Goal: Task Accomplishment & Management: Complete application form

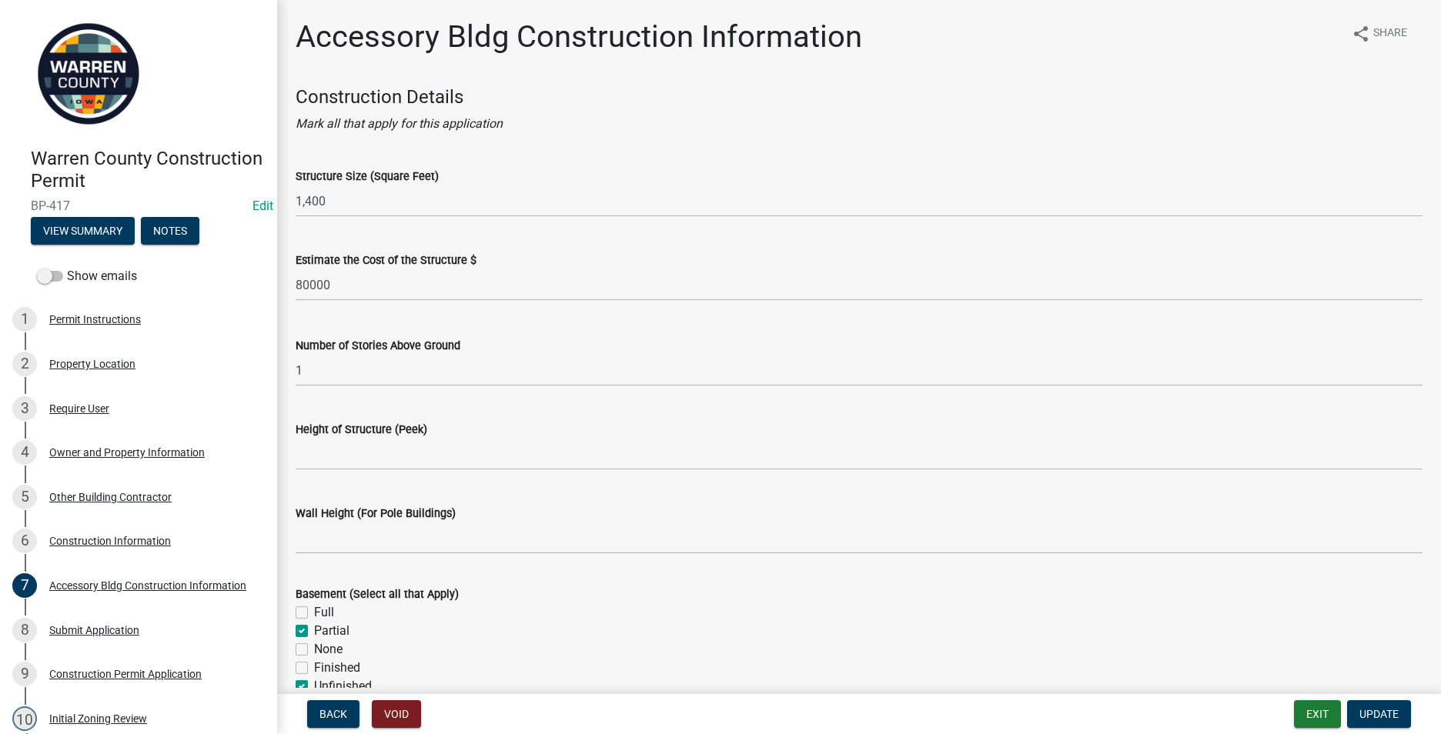
scroll to position [692, 0]
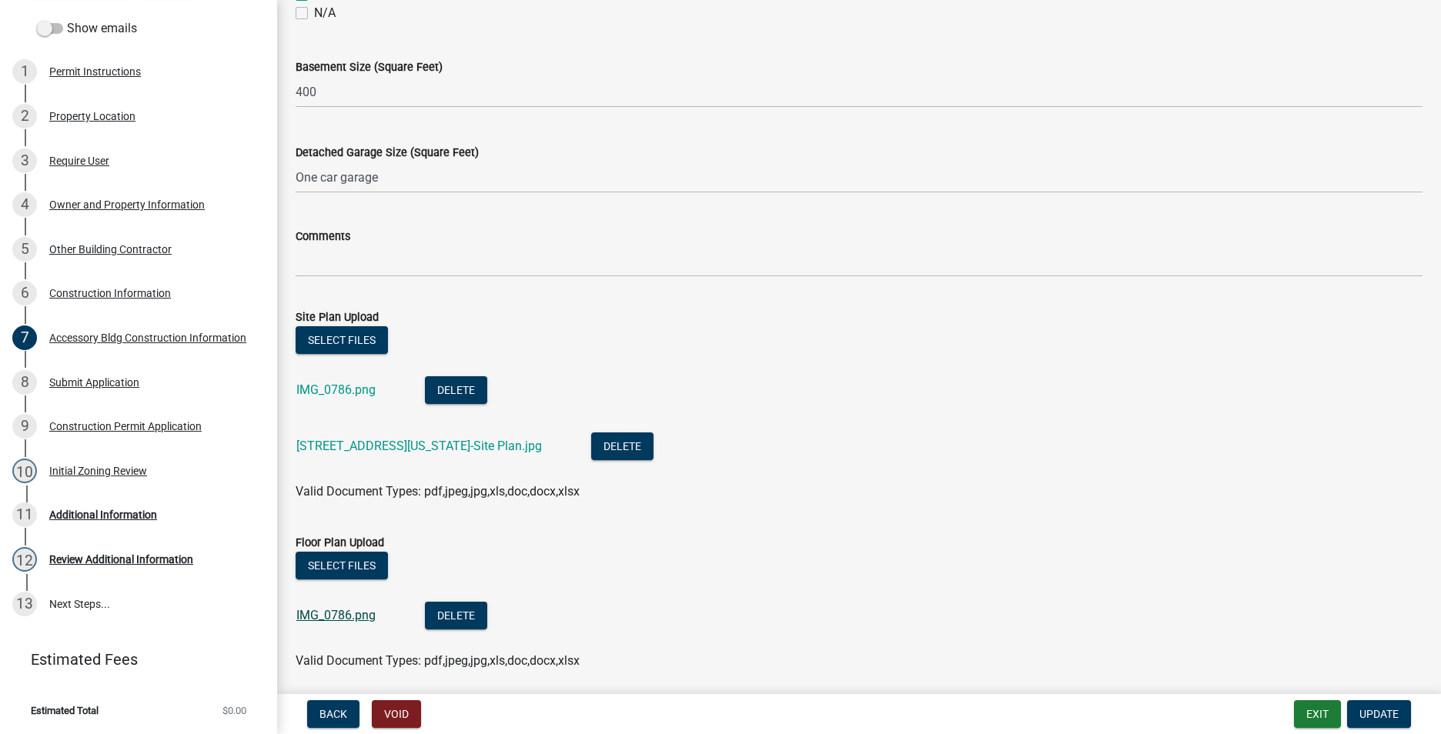
click at [326, 615] on link "IMG_0786.png" at bounding box center [335, 615] width 79 height 15
click at [345, 560] on button "Select files" at bounding box center [341, 566] width 92 height 28
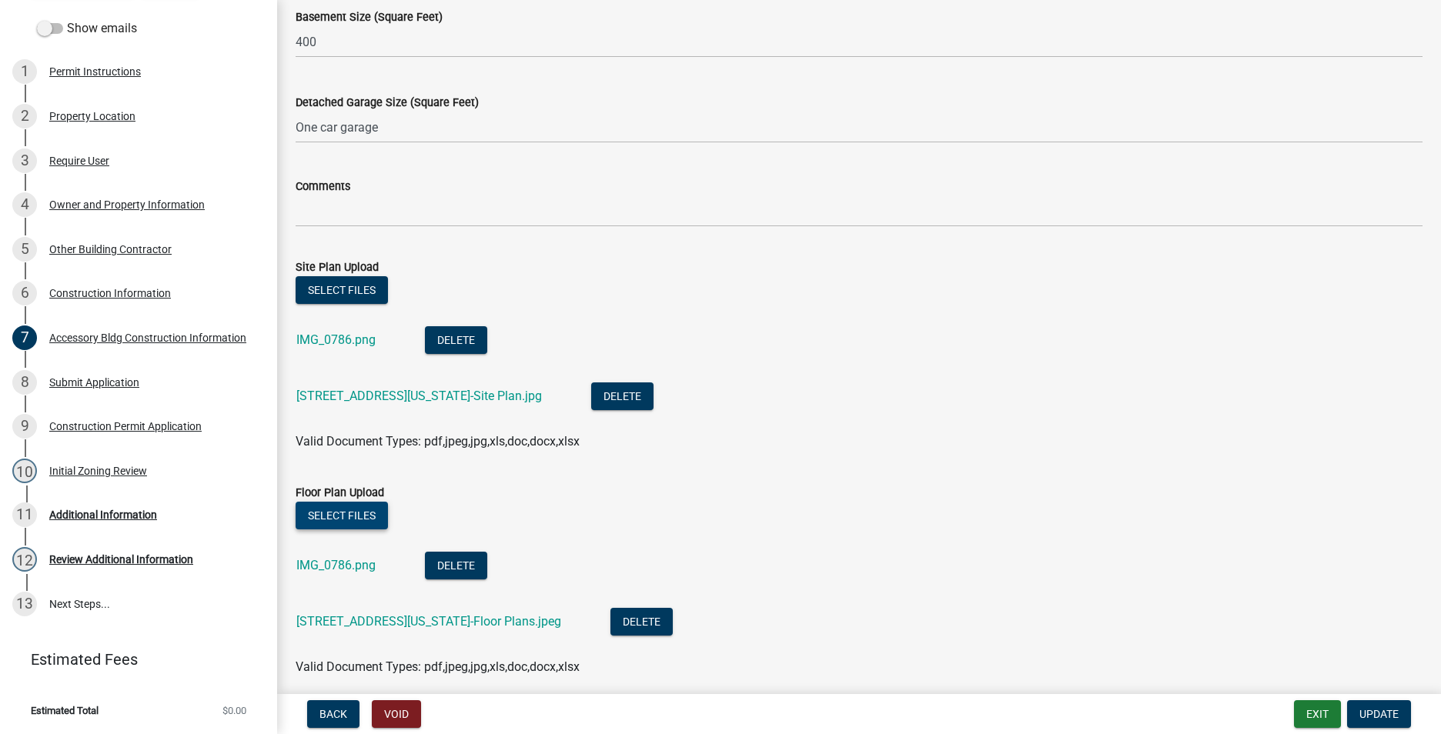
scroll to position [804, 0]
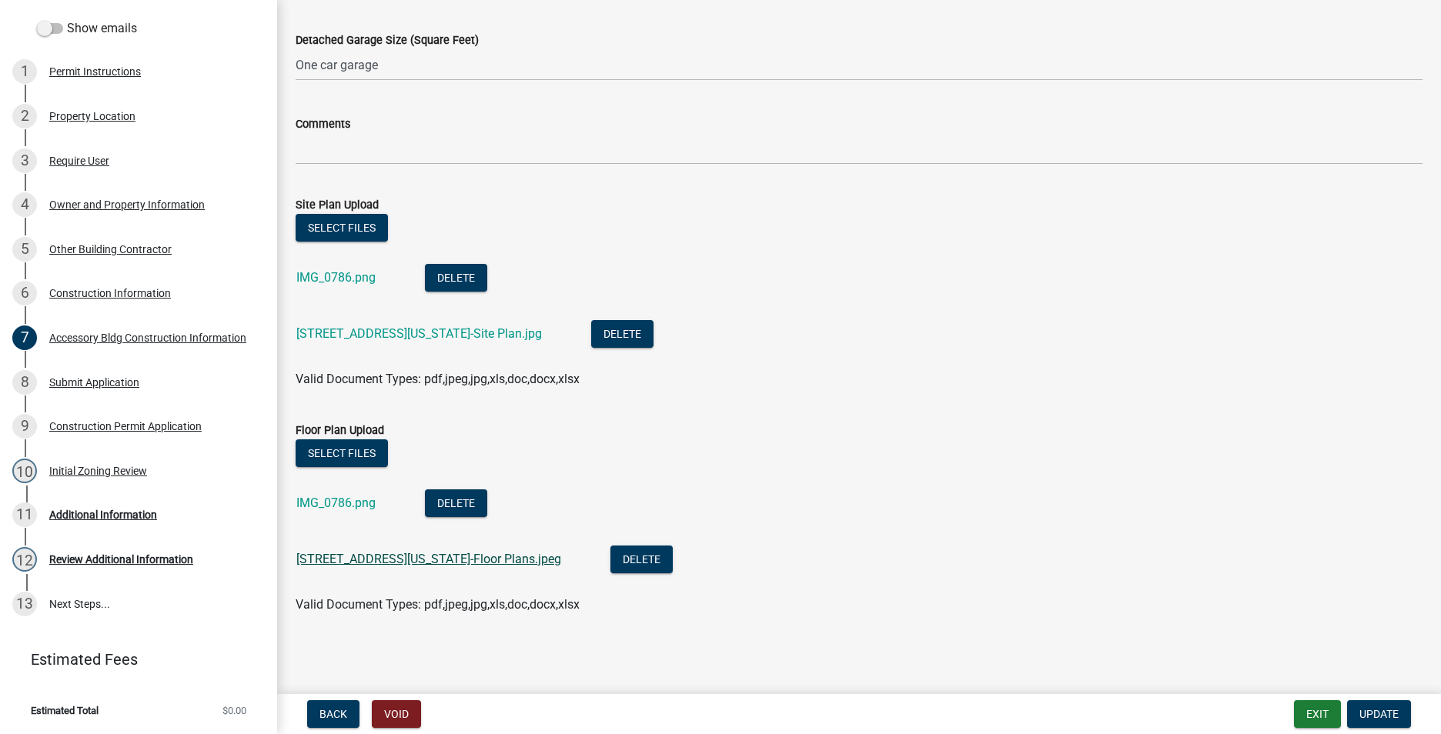
click at [406, 556] on link "5960 Virginia St-Floor Plans.jpeg" at bounding box center [428, 559] width 265 height 15
click at [1380, 703] on button "Update" at bounding box center [1379, 714] width 64 height 28
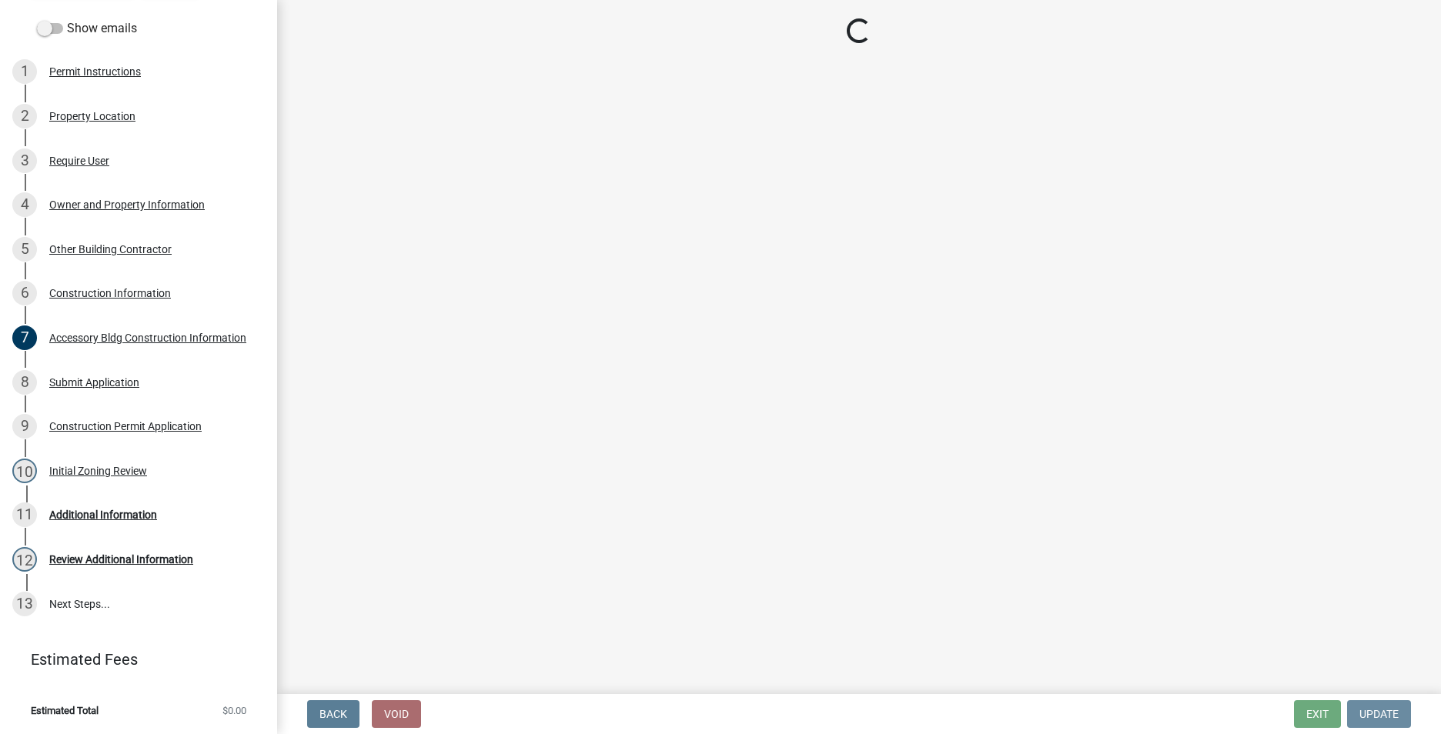
scroll to position [0, 0]
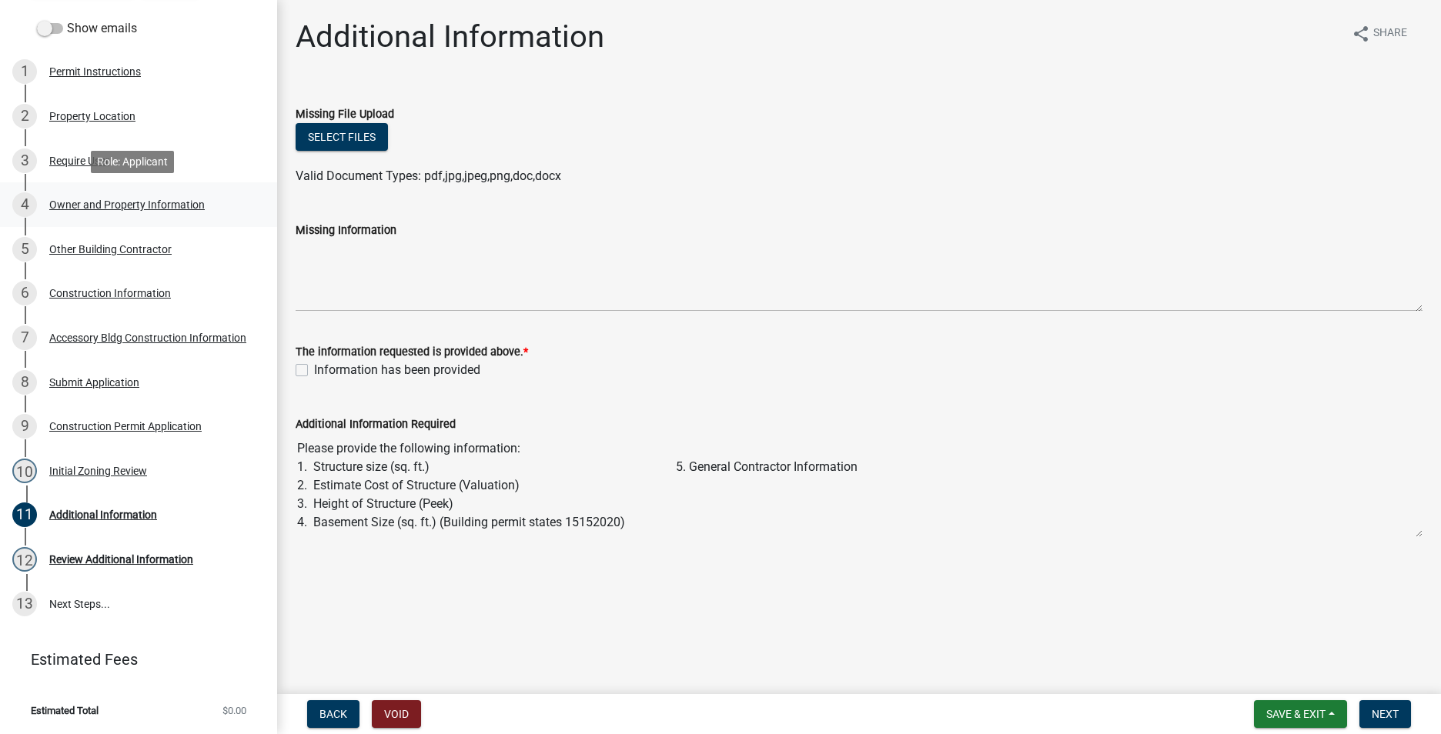
click at [86, 205] on div "Owner and Property Information" at bounding box center [126, 204] width 155 height 11
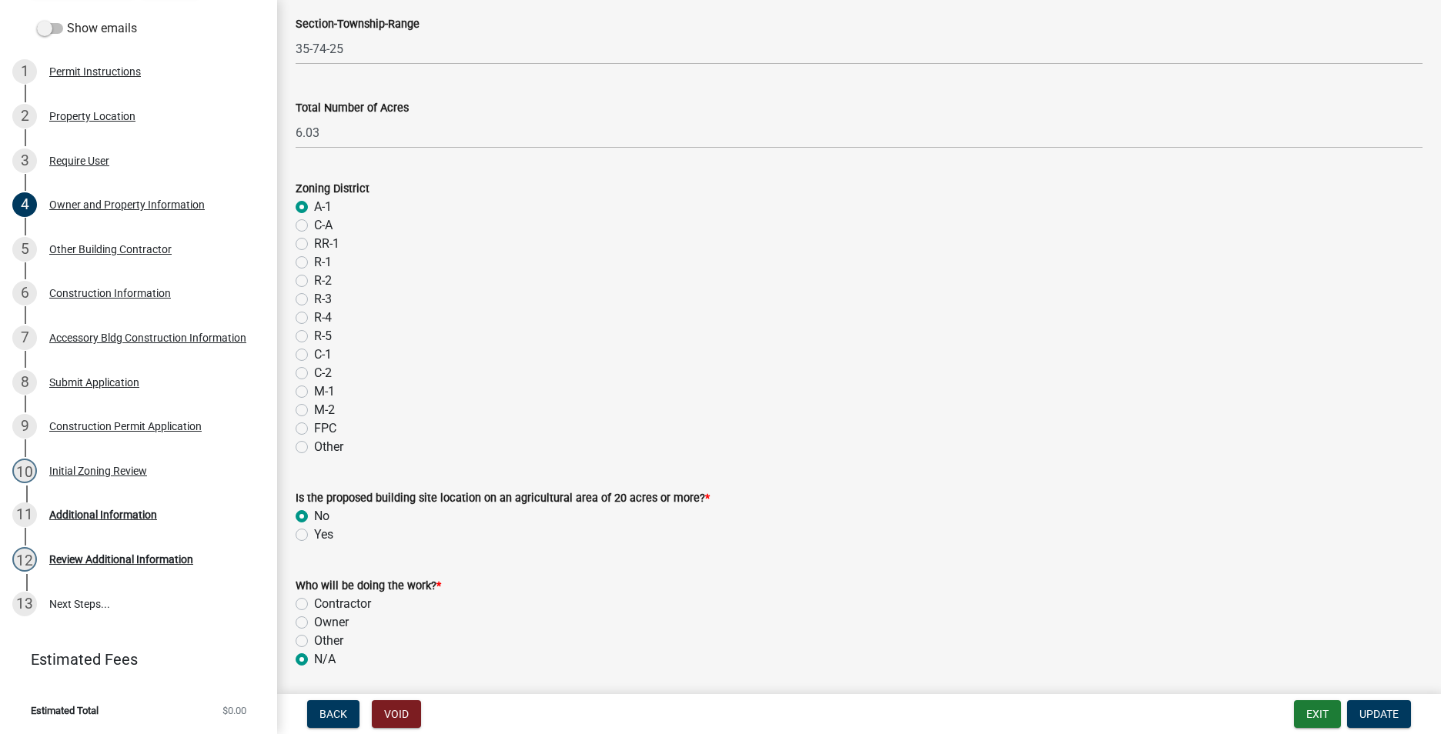
scroll to position [1203, 0]
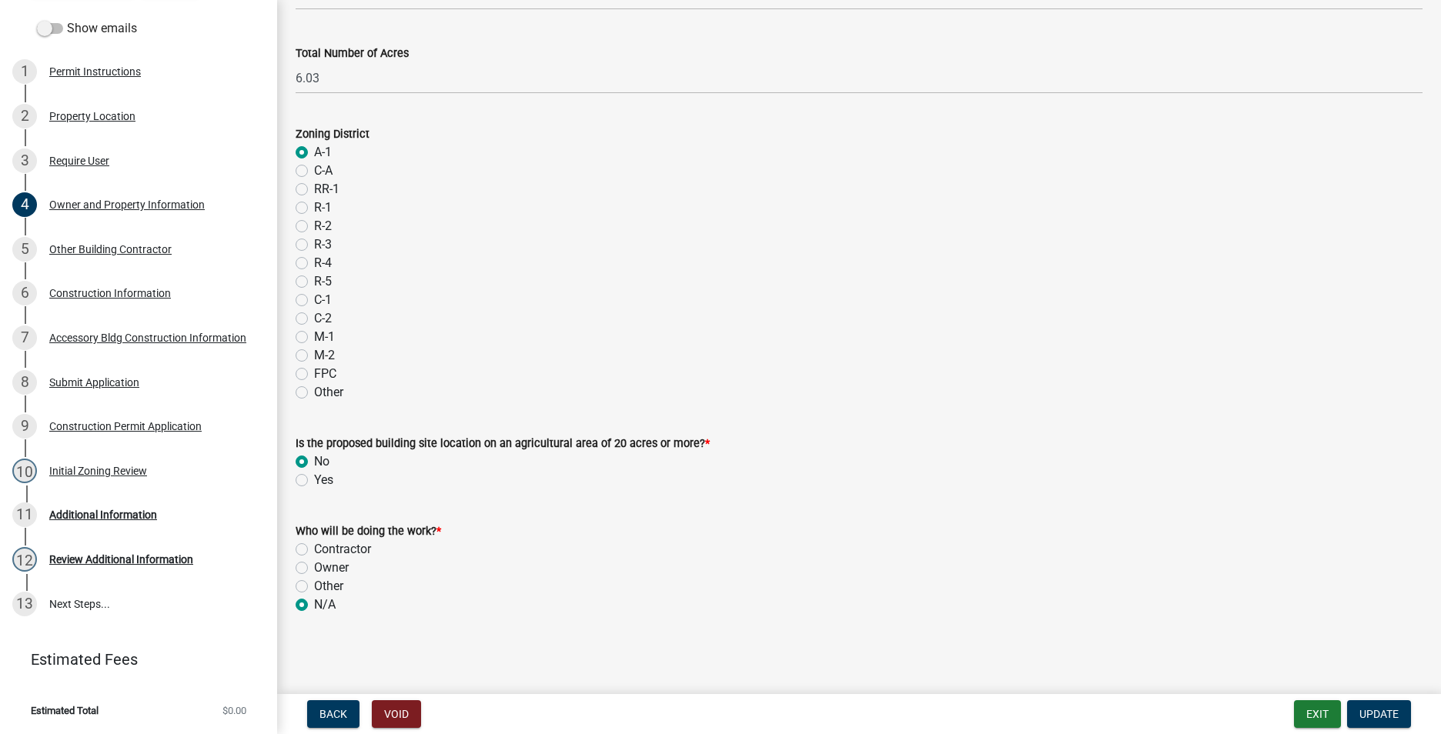
click at [94, 249] on div "Other Building Contractor" at bounding box center [110, 249] width 122 height 11
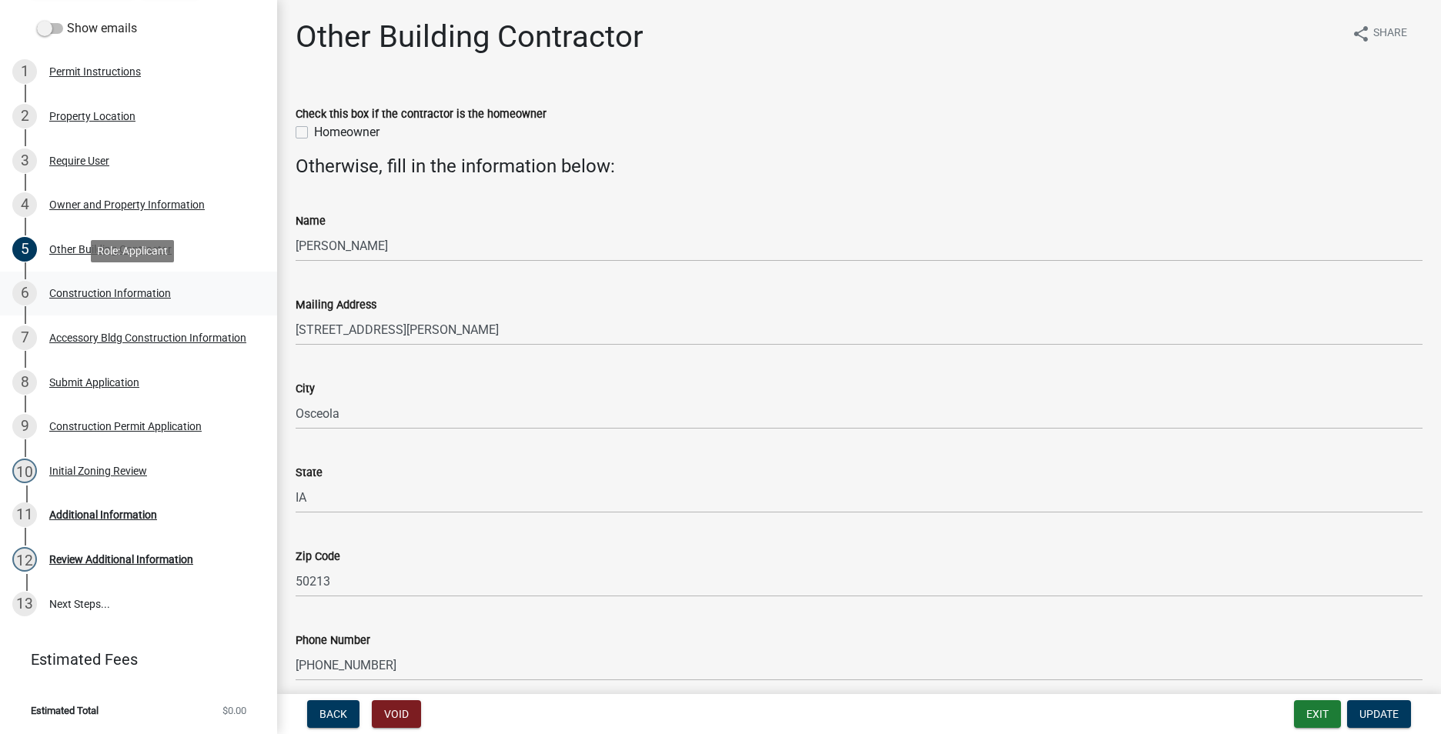
click at [107, 291] on div "Construction Information" at bounding box center [110, 293] width 122 height 11
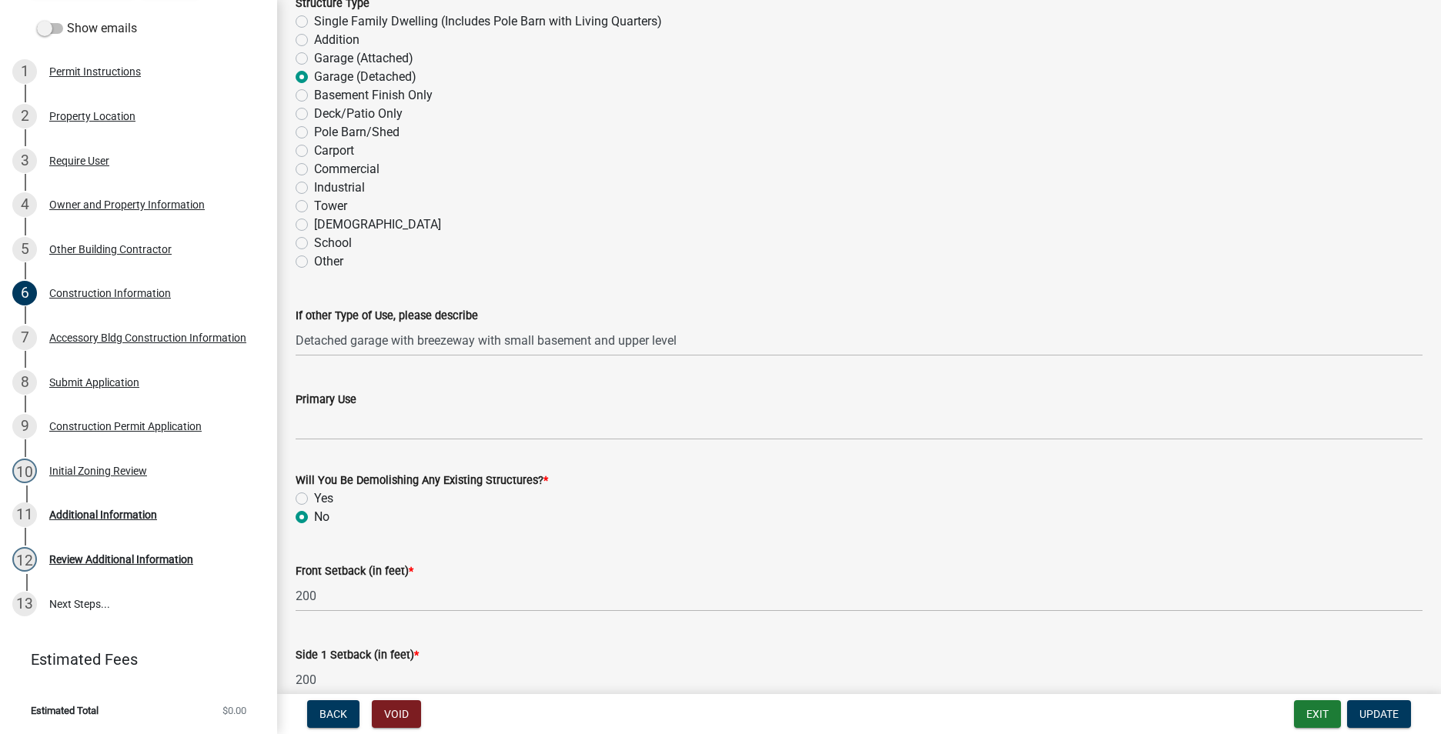
scroll to position [308, 0]
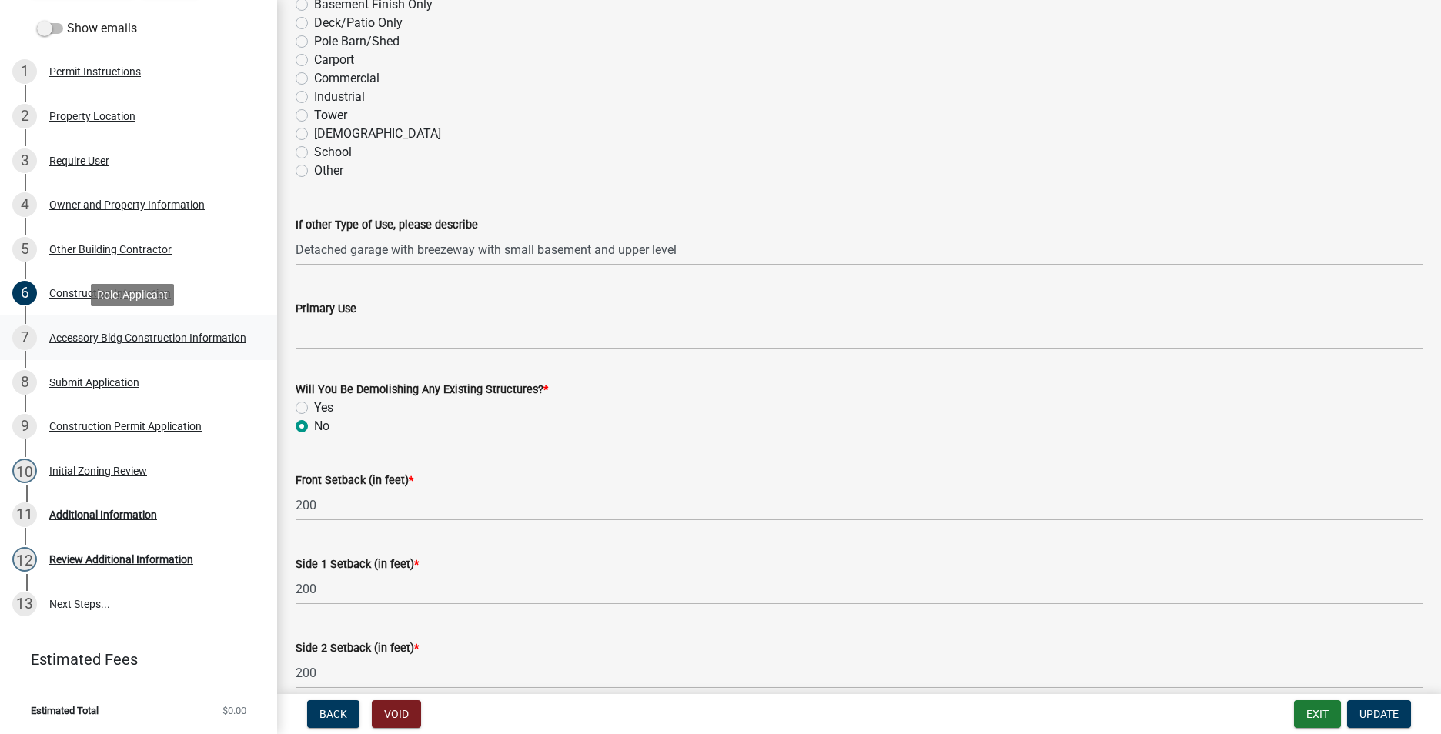
click at [108, 335] on div "Accessory Bldg Construction Information" at bounding box center [147, 337] width 197 height 11
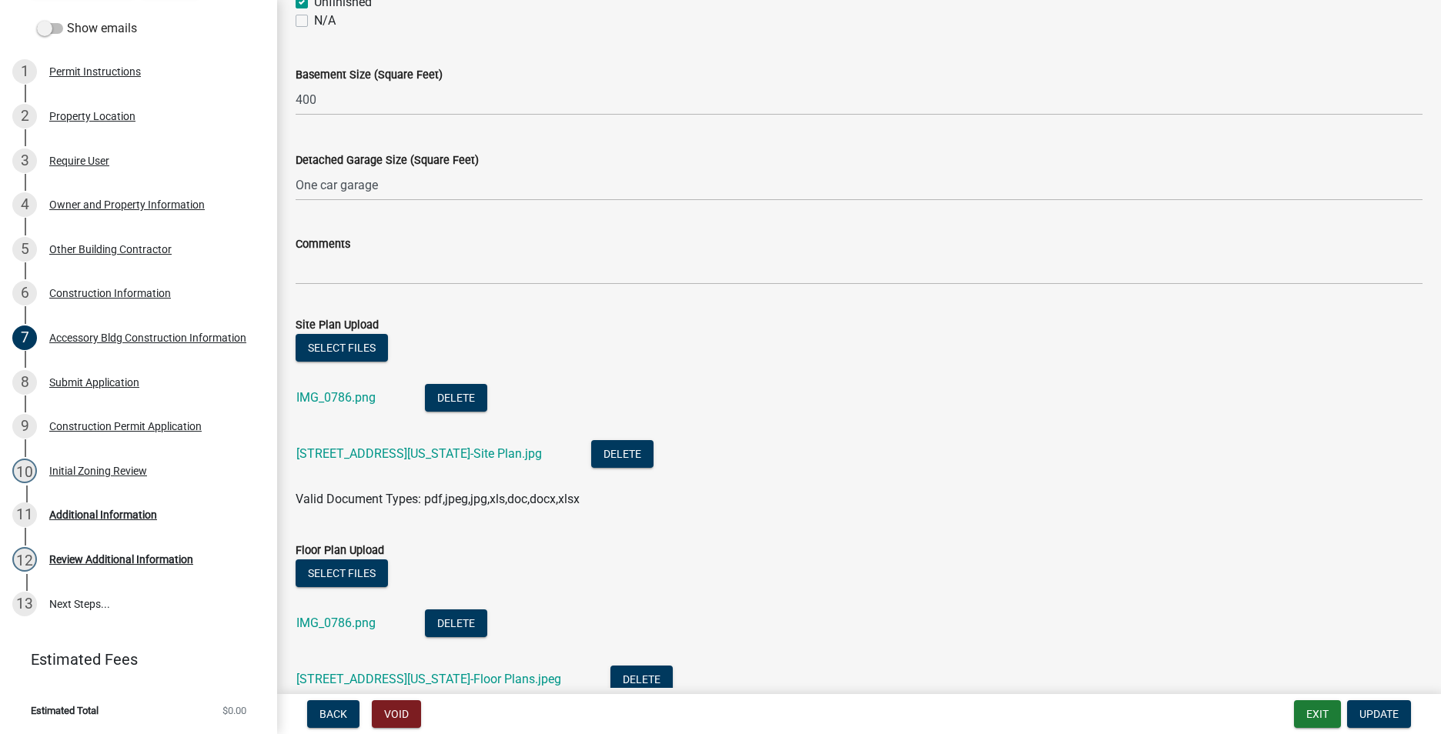
scroll to position [693, 0]
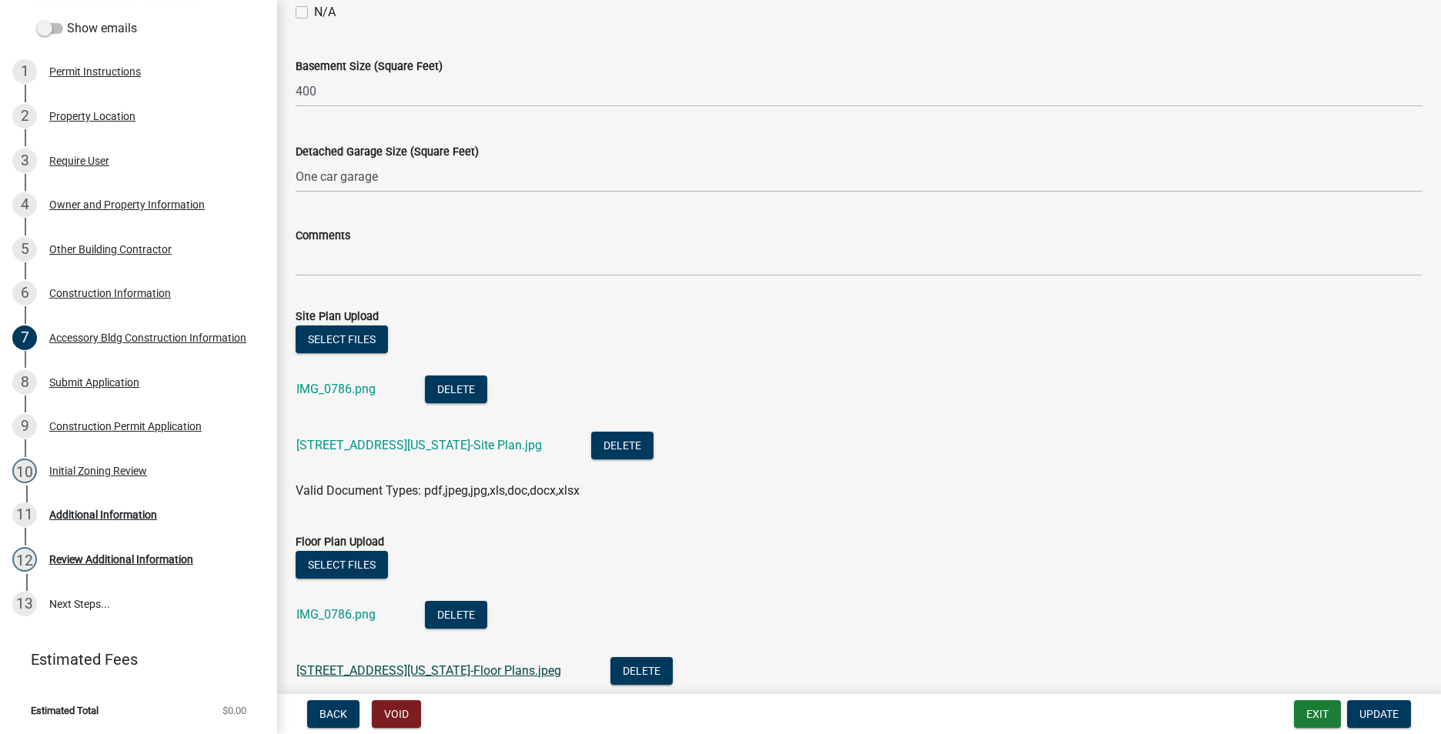
click at [364, 672] on link "5960 Virginia St-Floor Plans.jpeg" at bounding box center [428, 670] width 265 height 15
click at [92, 422] on div "Construction Permit Application" at bounding box center [125, 426] width 152 height 11
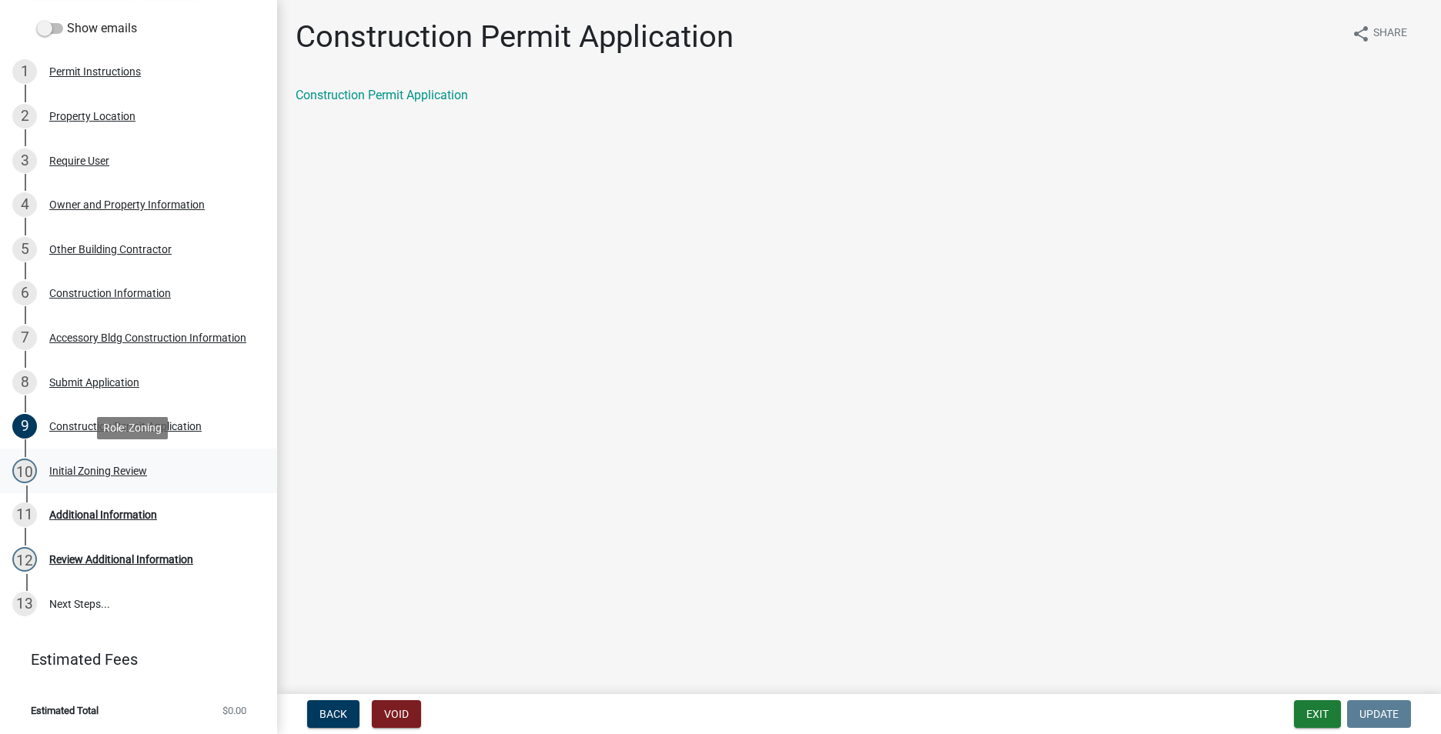
click at [79, 469] on div "Initial Zoning Review" at bounding box center [98, 471] width 98 height 11
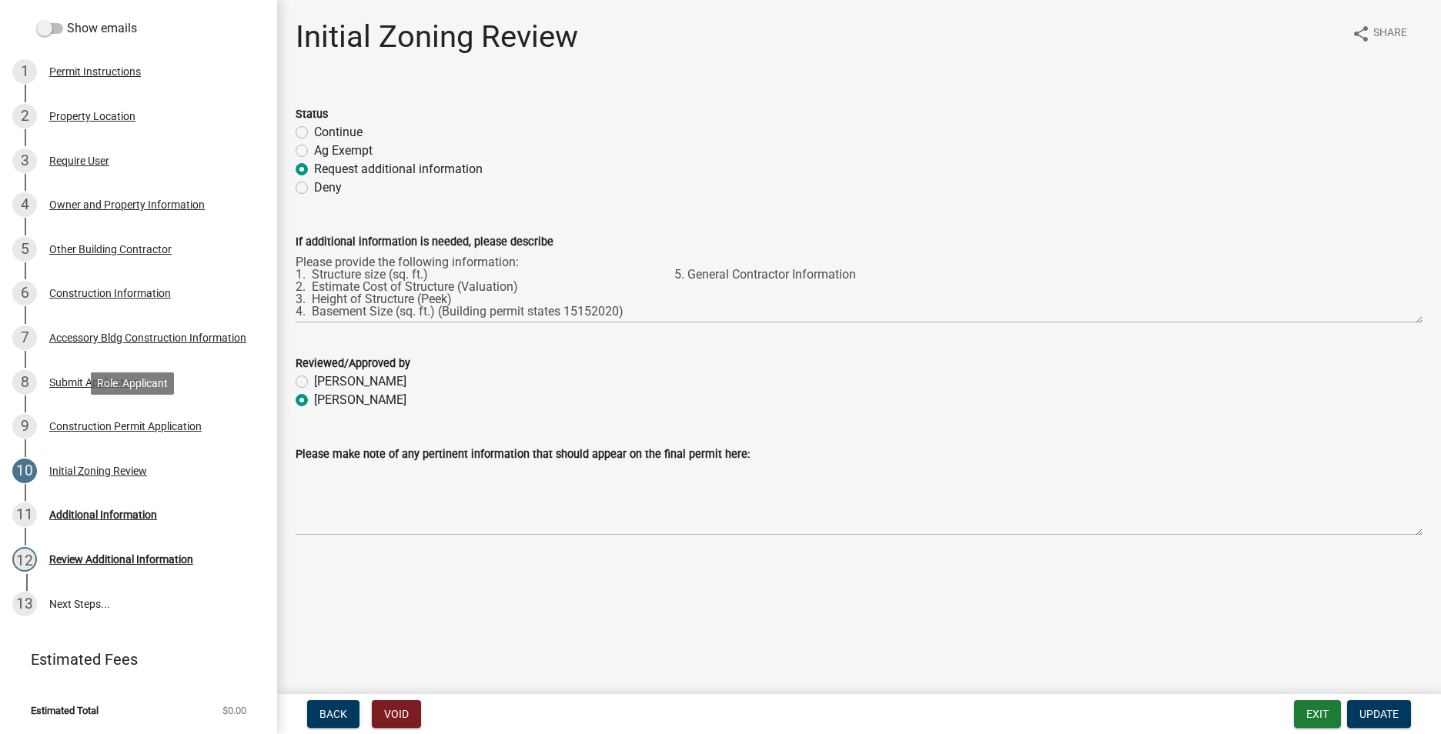
click at [97, 428] on div "Construction Permit Application" at bounding box center [125, 426] width 152 height 11
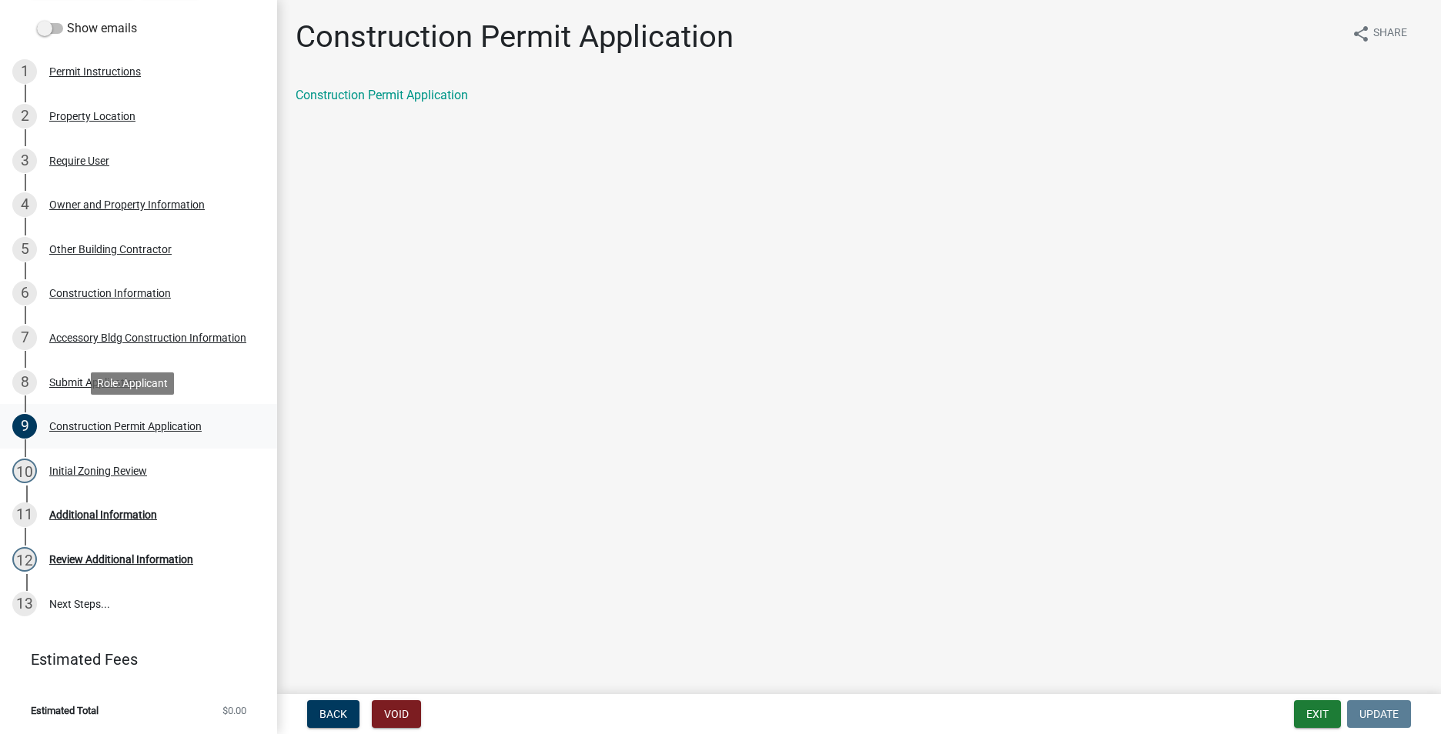
click at [86, 423] on div "Construction Permit Application" at bounding box center [125, 426] width 152 height 11
click at [102, 471] on div "Initial Zoning Review" at bounding box center [98, 471] width 98 height 11
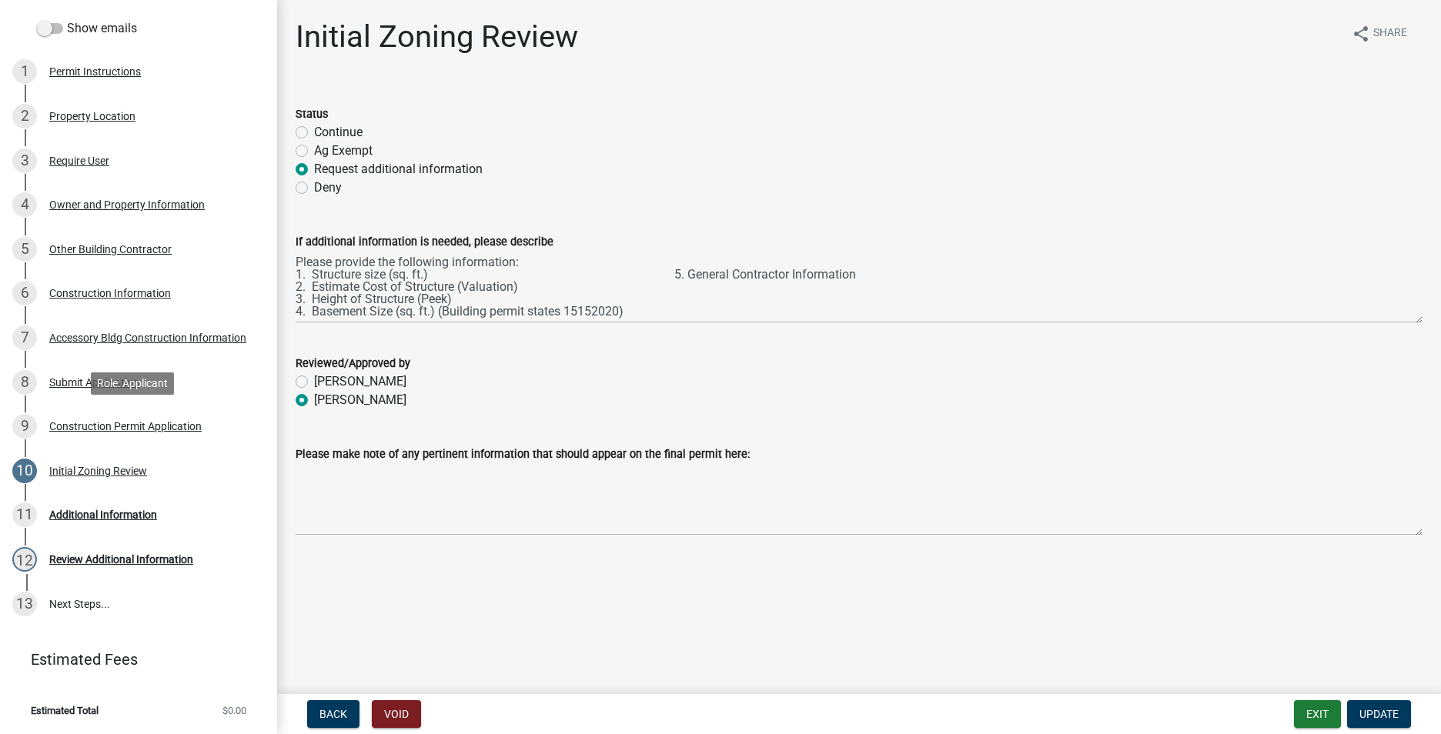
click at [110, 425] on div "Construction Permit Application" at bounding box center [125, 426] width 152 height 11
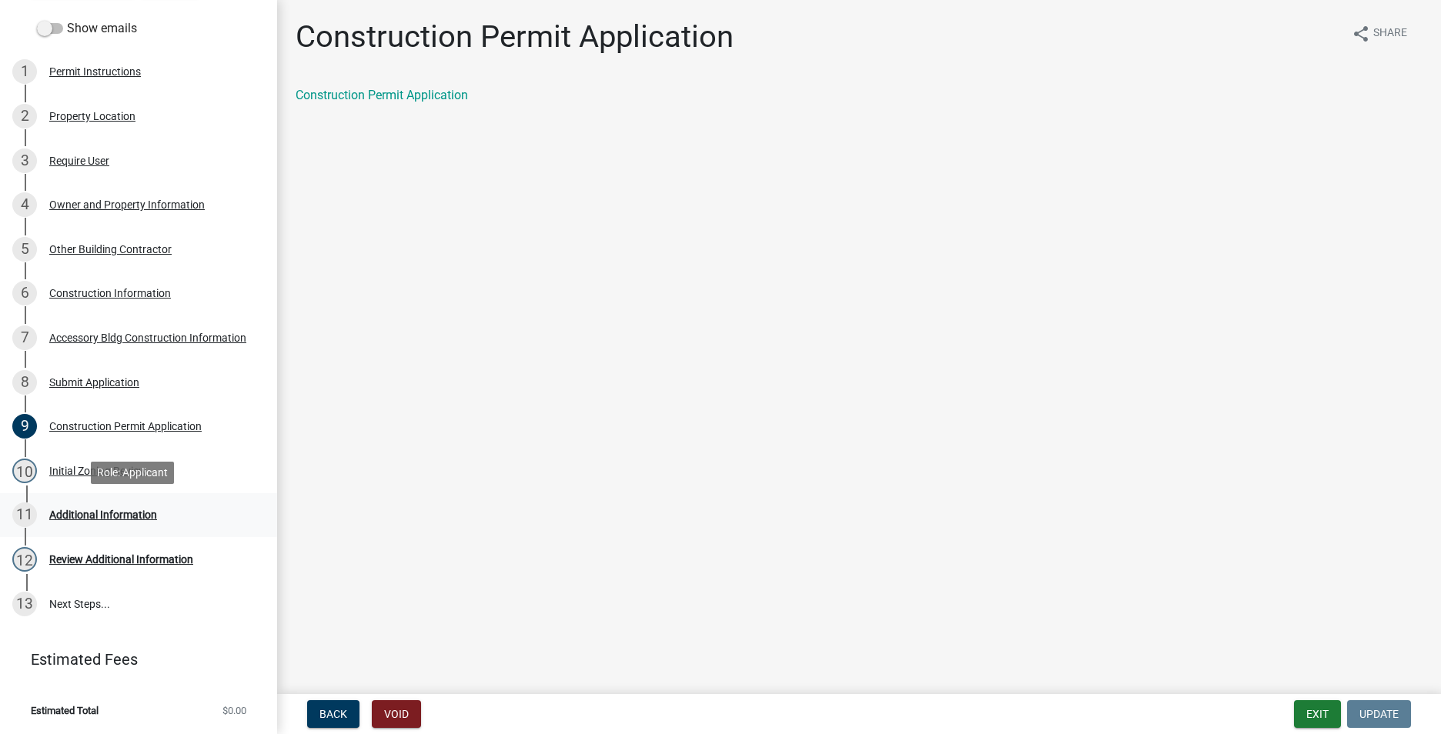
click at [112, 515] on div "Additional Information" at bounding box center [103, 514] width 108 height 11
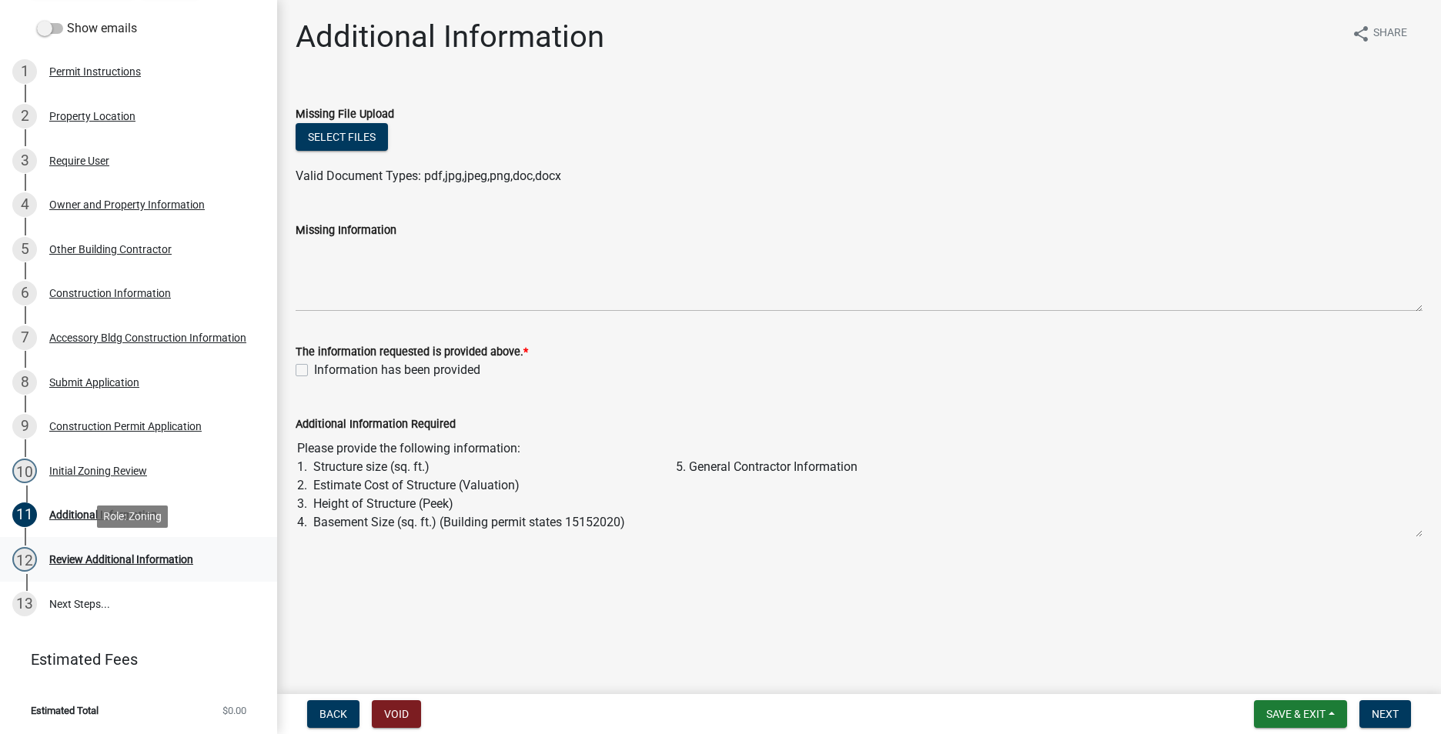
click at [103, 560] on div "Review Additional Information" at bounding box center [121, 559] width 144 height 11
click at [93, 295] on div "Construction Information" at bounding box center [110, 293] width 122 height 11
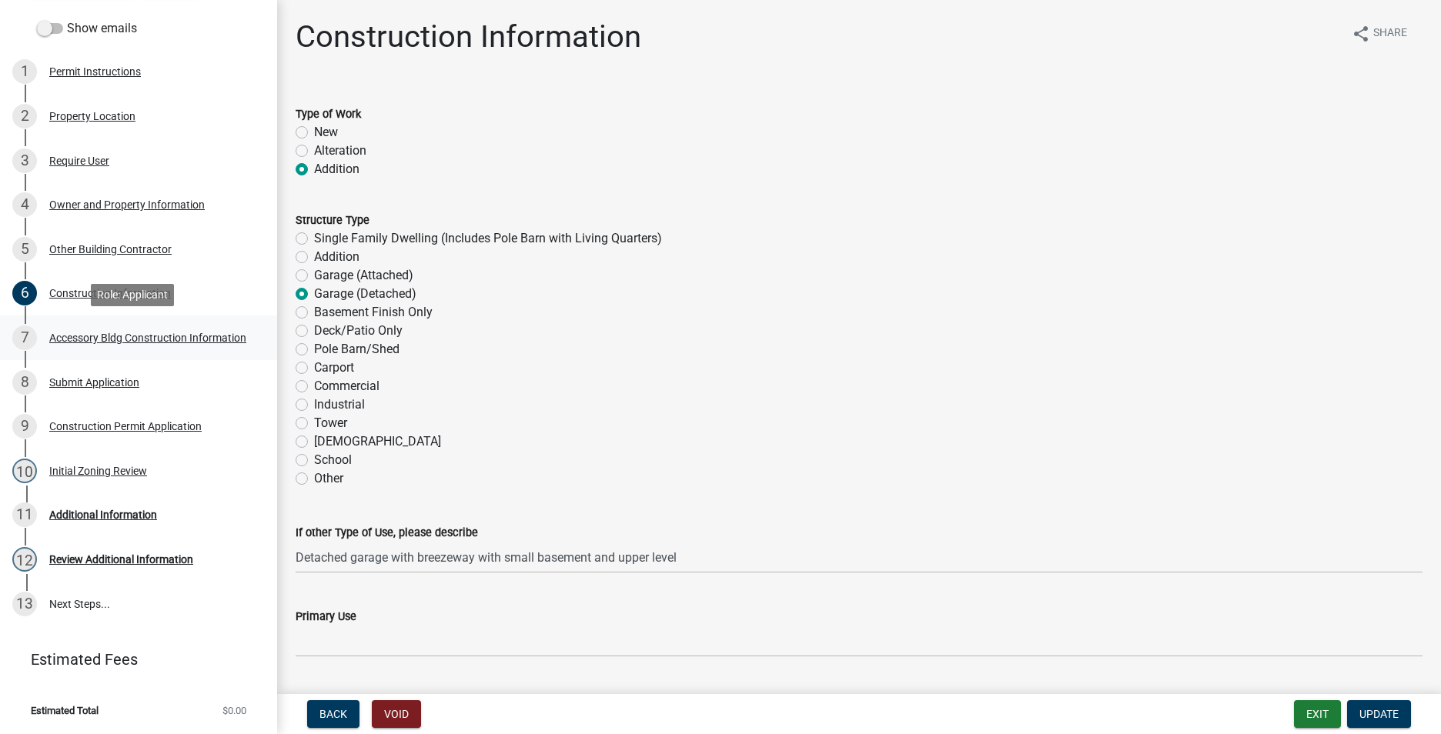
click at [98, 341] on div "Accessory Bldg Construction Information" at bounding box center [147, 337] width 197 height 11
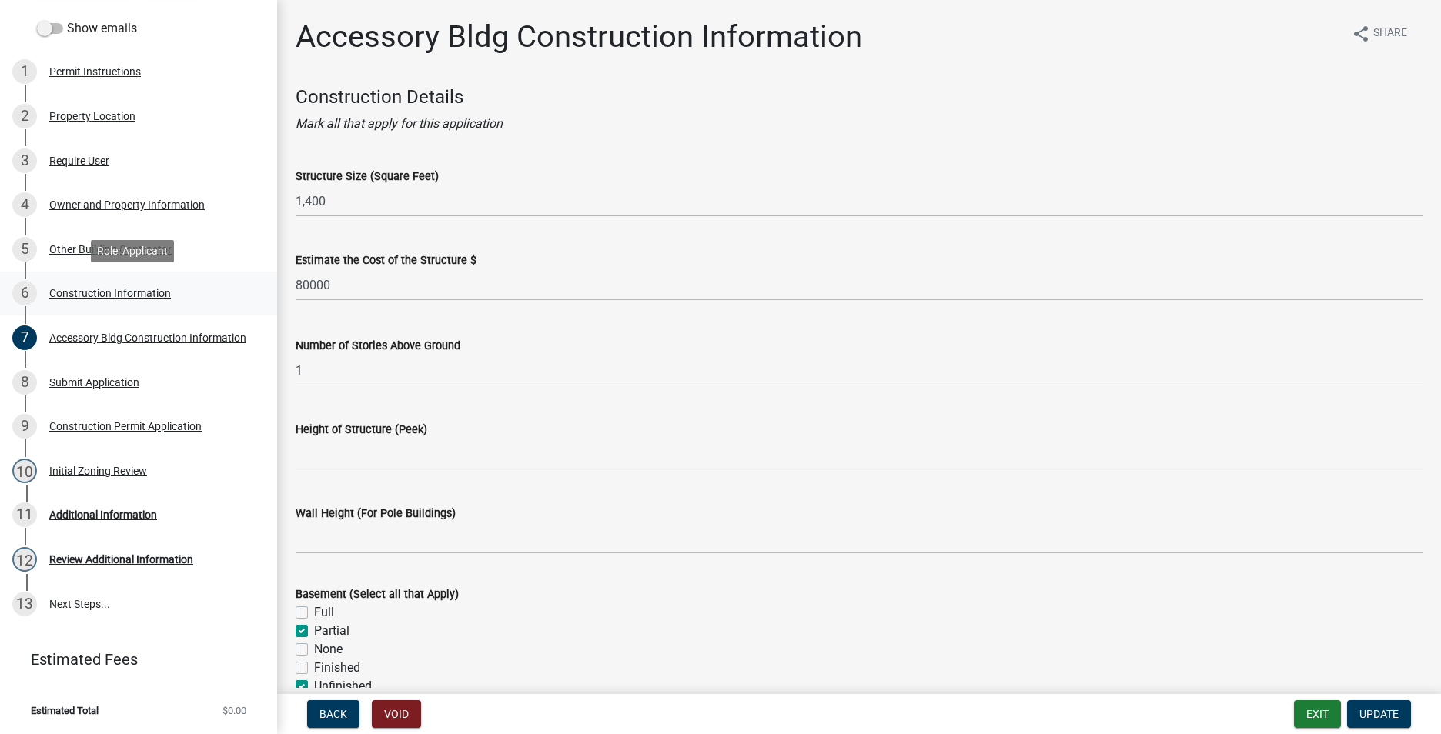
click at [98, 285] on div "6 Construction Information" at bounding box center [132, 293] width 240 height 25
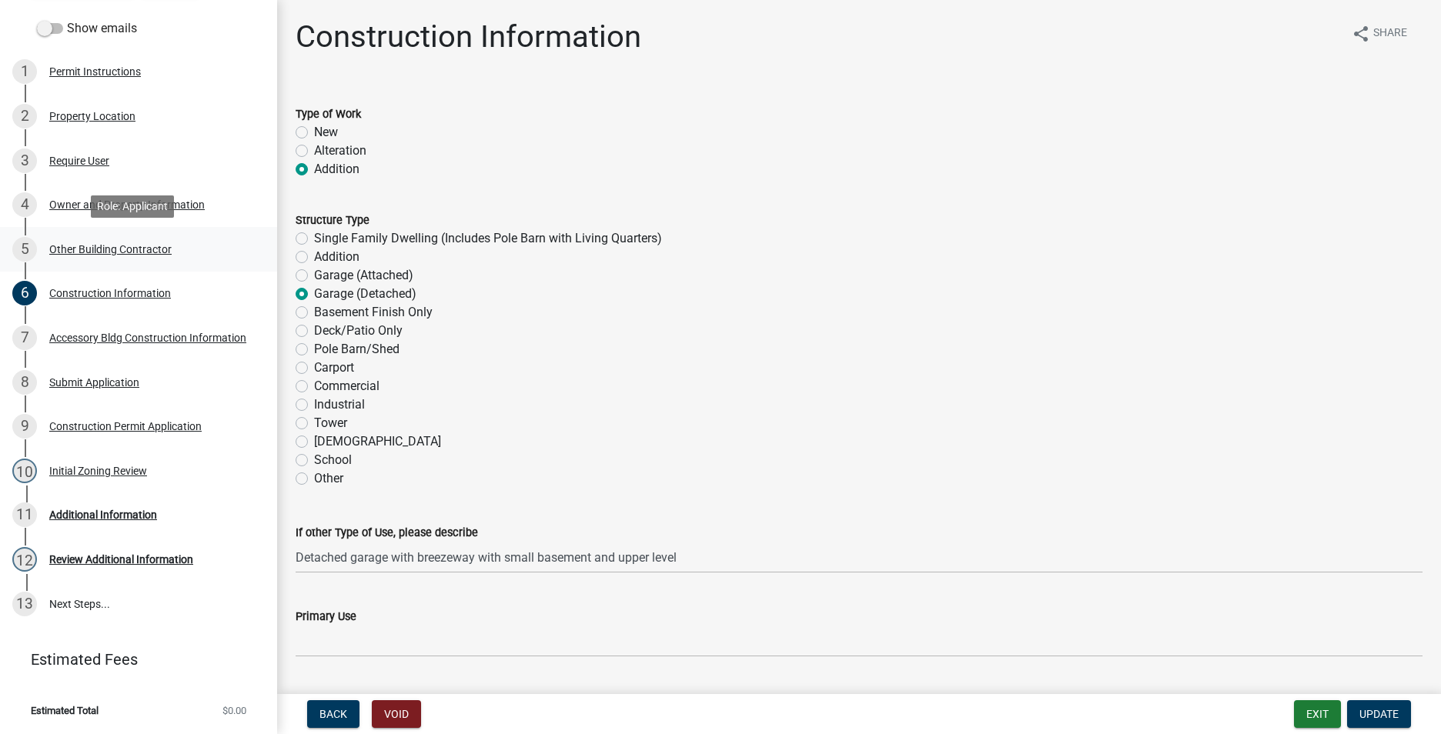
click at [98, 245] on div "Other Building Contractor" at bounding box center [110, 249] width 122 height 11
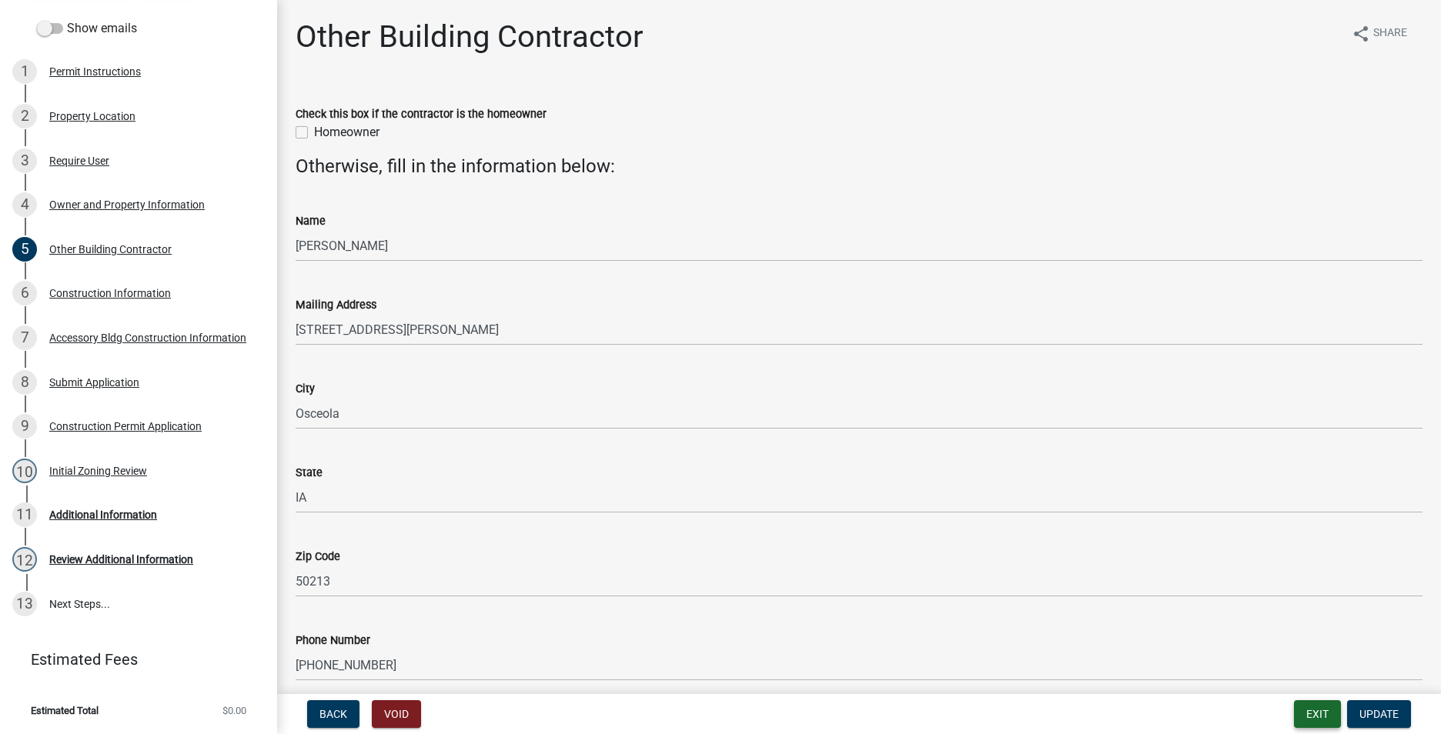
click at [1302, 712] on button "Exit" at bounding box center [1317, 714] width 47 height 28
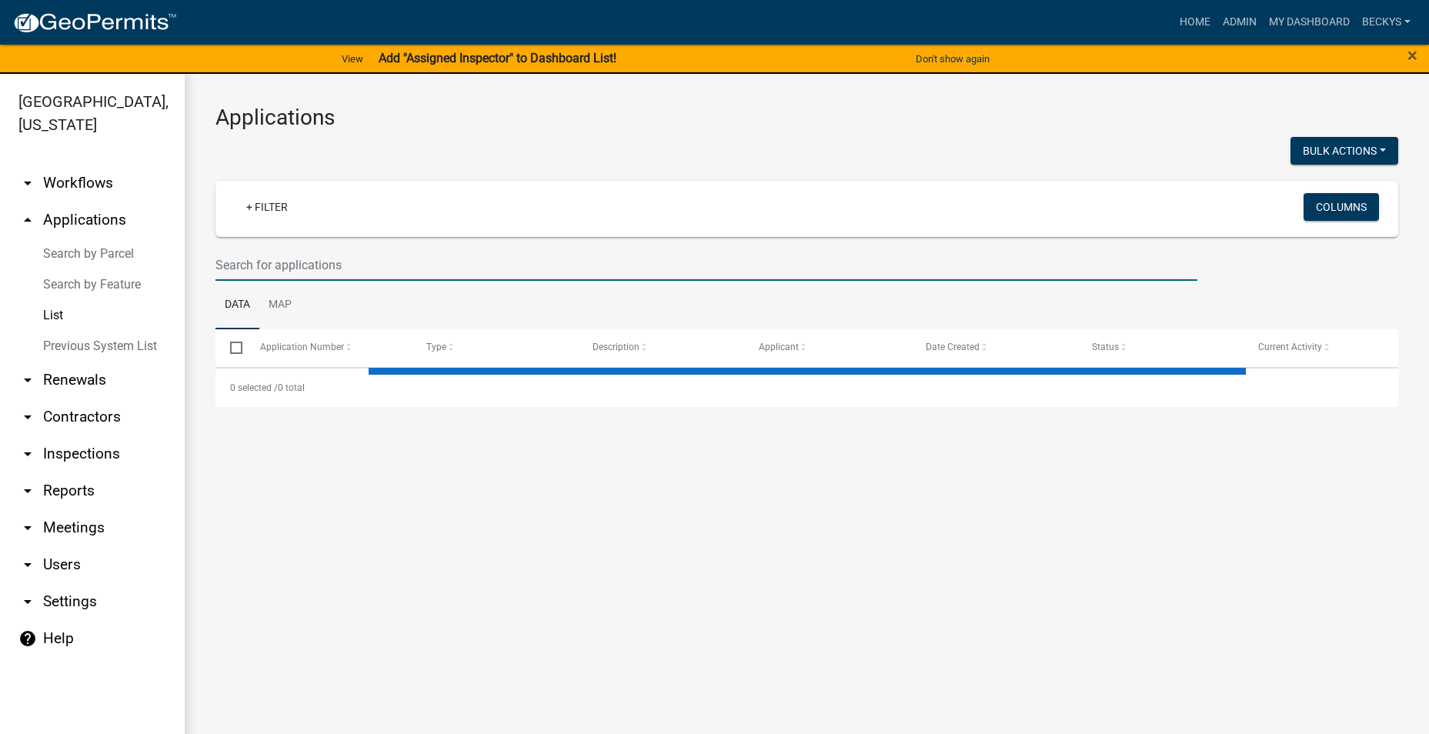
click at [241, 257] on input "text" at bounding box center [706, 265] width 982 height 32
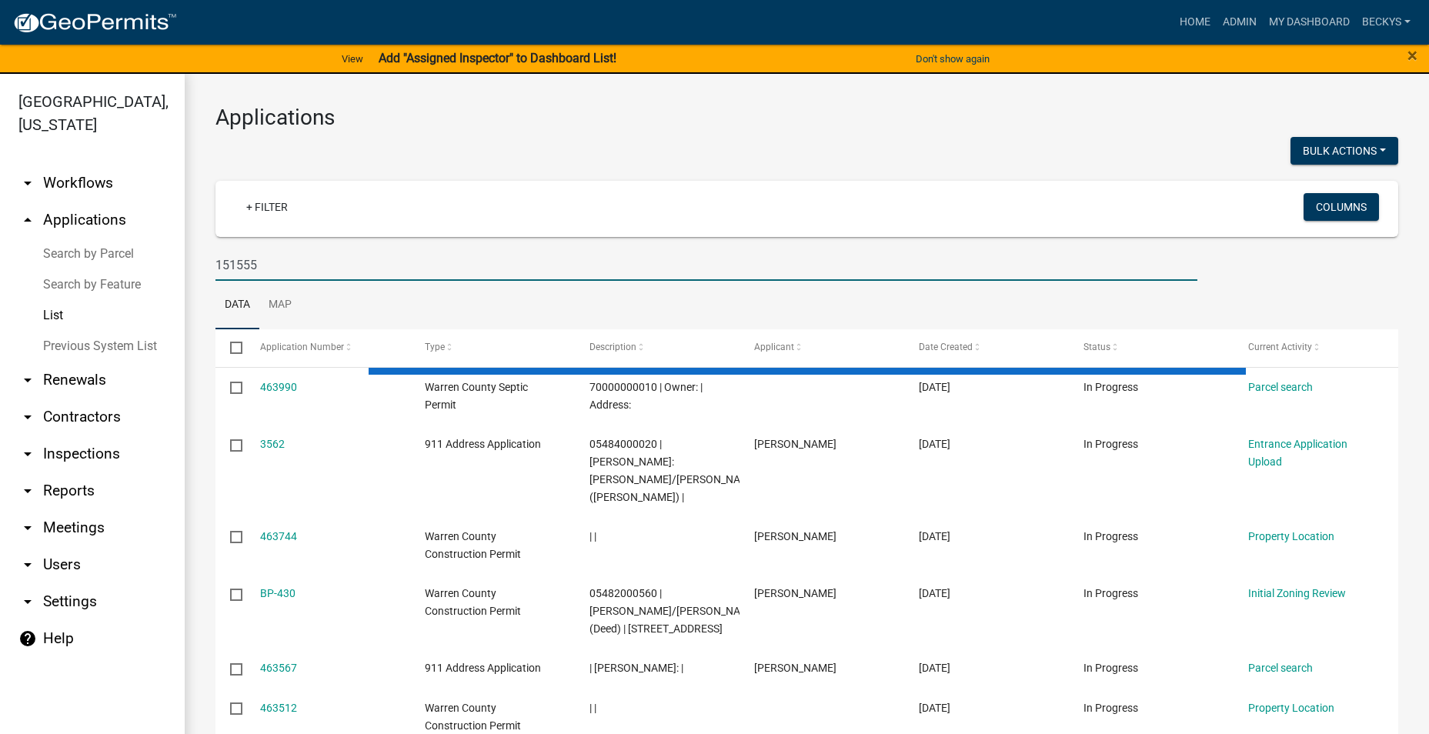
drag, startPoint x: 251, startPoint y: 265, endPoint x: 259, endPoint y: 258, distance: 11.4
click at [252, 265] on input "151555" at bounding box center [706, 265] width 982 height 32
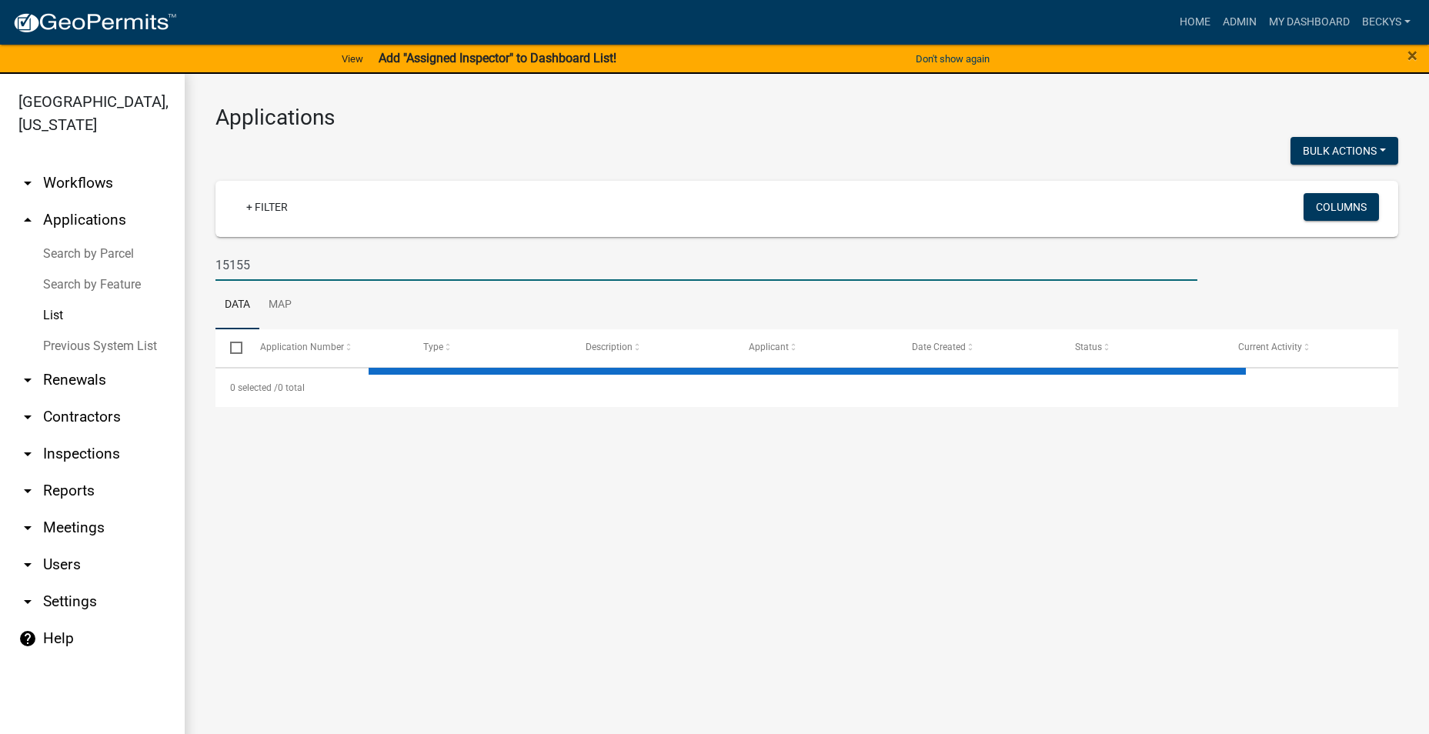
type input "15155"
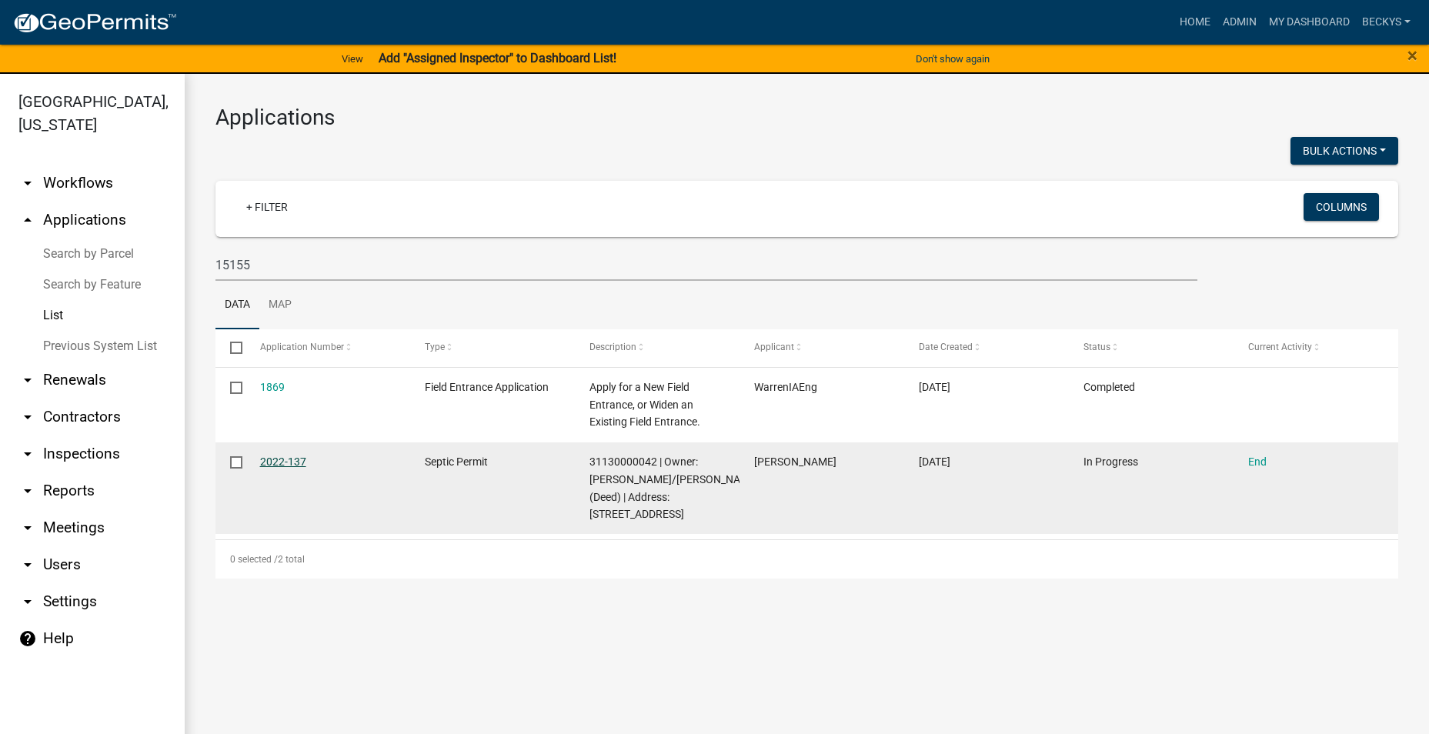
click at [295, 461] on link "2022-137" at bounding box center [283, 462] width 46 height 12
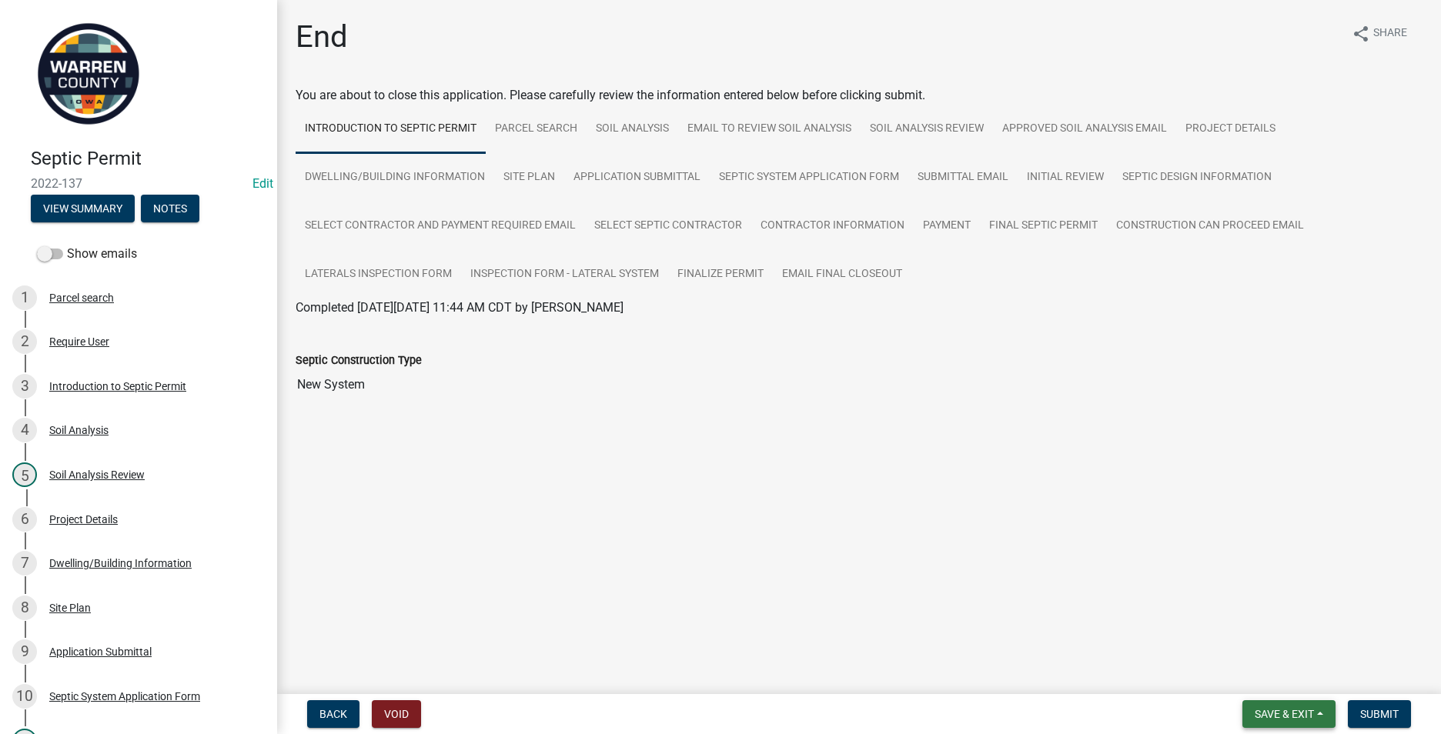
click at [1278, 704] on button "Save & Exit" at bounding box center [1288, 714] width 93 height 28
click at [1266, 677] on button "Save & Exit" at bounding box center [1273, 674] width 123 height 37
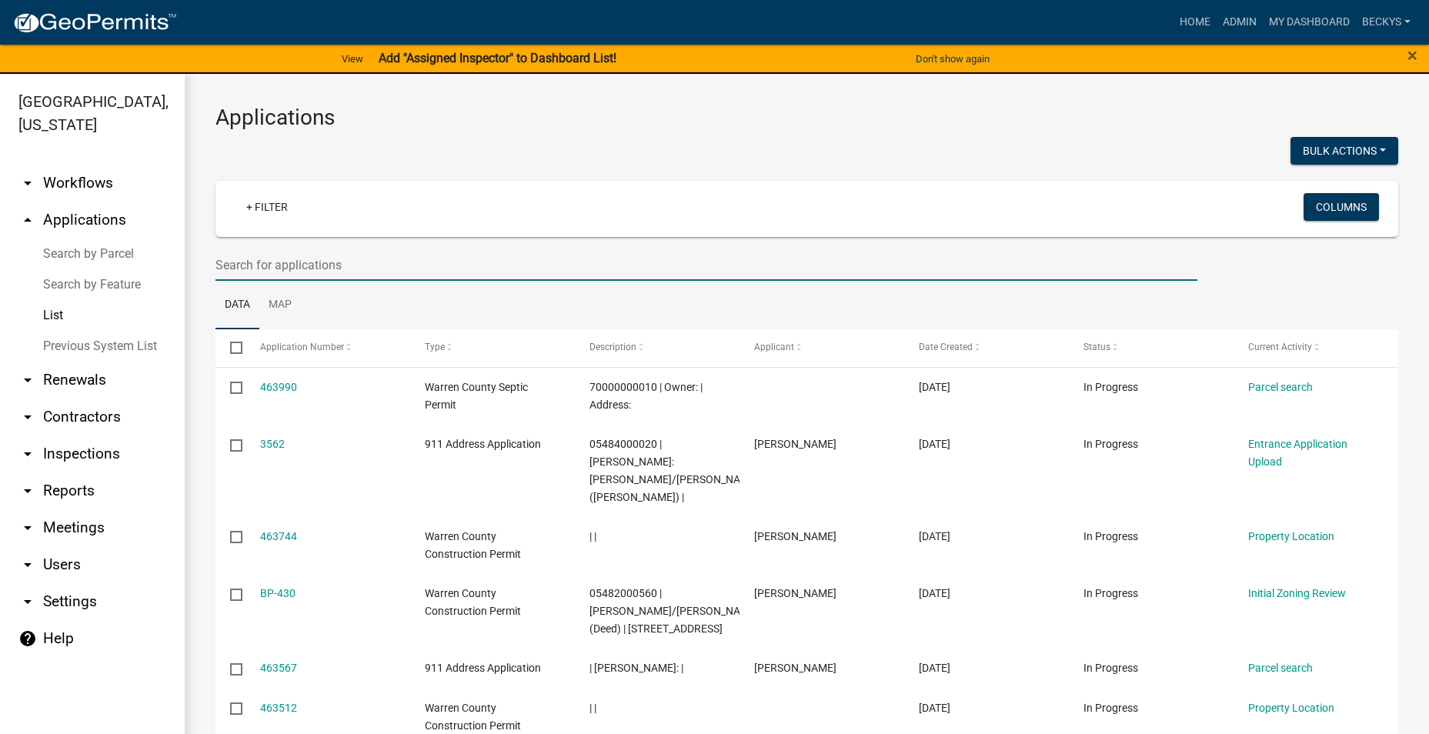
click at [240, 261] on input "text" at bounding box center [706, 265] width 982 height 32
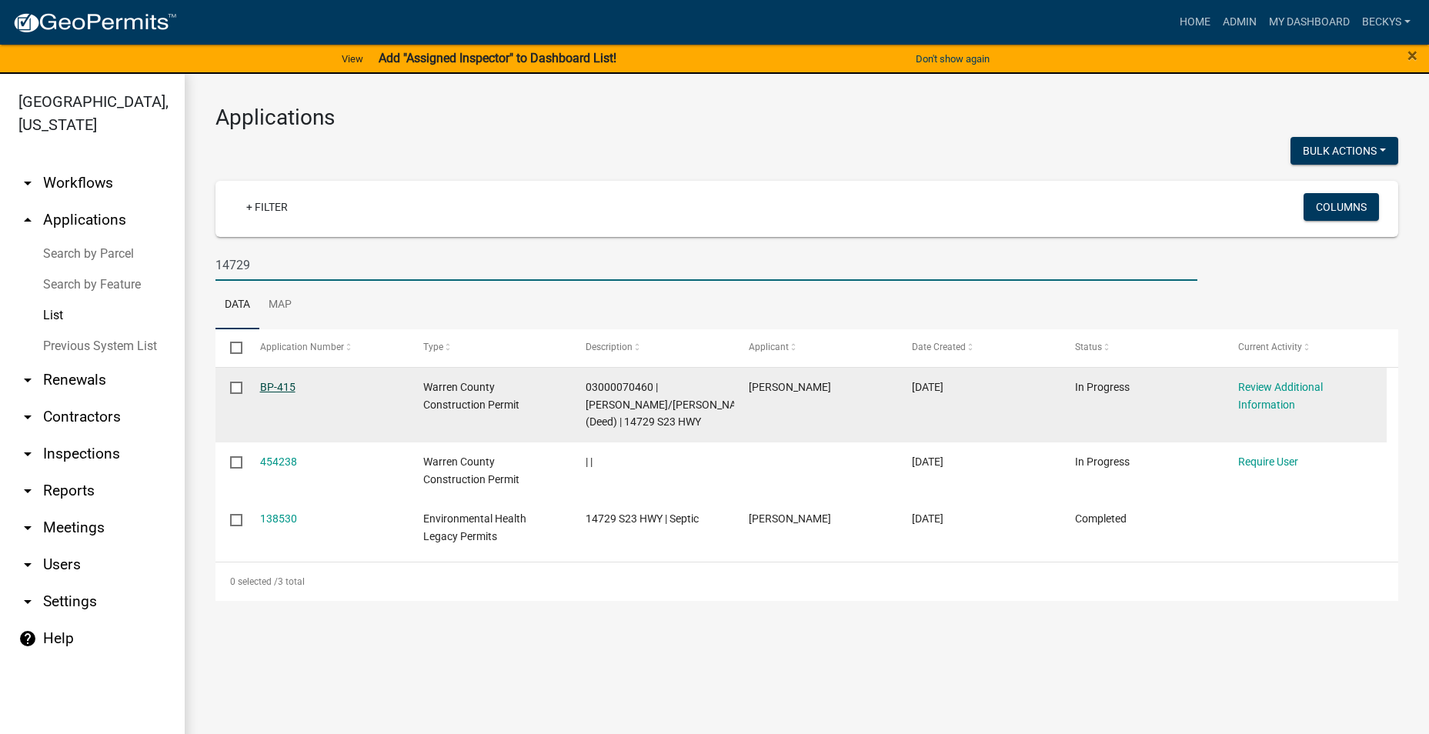
type input "14729"
click at [280, 389] on link "BP-415" at bounding box center [277, 387] width 35 height 12
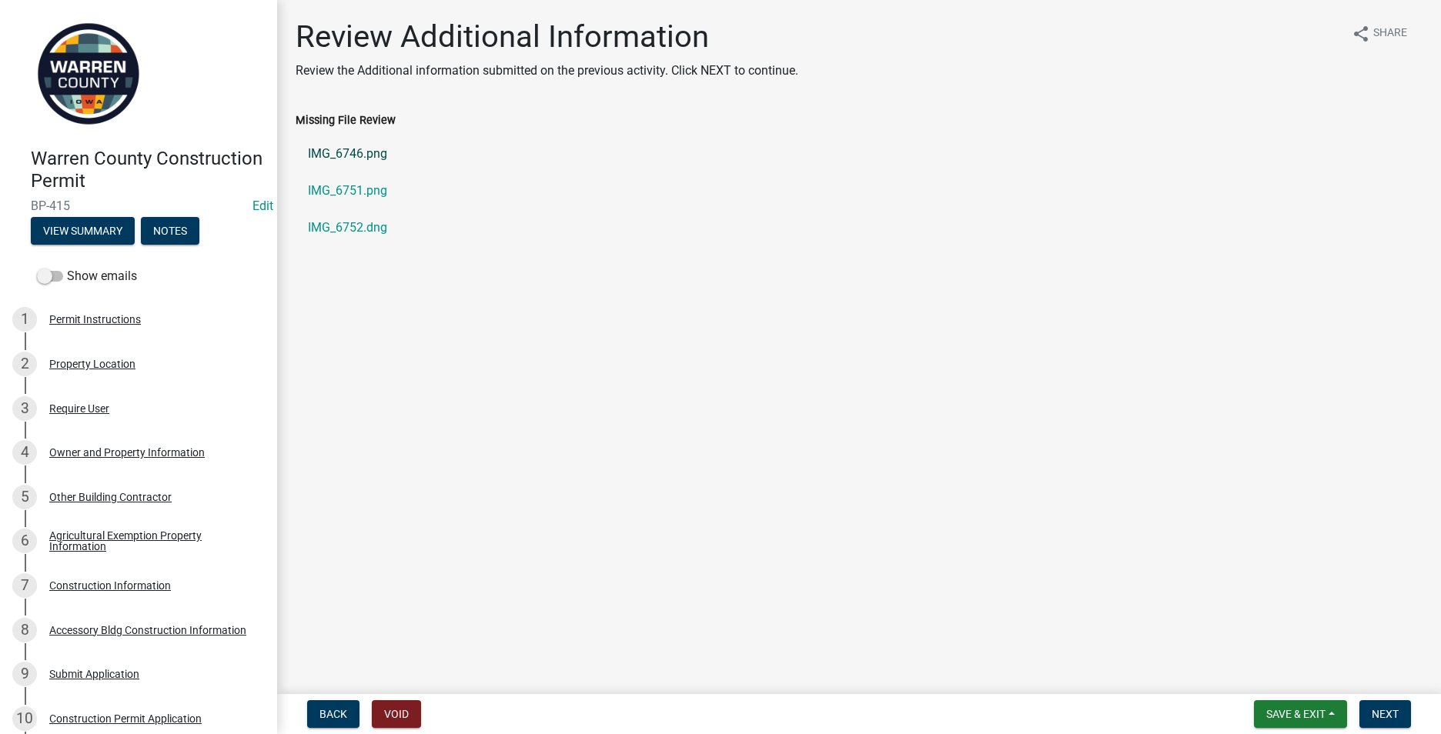
click at [357, 159] on link "IMG_6746.png" at bounding box center [858, 153] width 1127 height 37
click at [350, 187] on link "IMG_6751.png" at bounding box center [858, 190] width 1127 height 37
click at [336, 232] on link "IMG_6752.dng" at bounding box center [858, 227] width 1127 height 37
click at [88, 584] on div "Construction Information" at bounding box center [110, 585] width 122 height 11
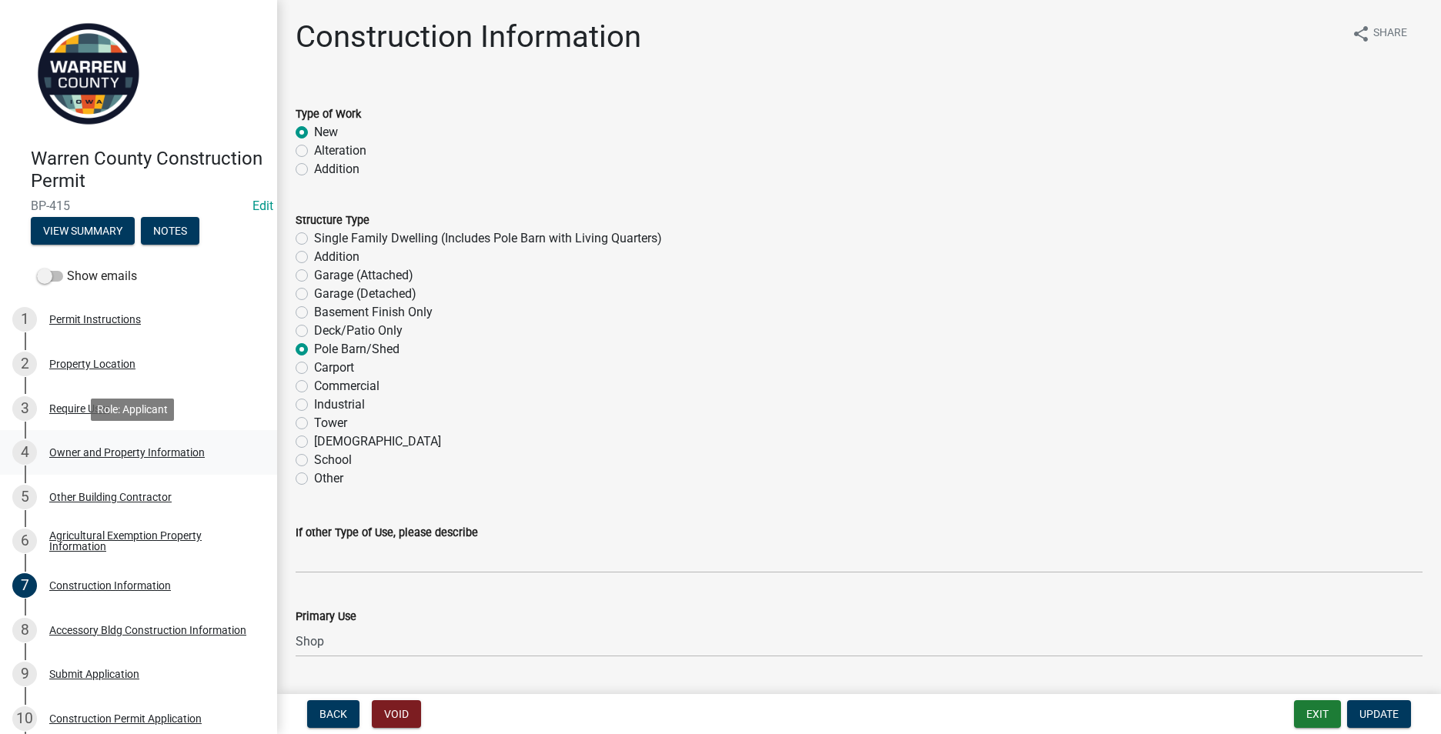
click at [121, 447] on div "Owner and Property Information" at bounding box center [126, 452] width 155 height 11
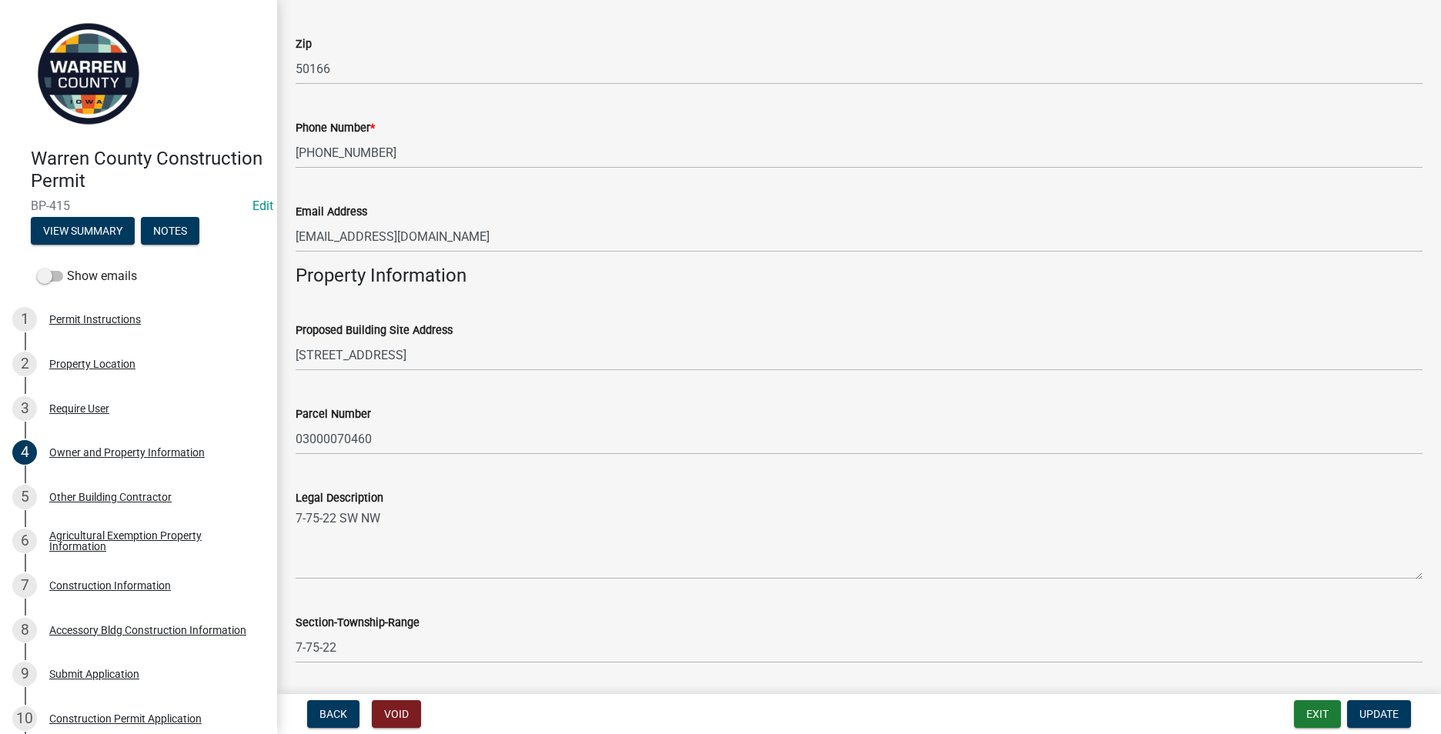
scroll to position [462, 0]
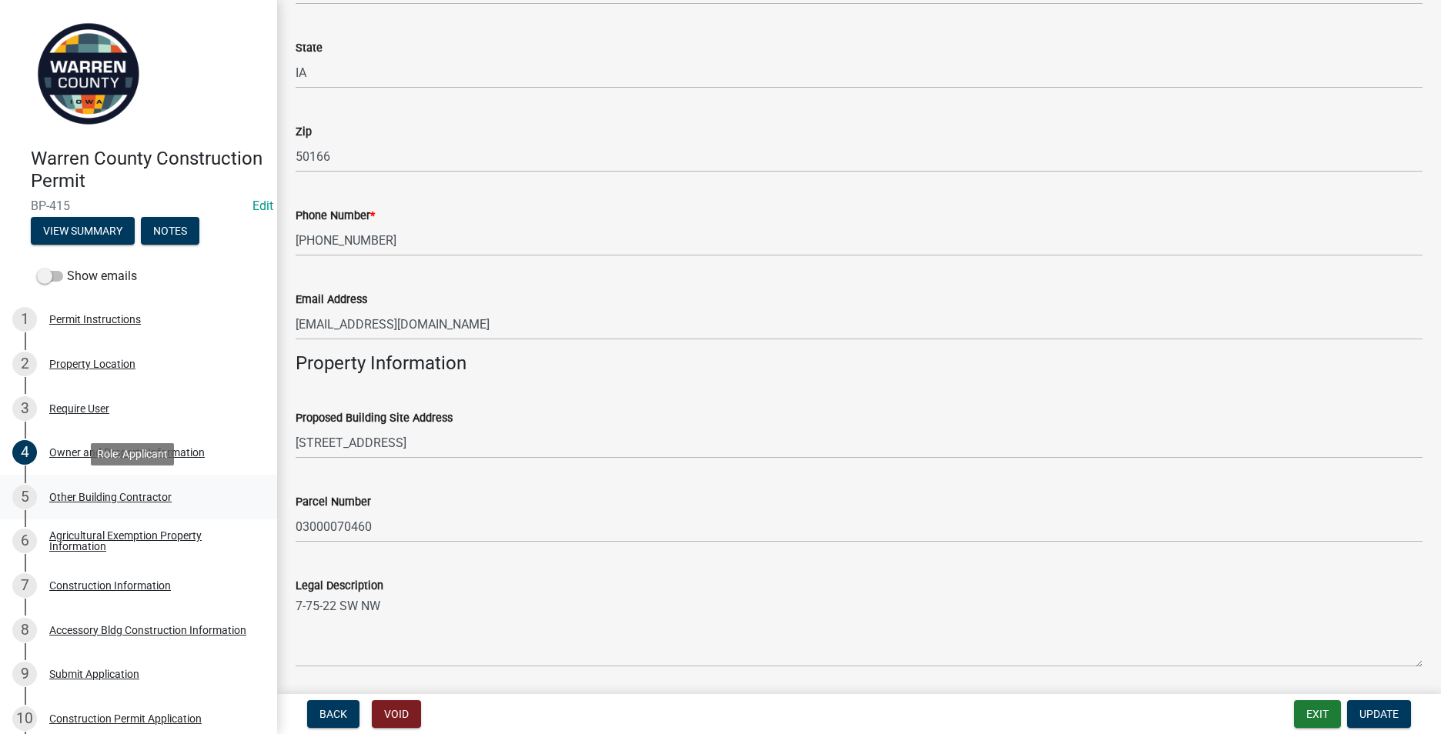
click at [60, 499] on div "Other Building Contractor" at bounding box center [110, 497] width 122 height 11
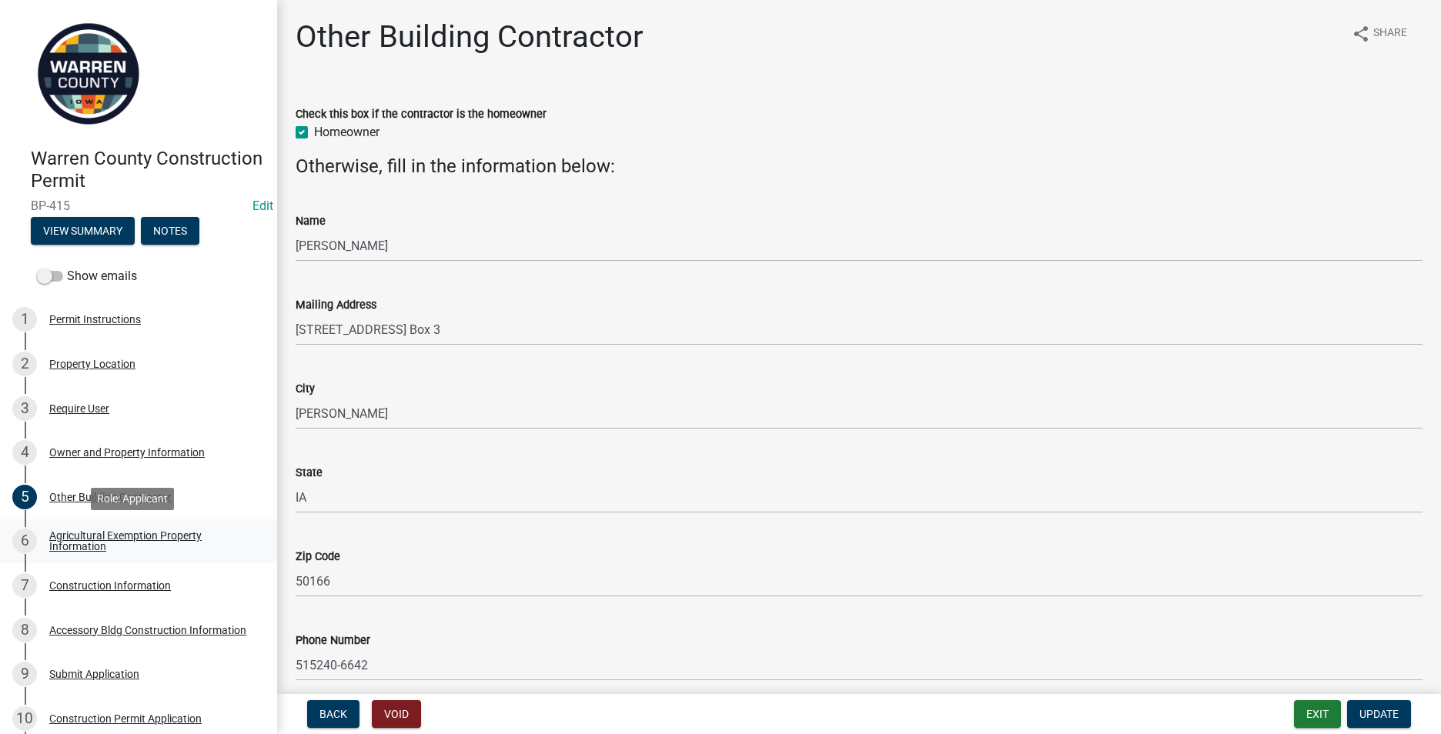
click at [82, 532] on div "Agricultural Exemption Property Information" at bounding box center [150, 541] width 203 height 22
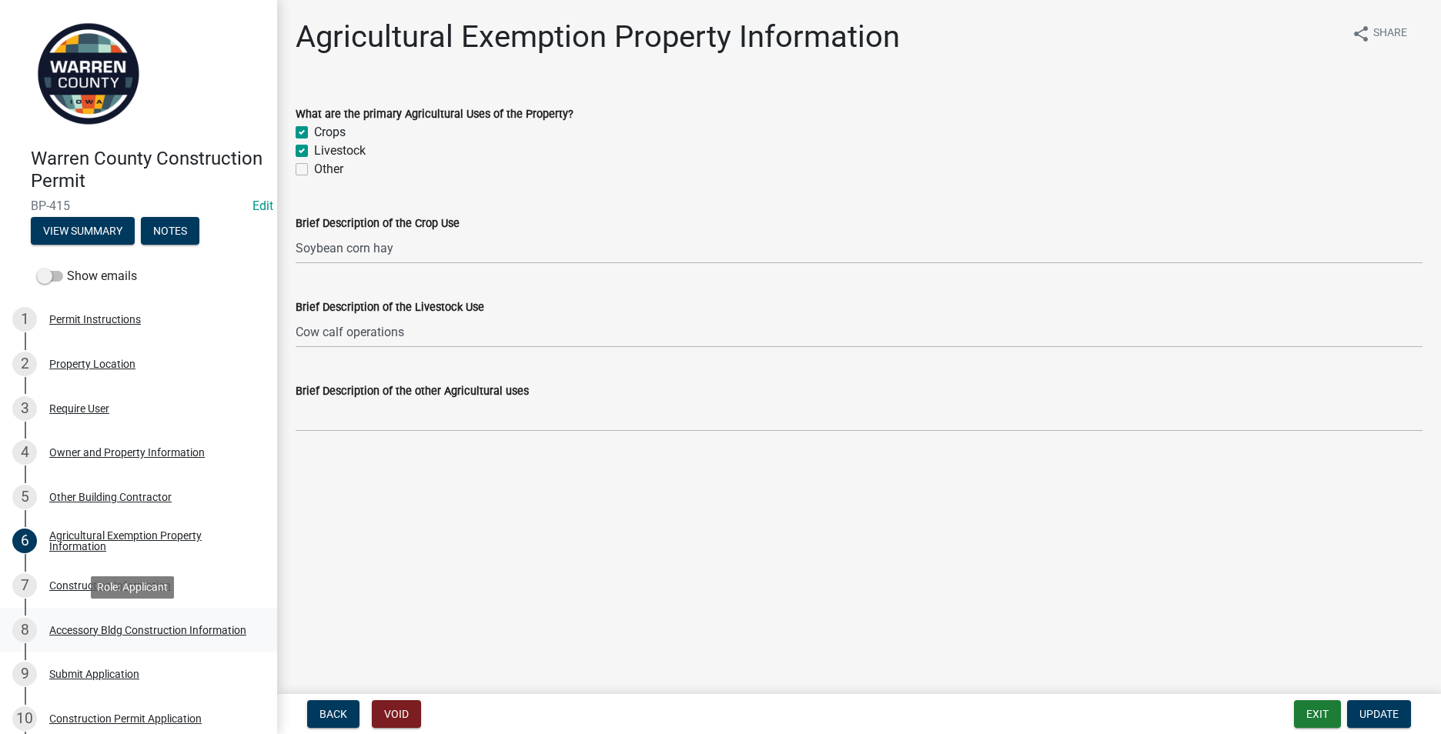
click at [97, 627] on div "Accessory Bldg Construction Information" at bounding box center [147, 630] width 197 height 11
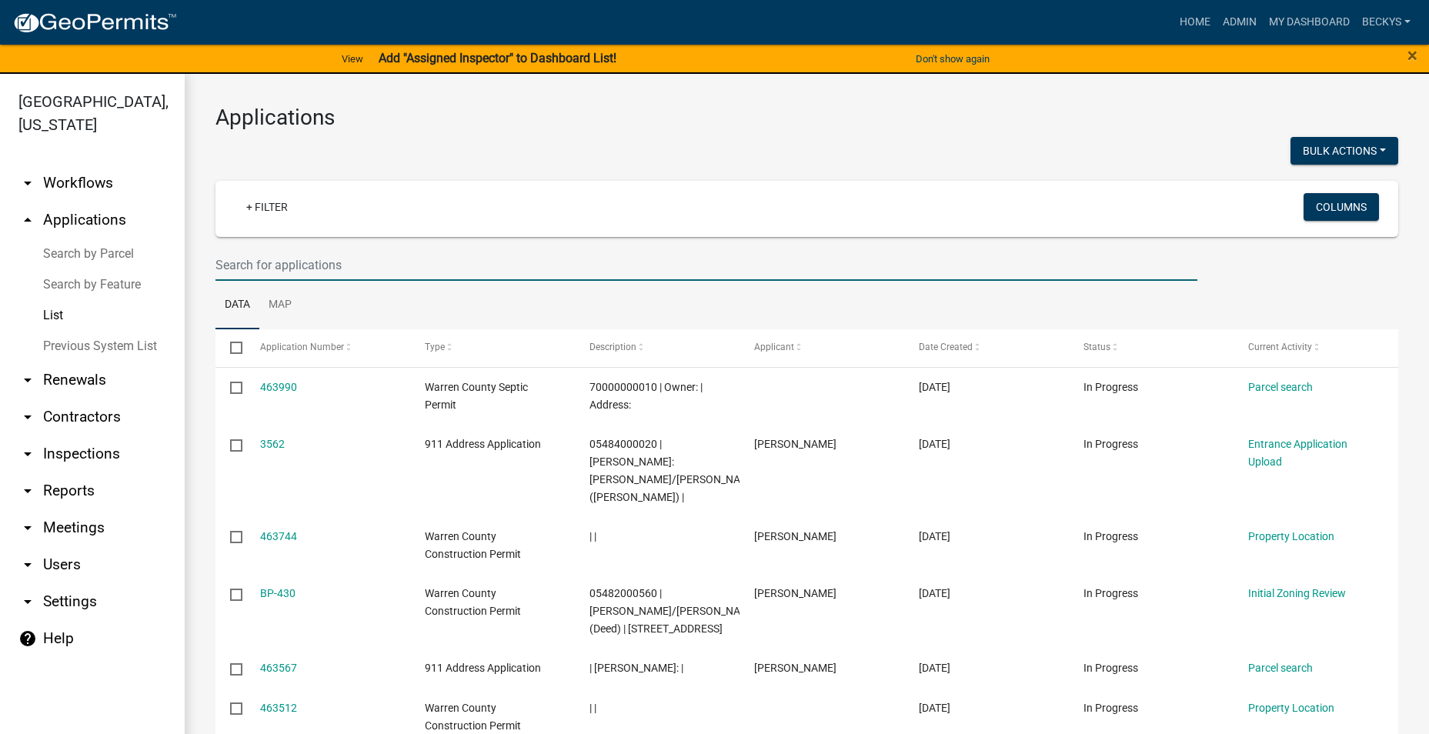
click at [255, 250] on input "text" at bounding box center [706, 265] width 982 height 32
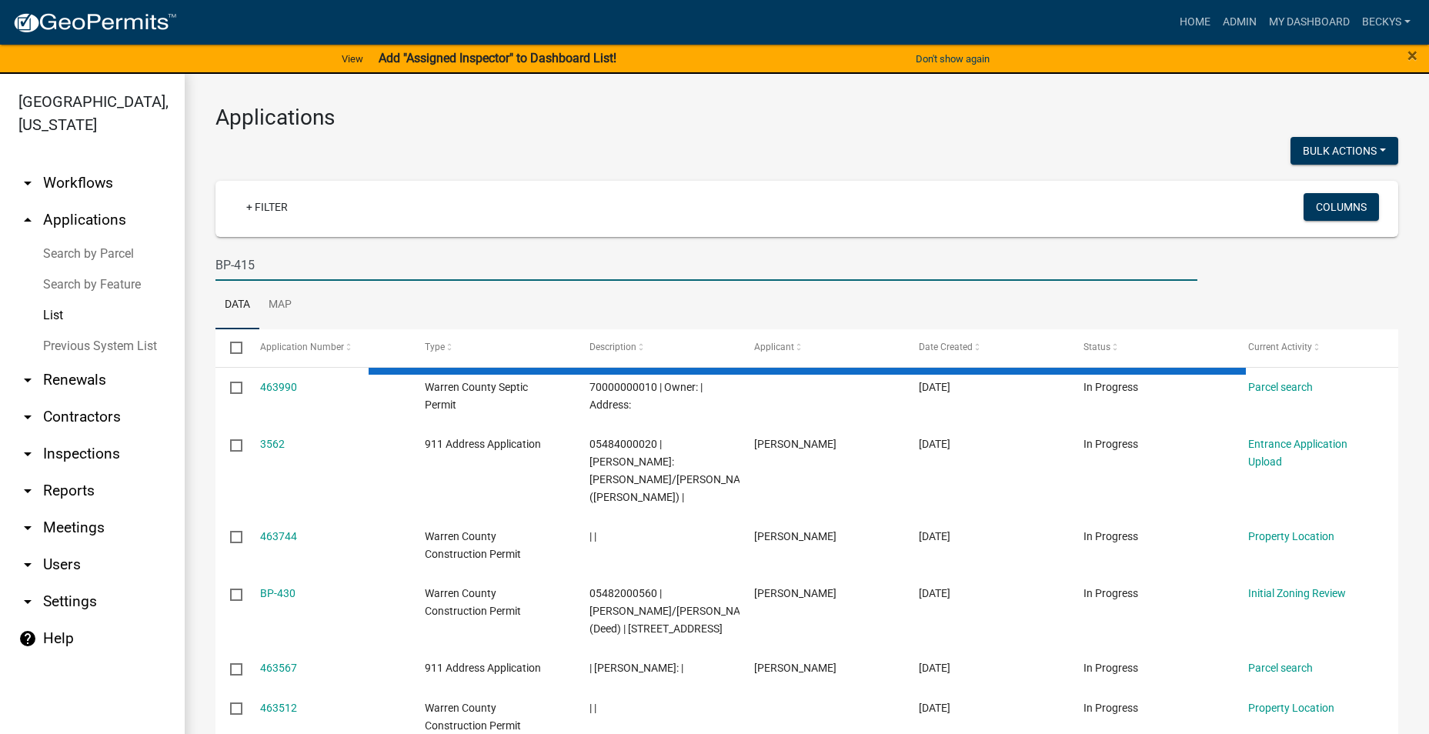
type input "BP-415"
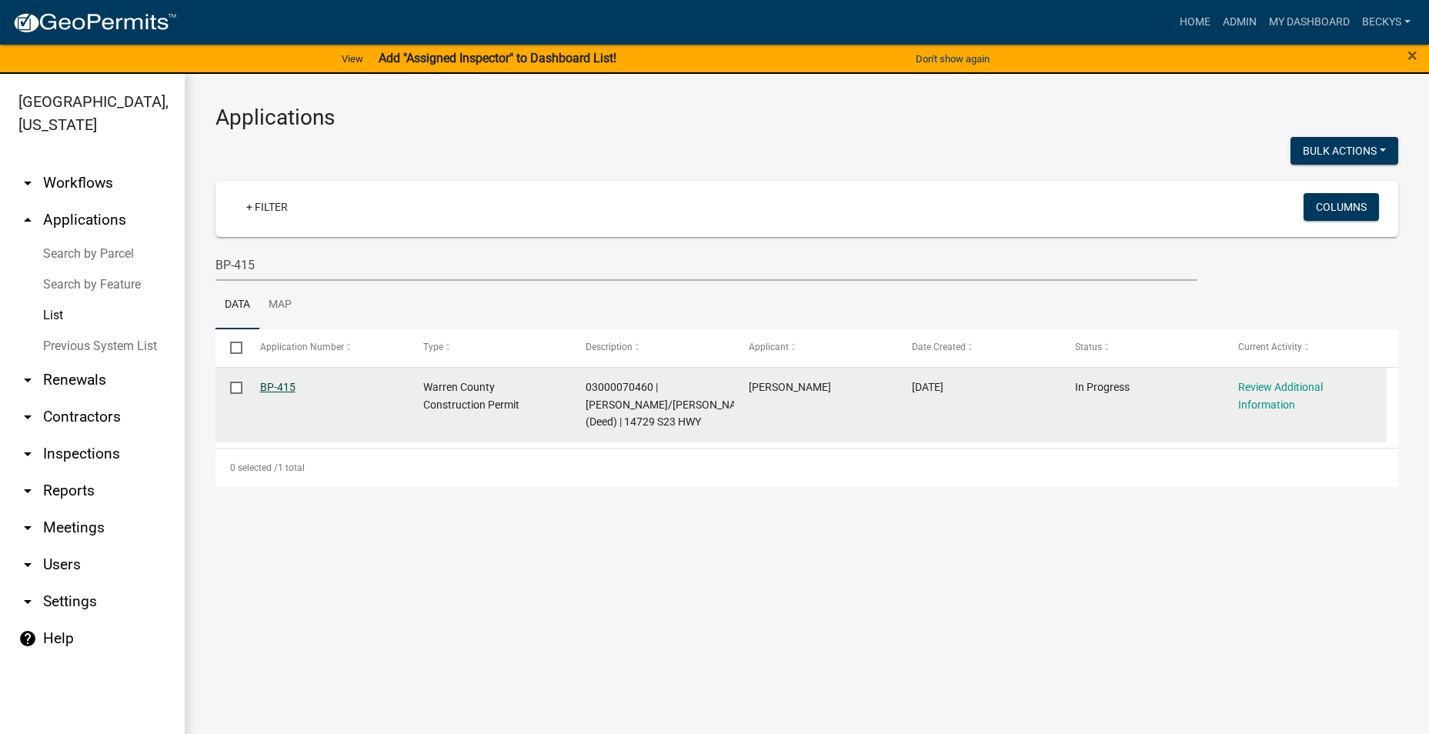
click at [281, 390] on link "BP-415" at bounding box center [277, 387] width 35 height 12
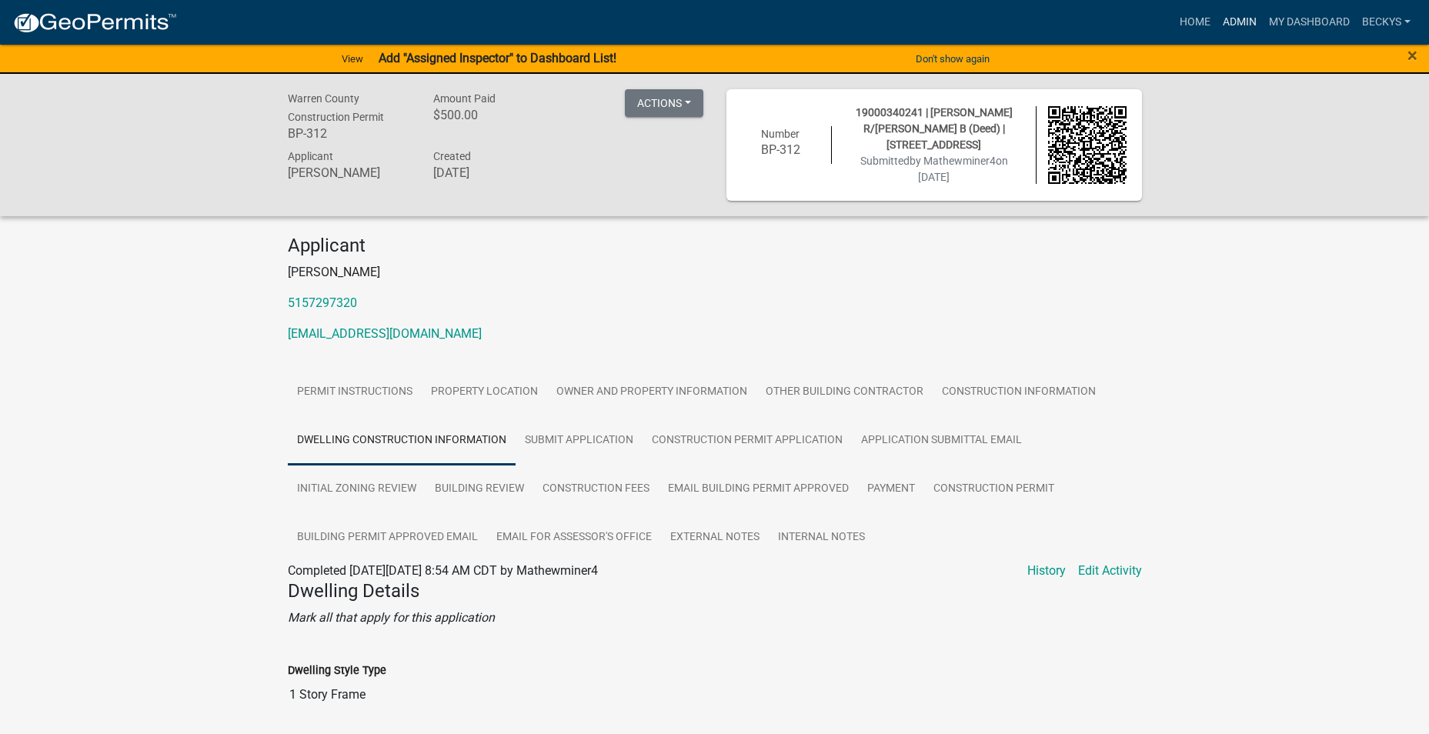
click at [1236, 21] on link "Admin" at bounding box center [1240, 22] width 46 height 29
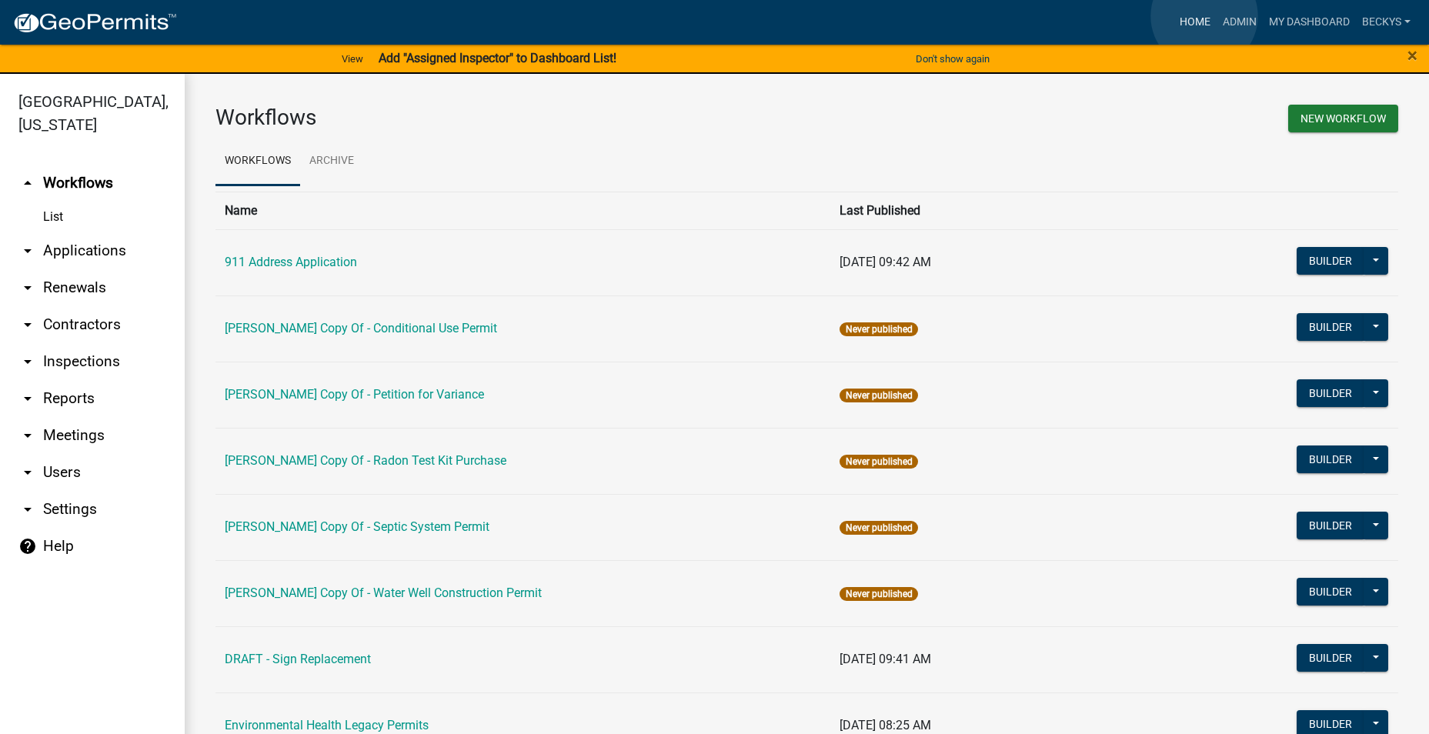
click at [1204, 16] on link "Home" at bounding box center [1195, 22] width 43 height 29
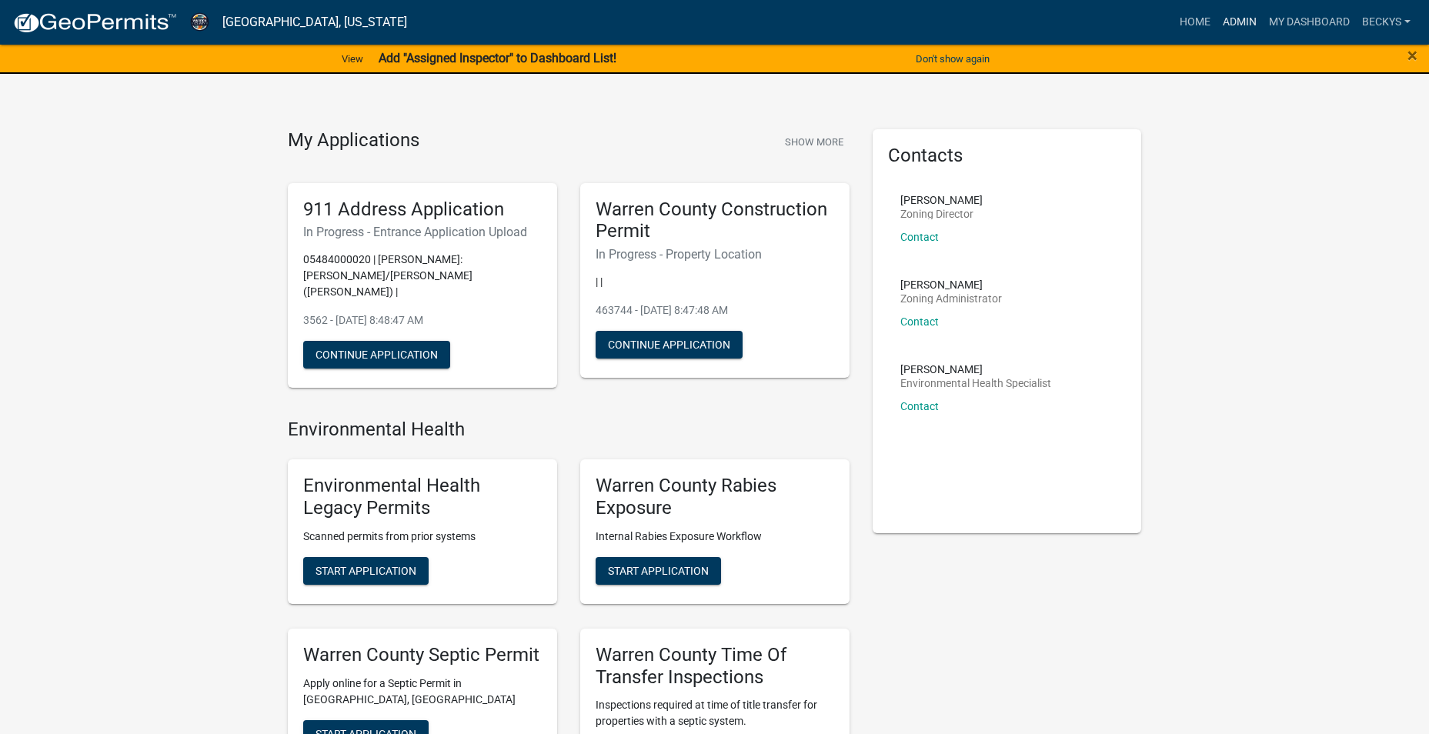
click at [1244, 22] on link "Admin" at bounding box center [1240, 22] width 46 height 29
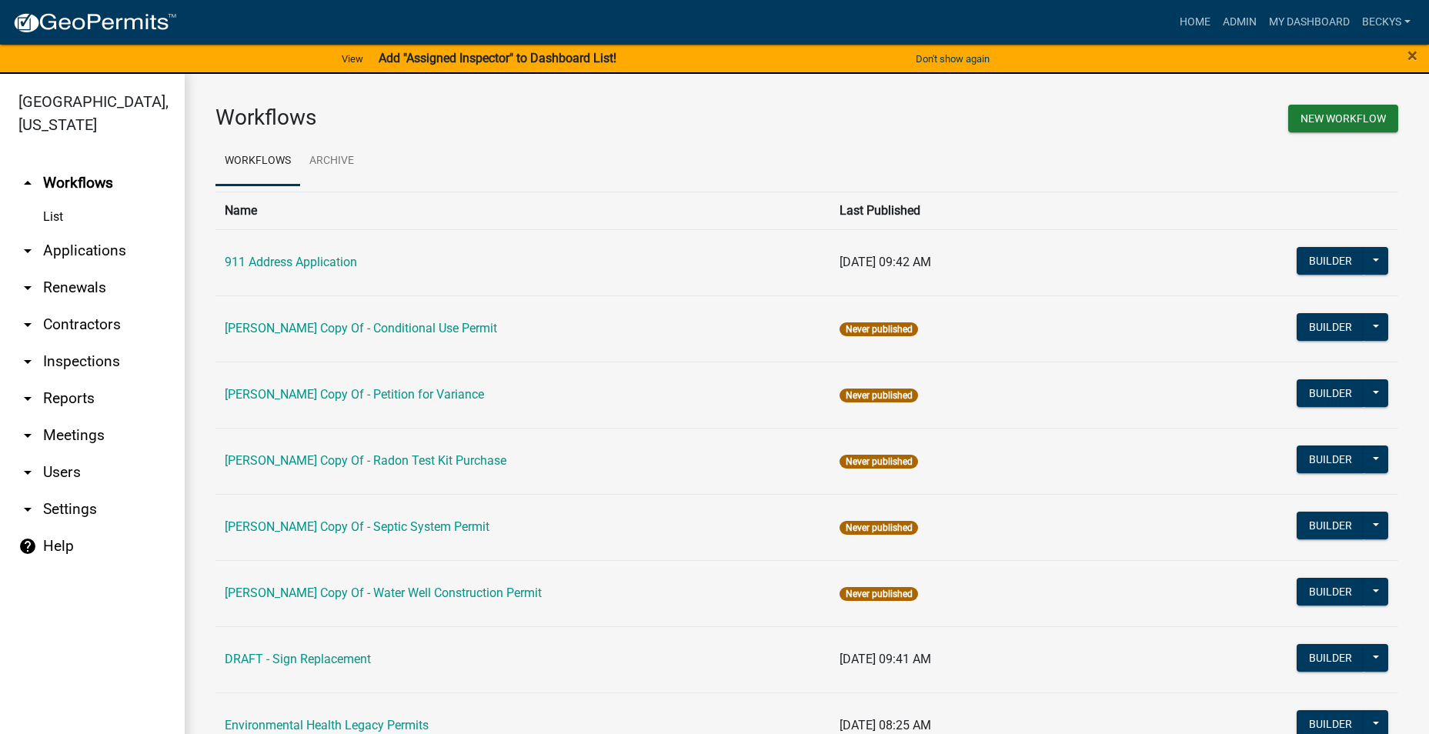
click at [73, 232] on link "arrow_drop_down Applications" at bounding box center [92, 250] width 185 height 37
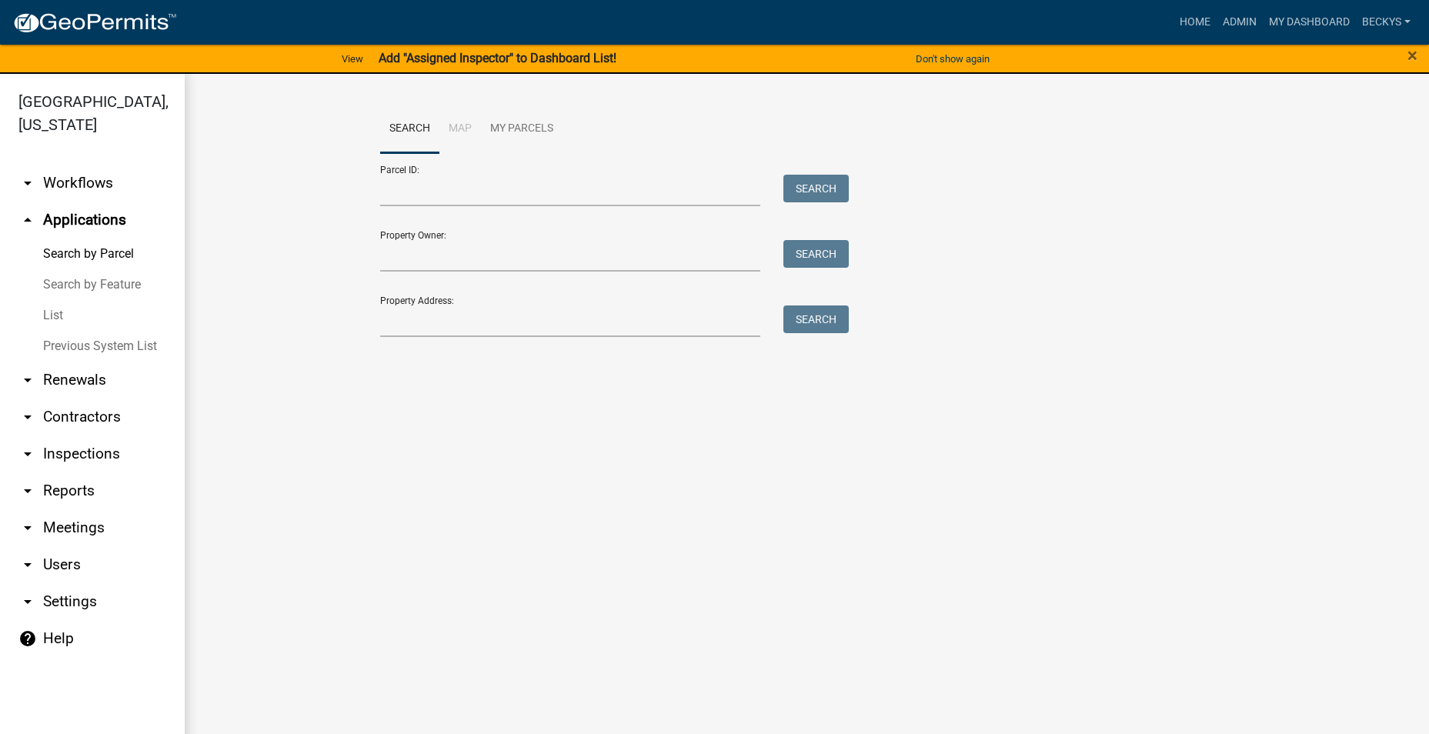
click at [63, 300] on link "List" at bounding box center [92, 315] width 185 height 31
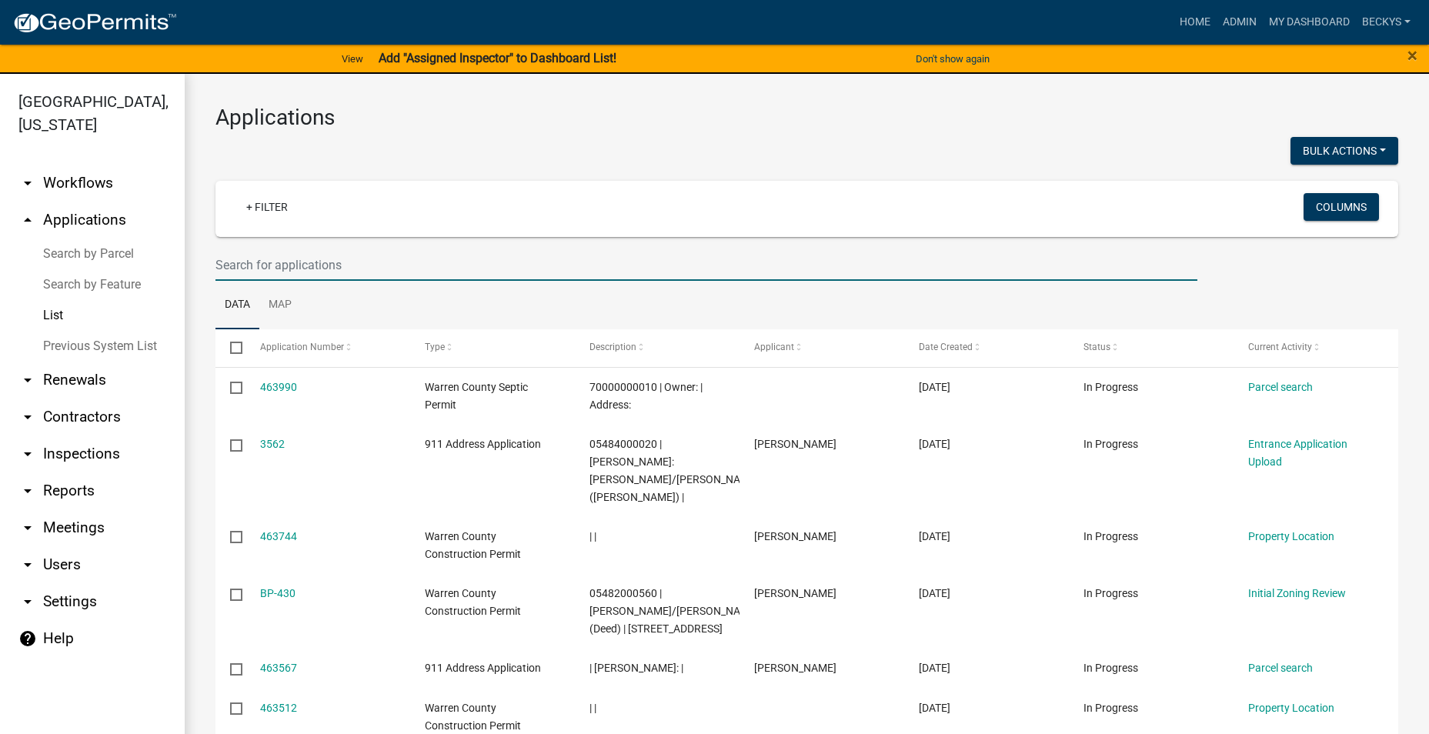
click at [233, 268] on input "text" at bounding box center [706, 265] width 982 height 32
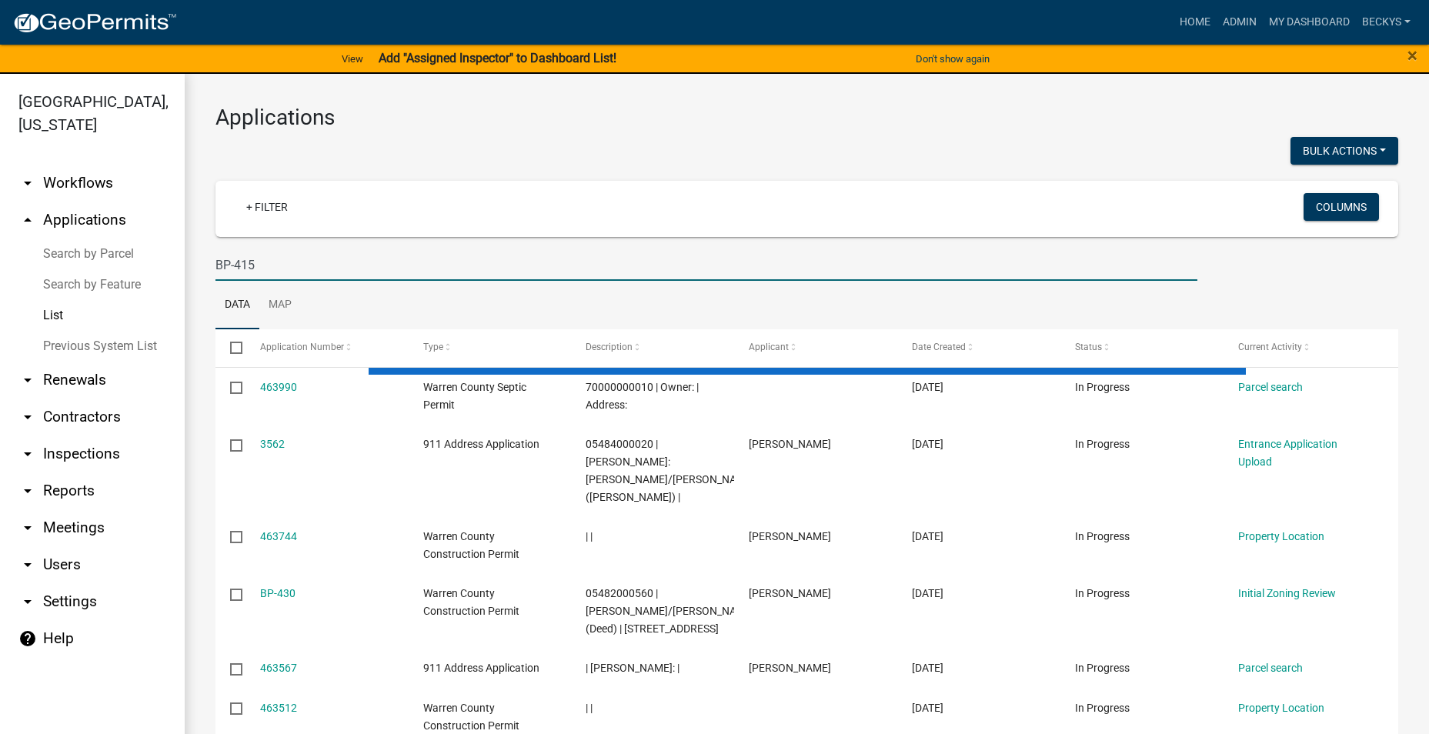
type input "BP-415"
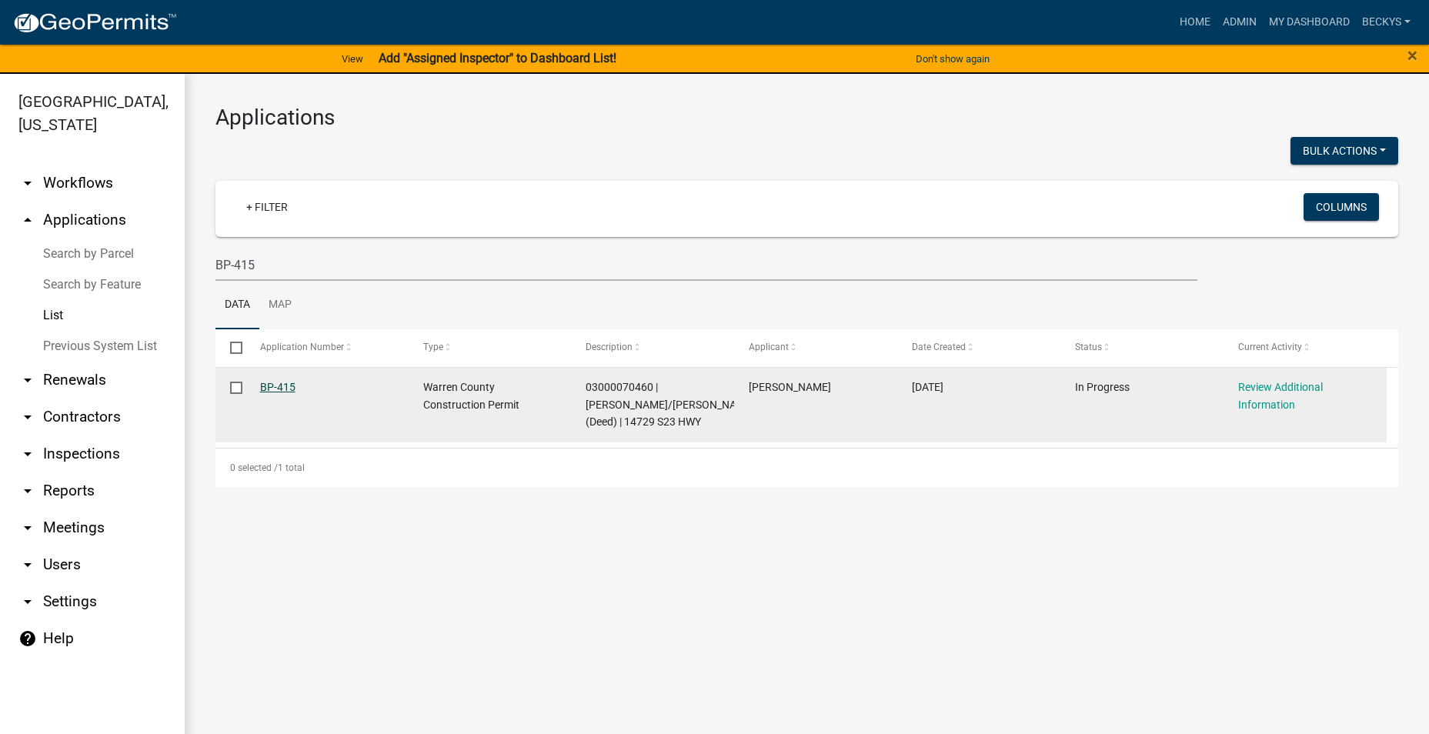
click at [290, 388] on link "BP-415" at bounding box center [277, 387] width 35 height 12
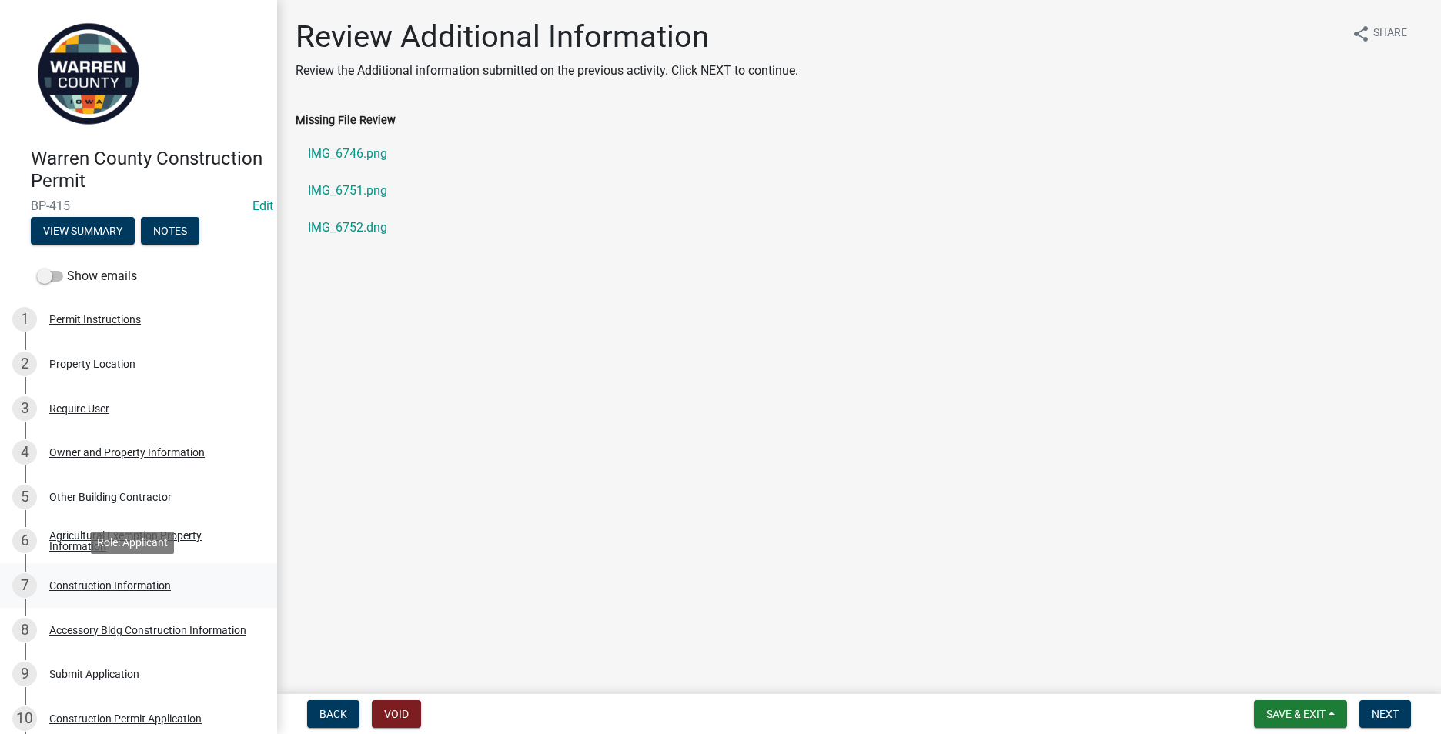
click at [115, 589] on div "Construction Information" at bounding box center [110, 585] width 122 height 11
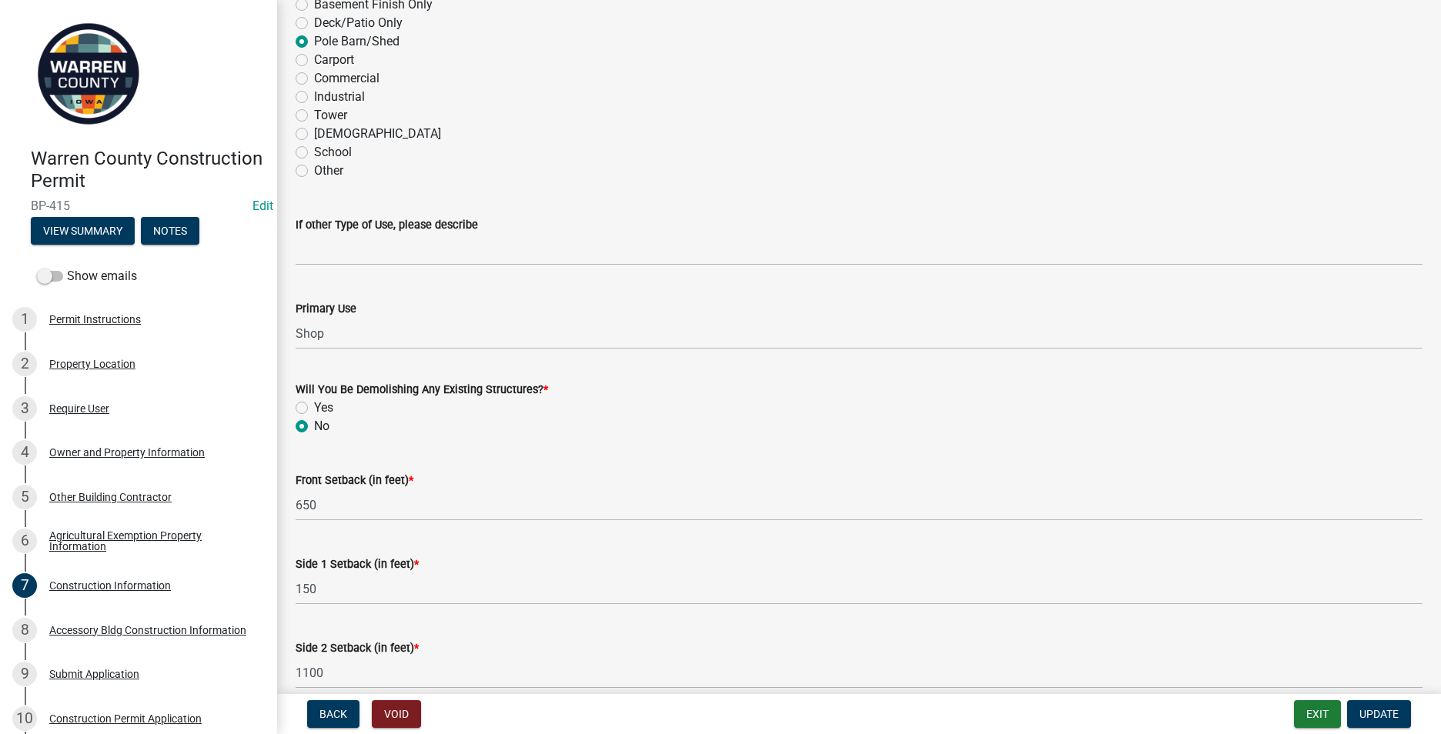
scroll to position [465, 0]
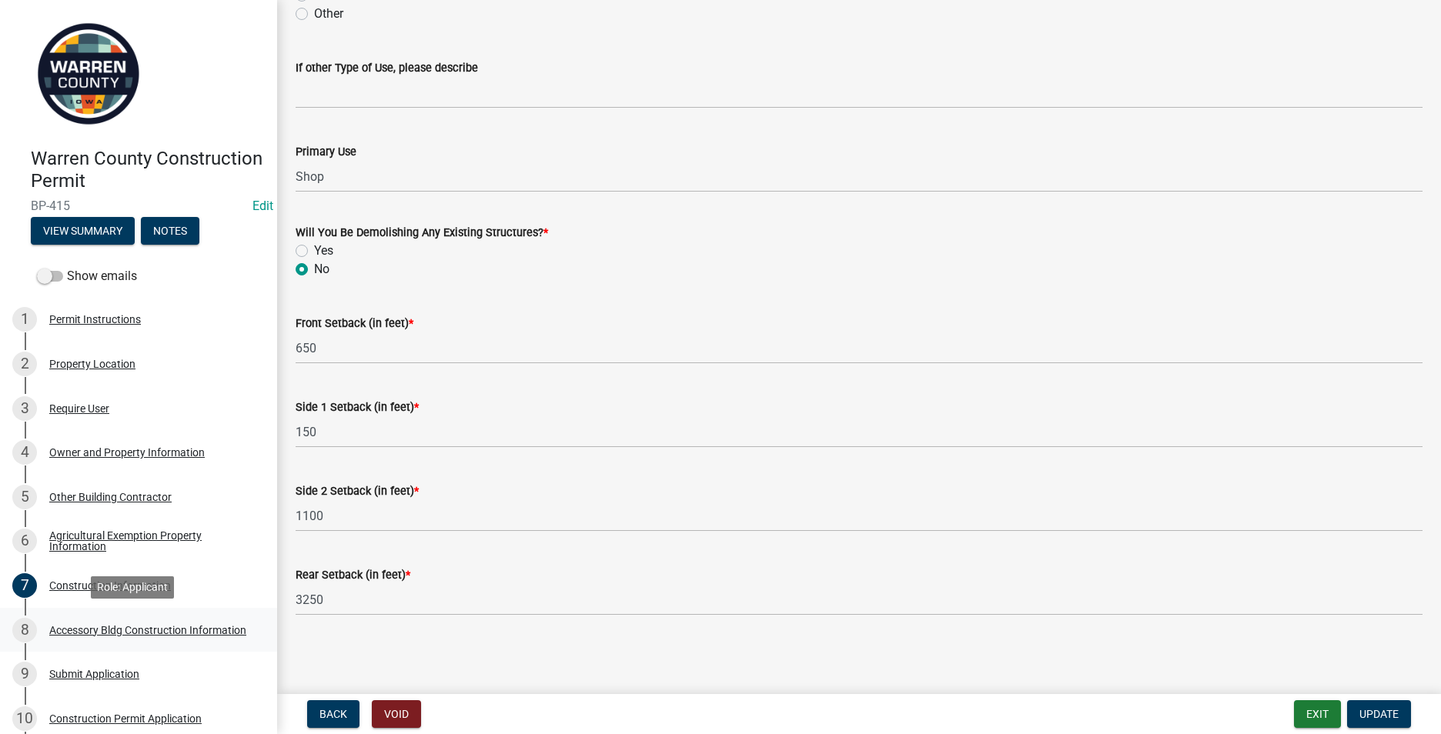
click at [122, 625] on div "Accessory Bldg Construction Information" at bounding box center [147, 630] width 197 height 11
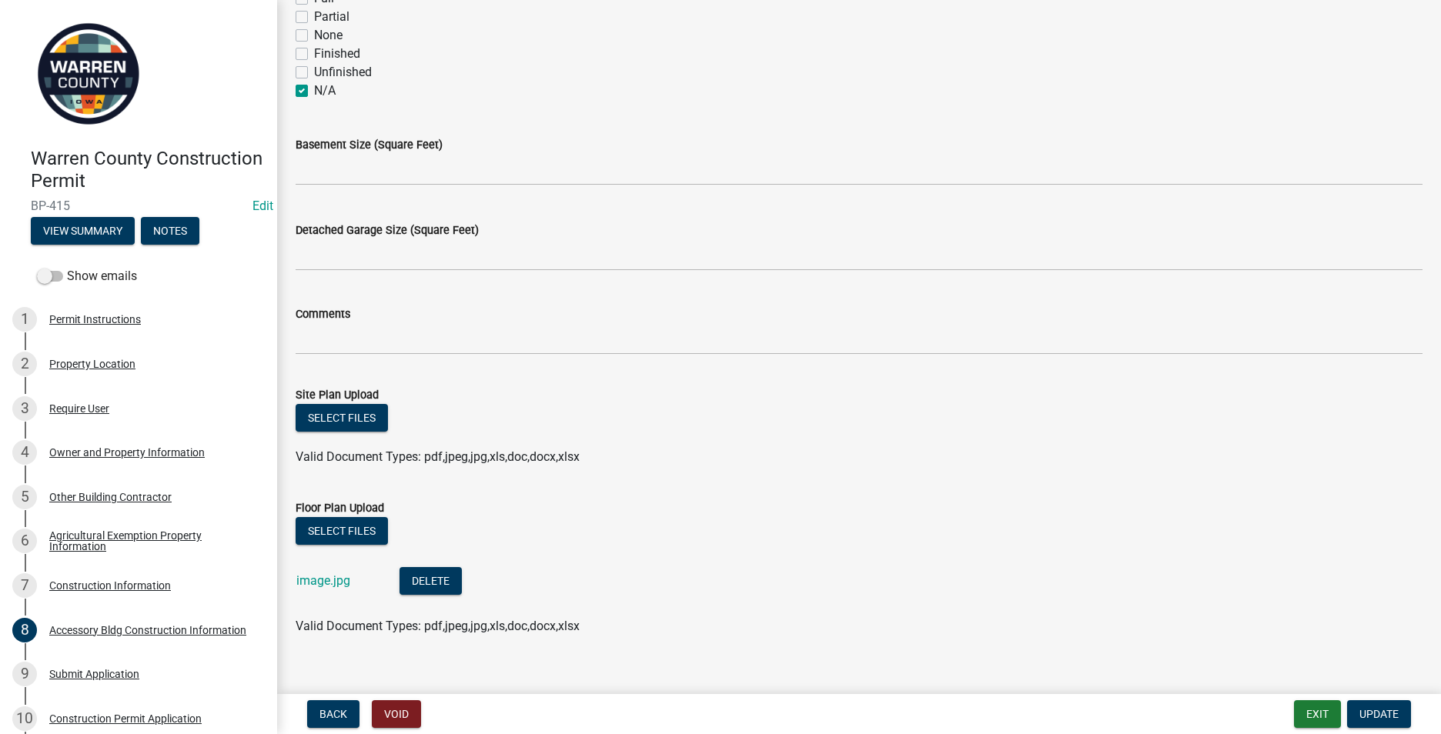
scroll to position [616, 0]
click at [339, 419] on button "Select files" at bounding box center [341, 416] width 92 height 28
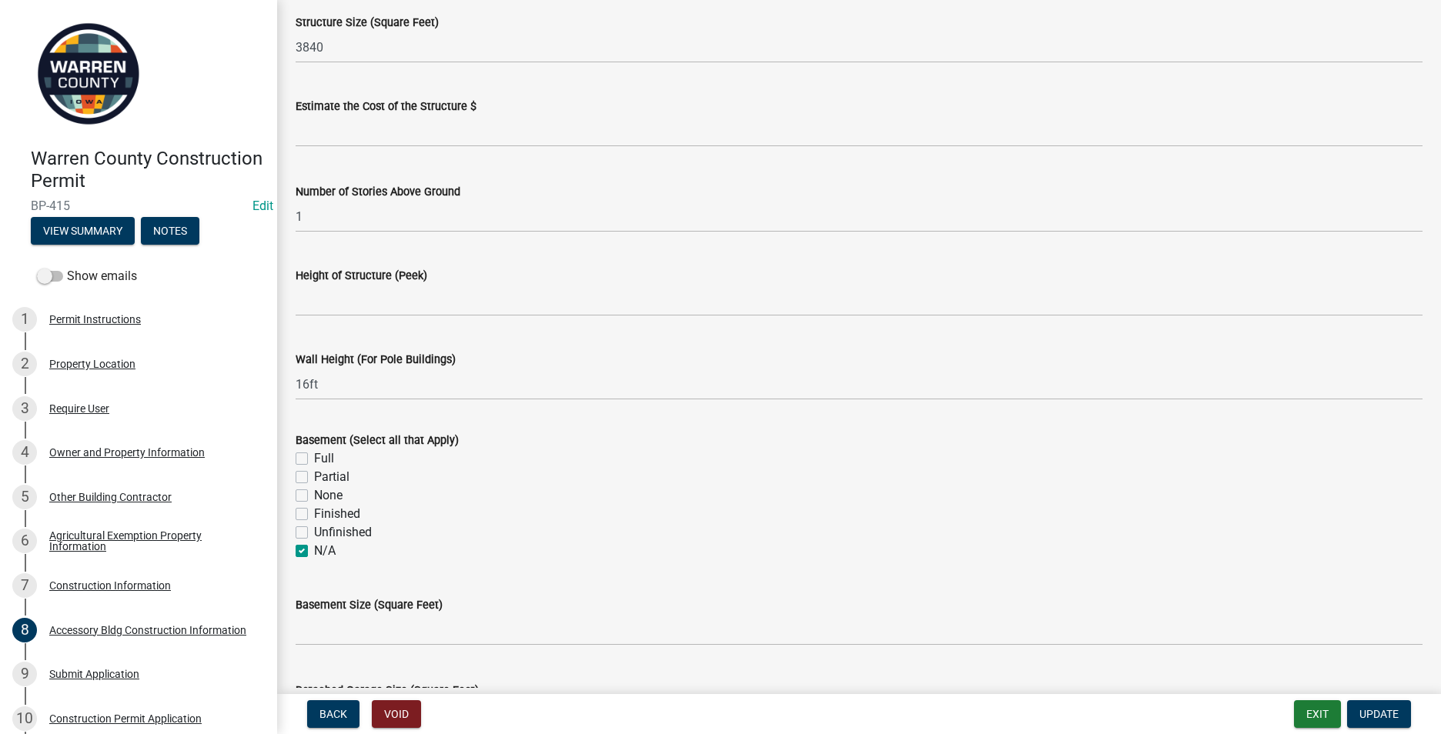
scroll to position [77, 0]
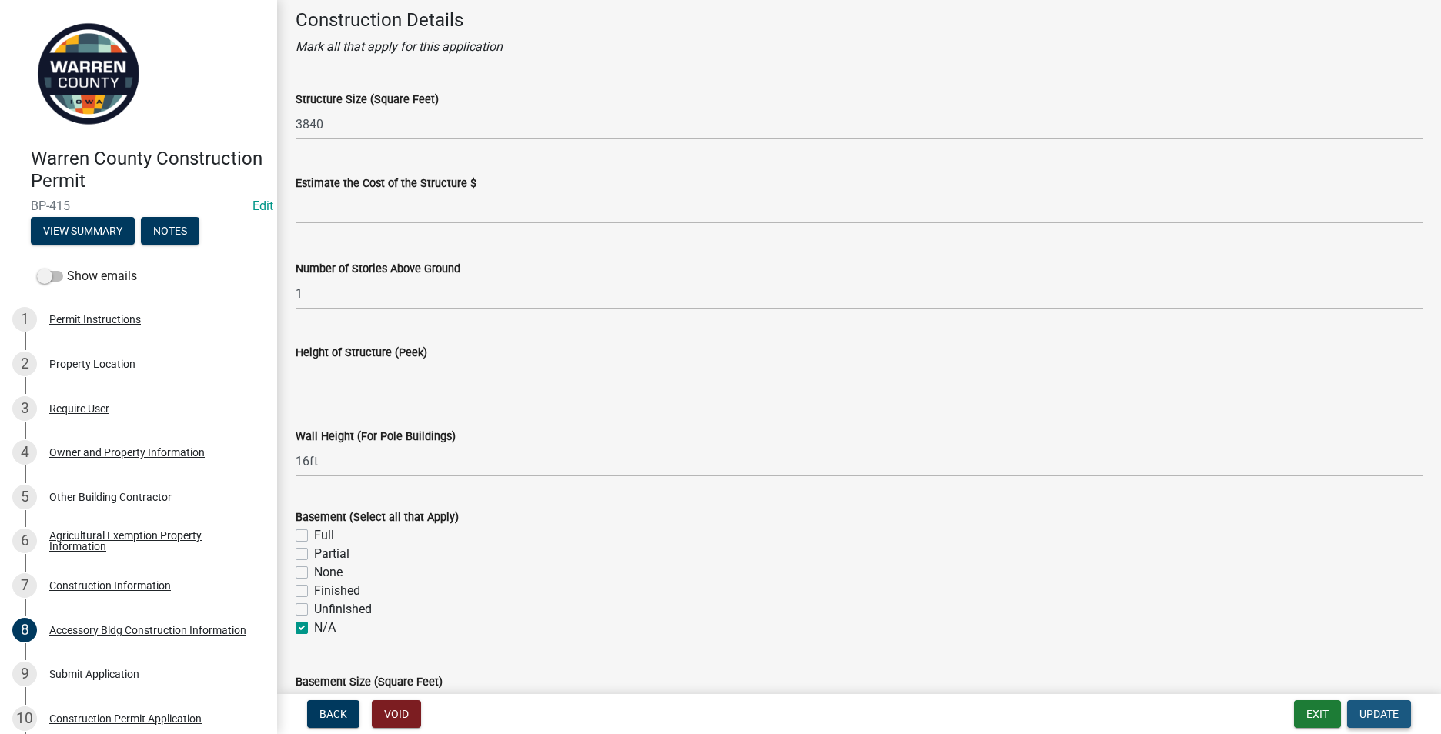
drag, startPoint x: 1375, startPoint y: 713, endPoint x: 1159, endPoint y: 702, distance: 216.5
click at [1375, 712] on span "Update" at bounding box center [1378, 714] width 39 height 12
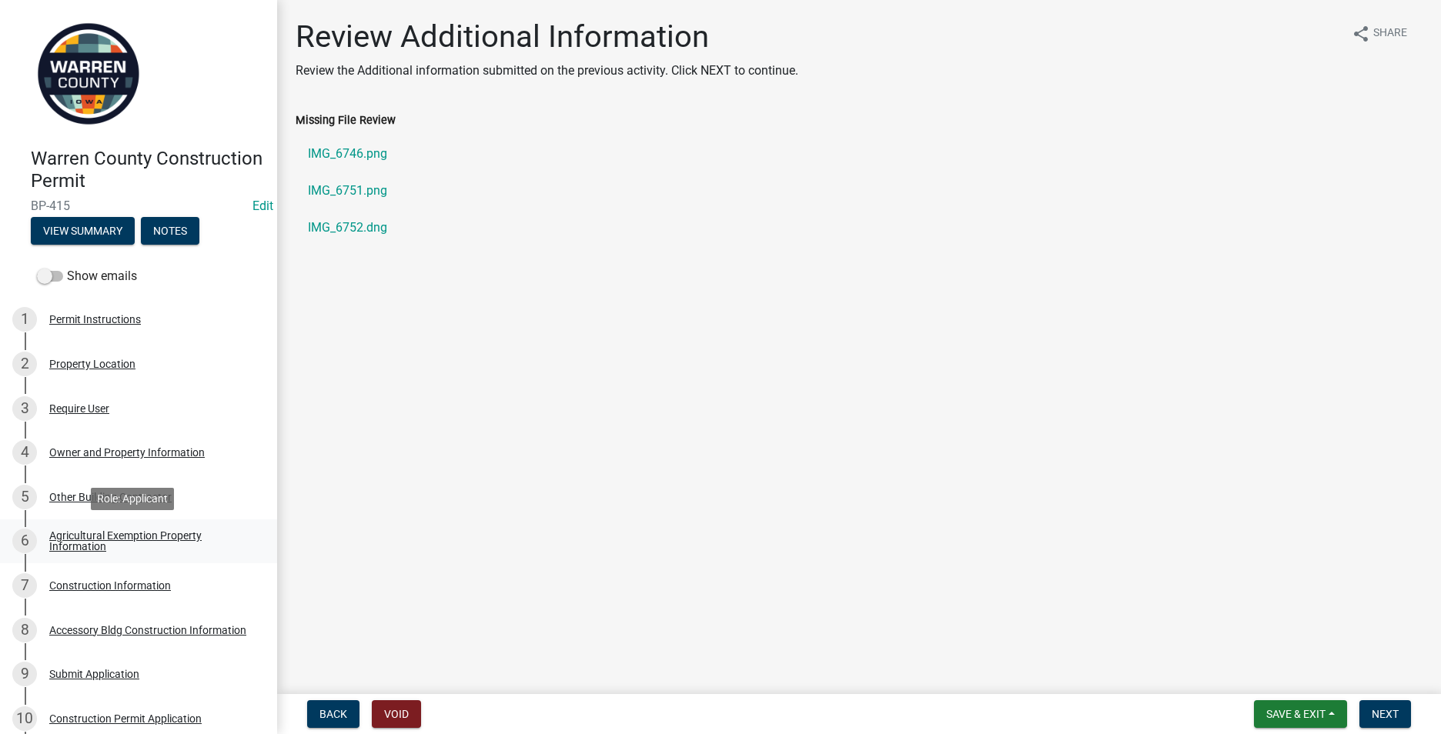
click at [82, 541] on div "Agricultural Exemption Property Information" at bounding box center [150, 541] width 203 height 22
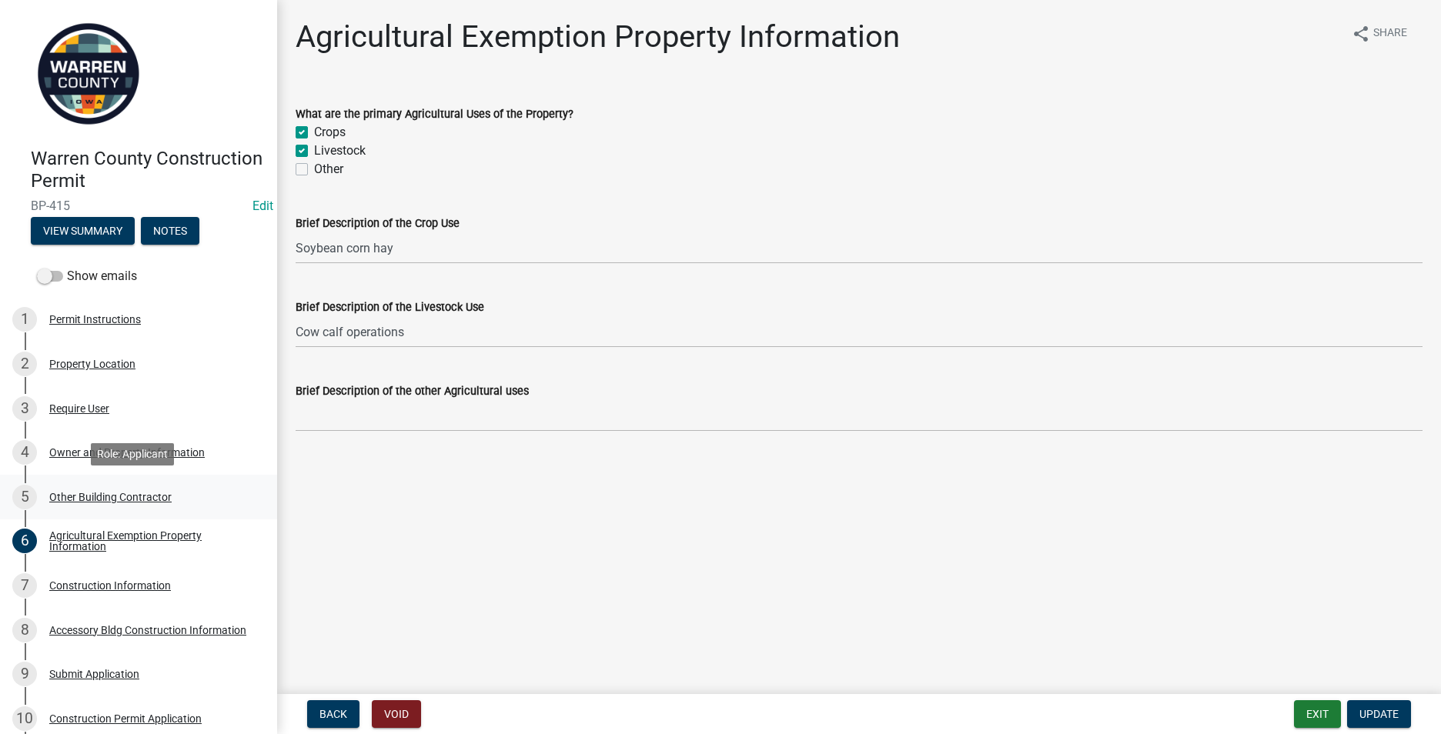
click at [111, 495] on div "Other Building Contractor" at bounding box center [110, 497] width 122 height 11
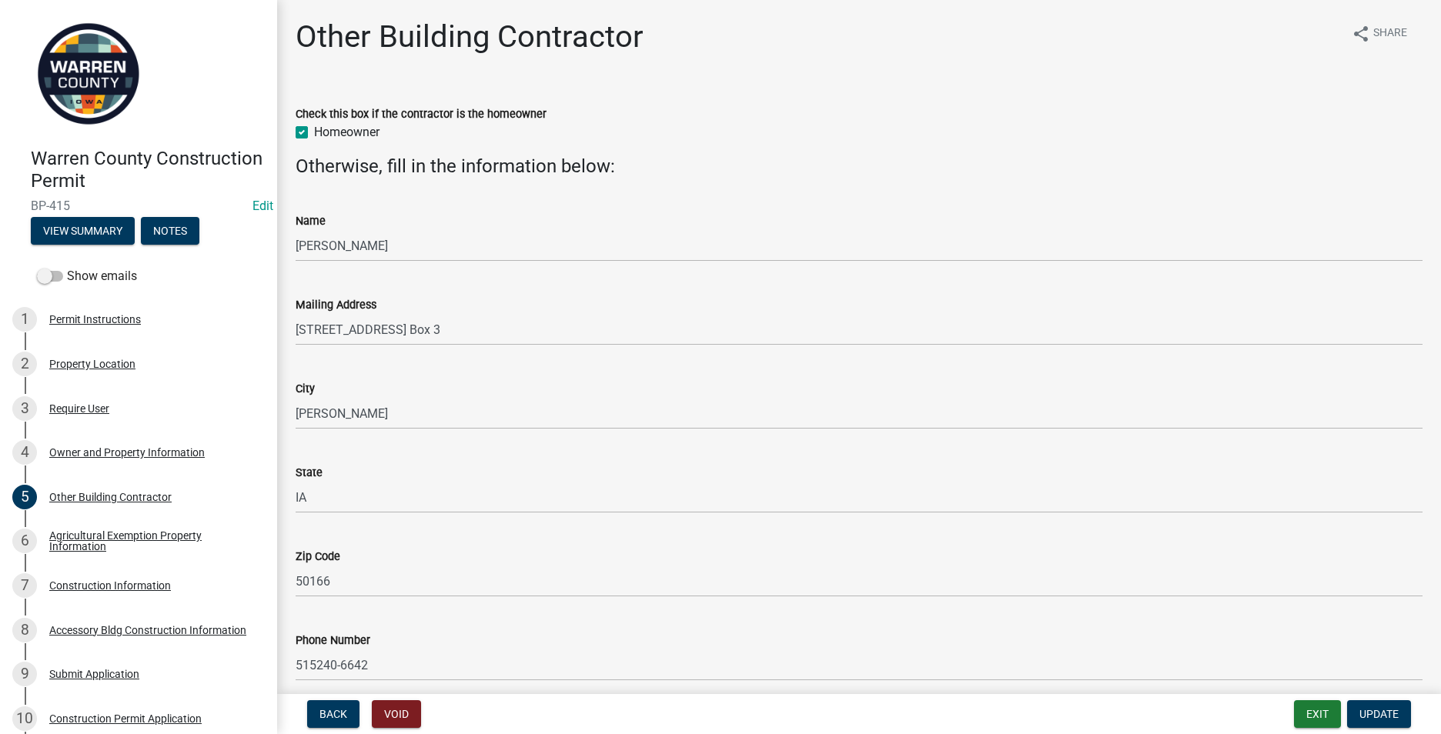
click at [102, 452] on div "Owner and Property Information" at bounding box center [126, 452] width 155 height 11
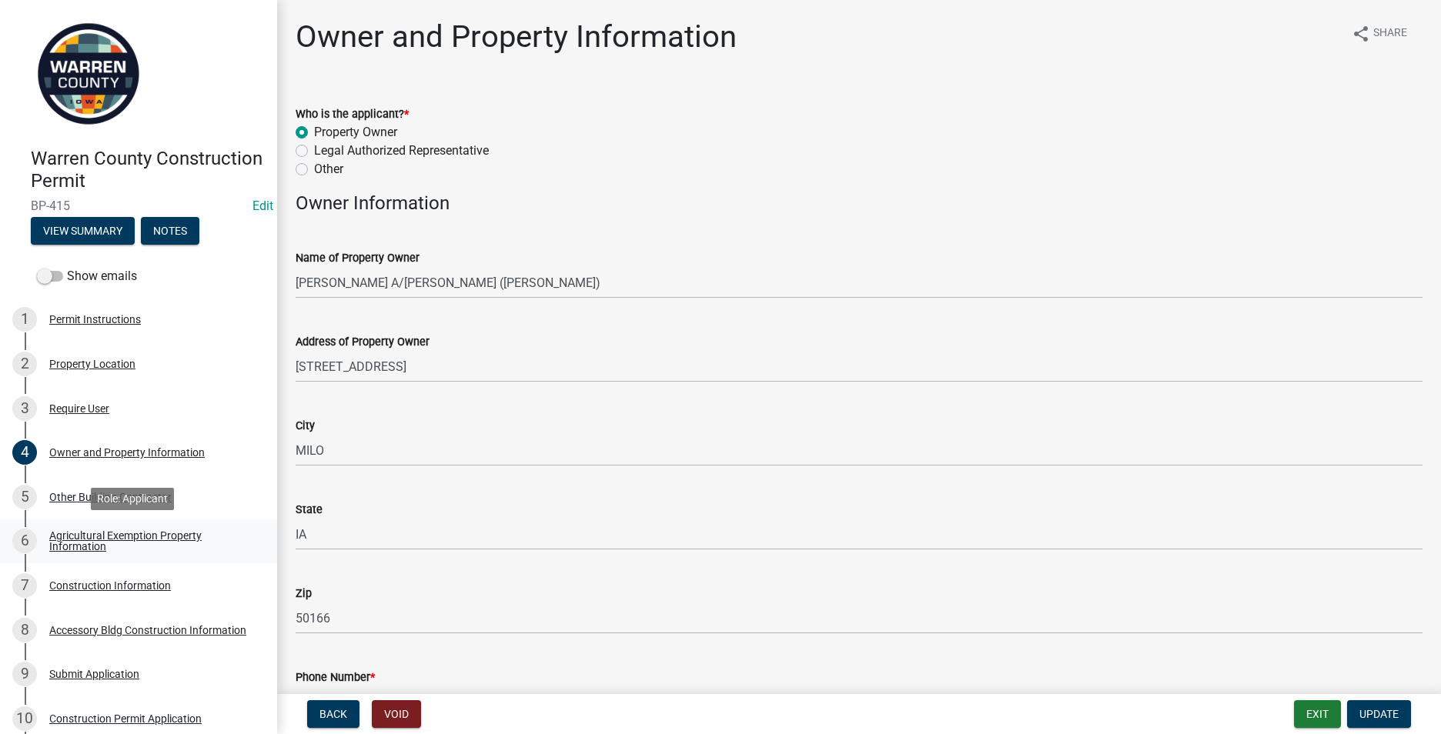
click at [65, 543] on div "Agricultural Exemption Property Information" at bounding box center [150, 541] width 203 height 22
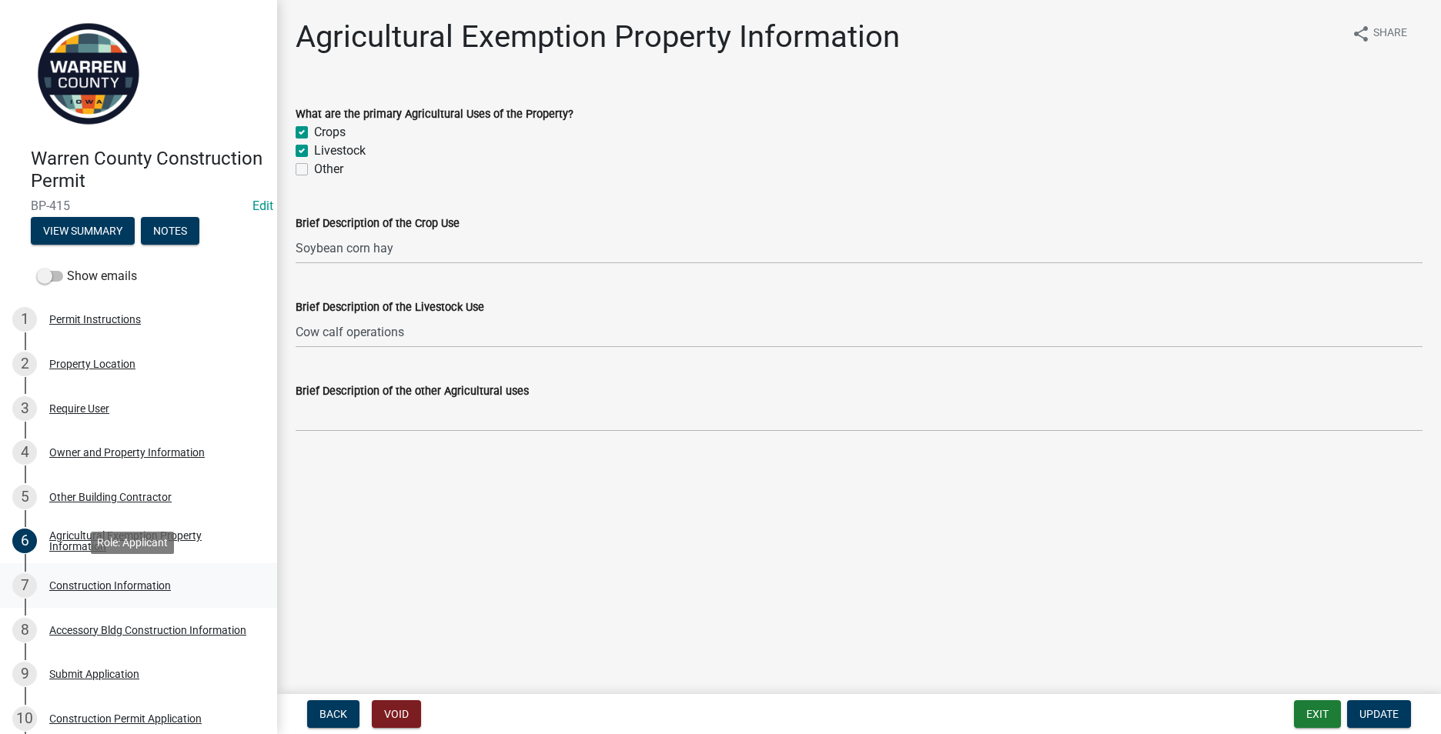
click at [82, 582] on div "Construction Information" at bounding box center [110, 585] width 122 height 11
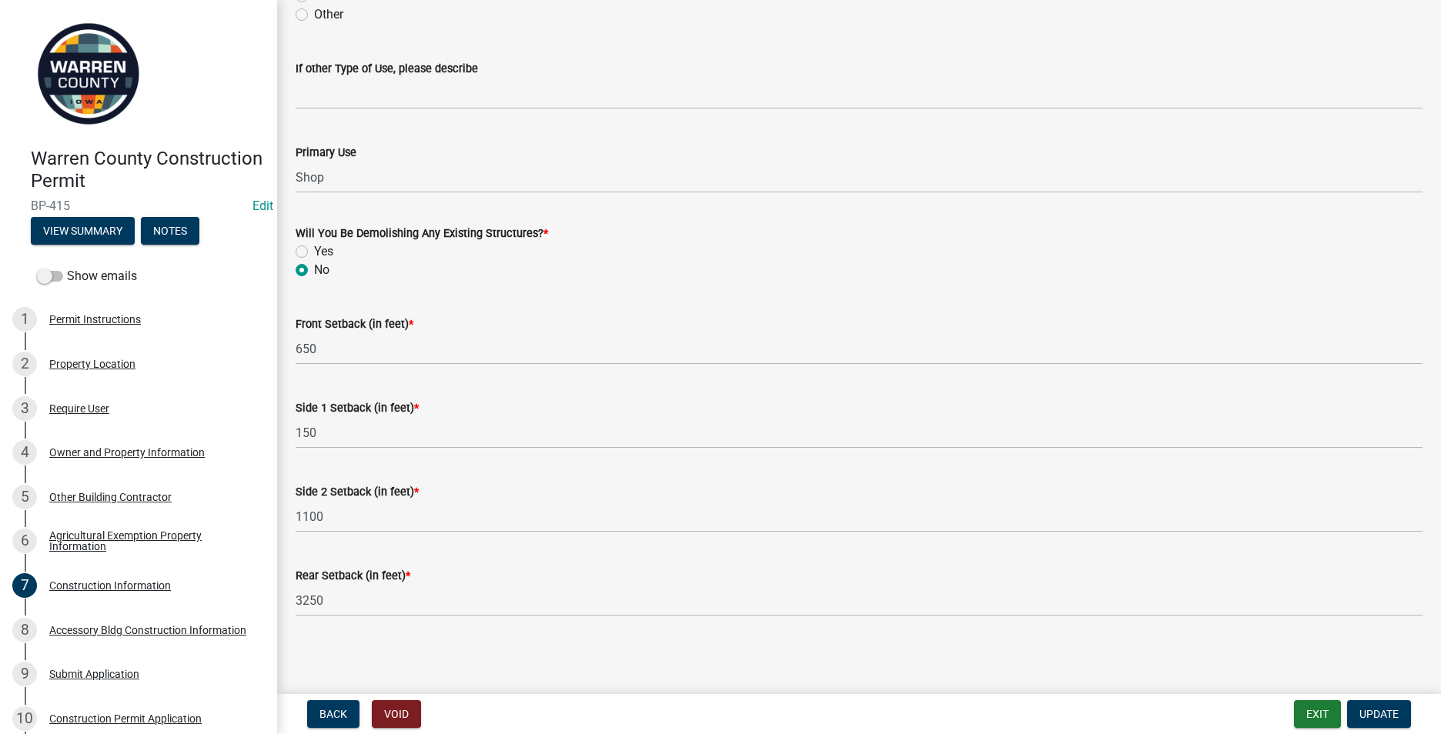
scroll to position [465, 0]
click at [125, 629] on div "Accessory Bldg Construction Information" at bounding box center [147, 630] width 197 height 11
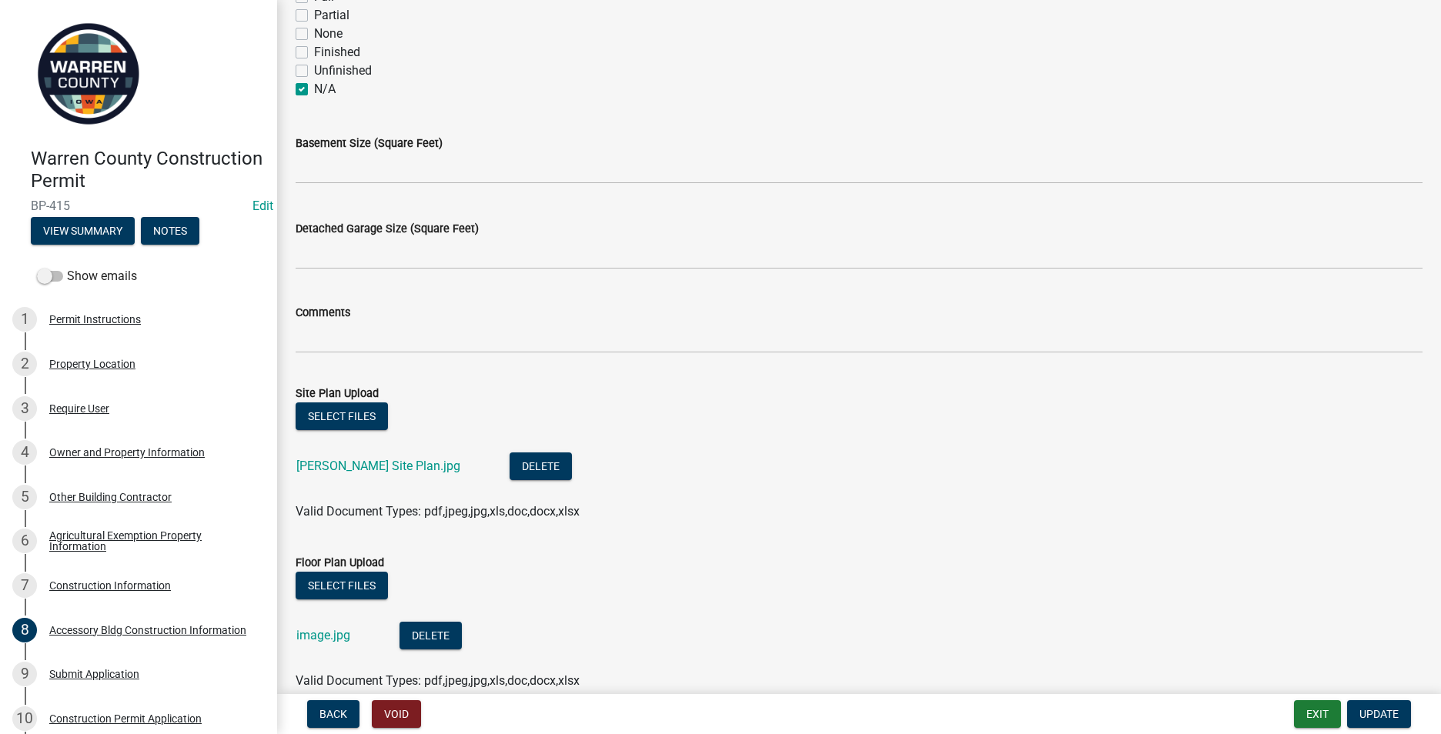
scroll to position [692, 0]
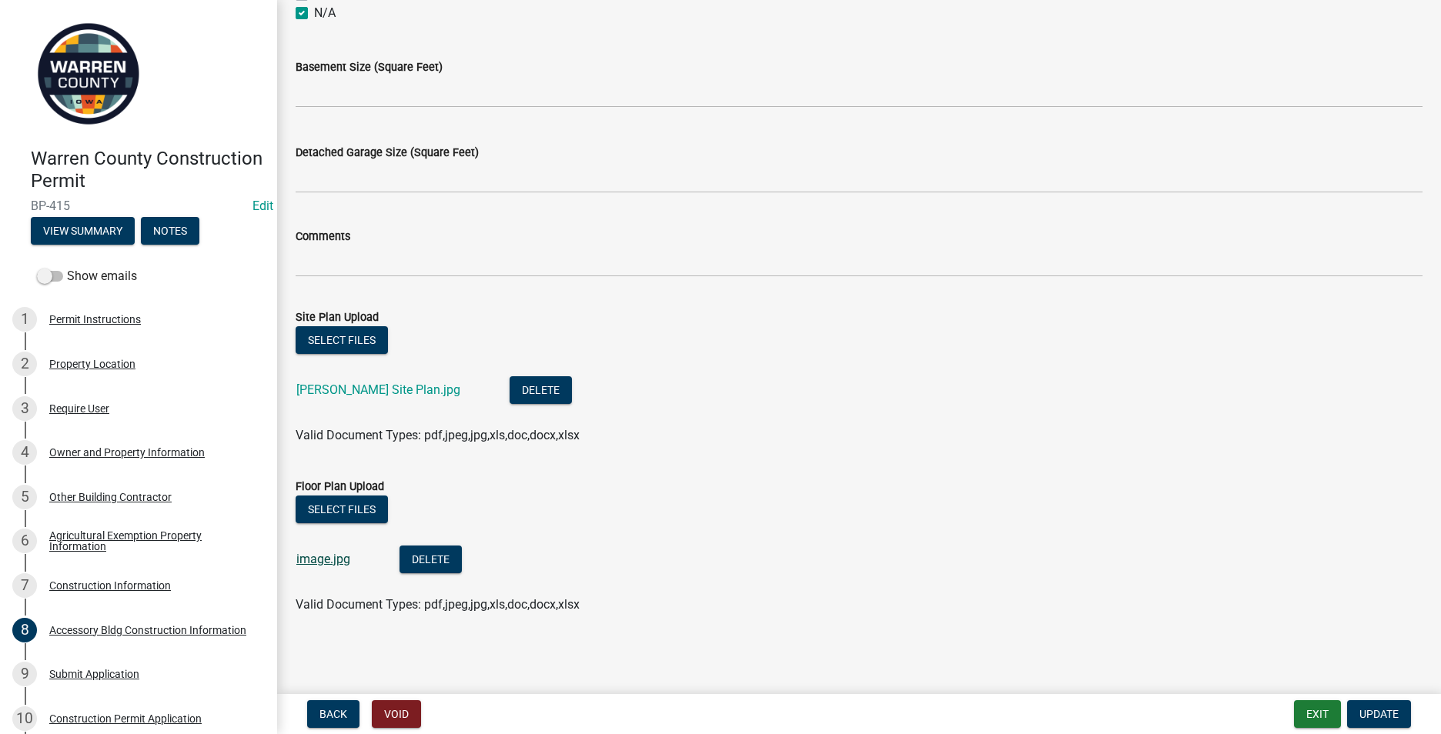
click at [313, 559] on link "image.jpg" at bounding box center [323, 559] width 54 height 15
click at [330, 558] on link "image.jpg" at bounding box center [323, 559] width 54 height 15
click at [1364, 710] on span "Update" at bounding box center [1378, 714] width 39 height 12
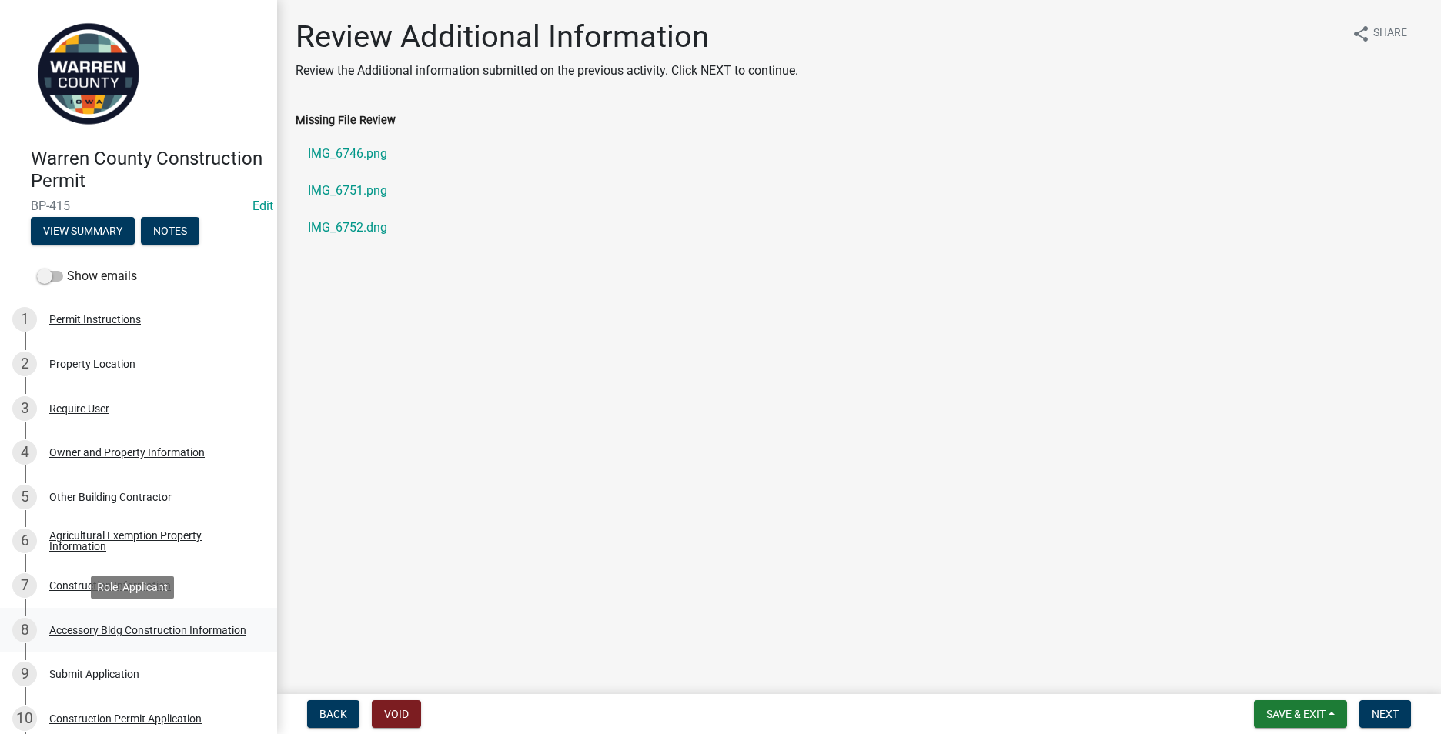
click at [93, 625] on div "Accessory Bldg Construction Information" at bounding box center [147, 630] width 197 height 11
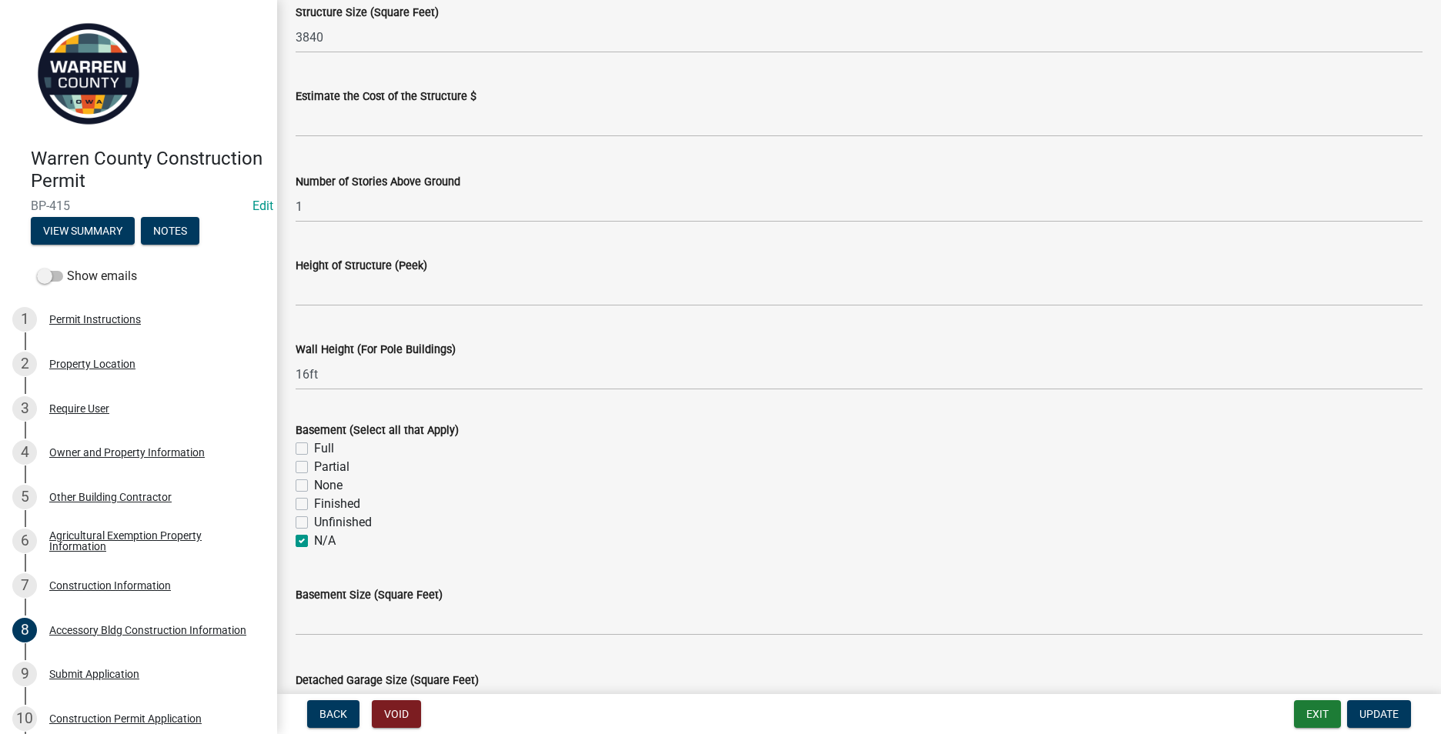
scroll to position [153, 0]
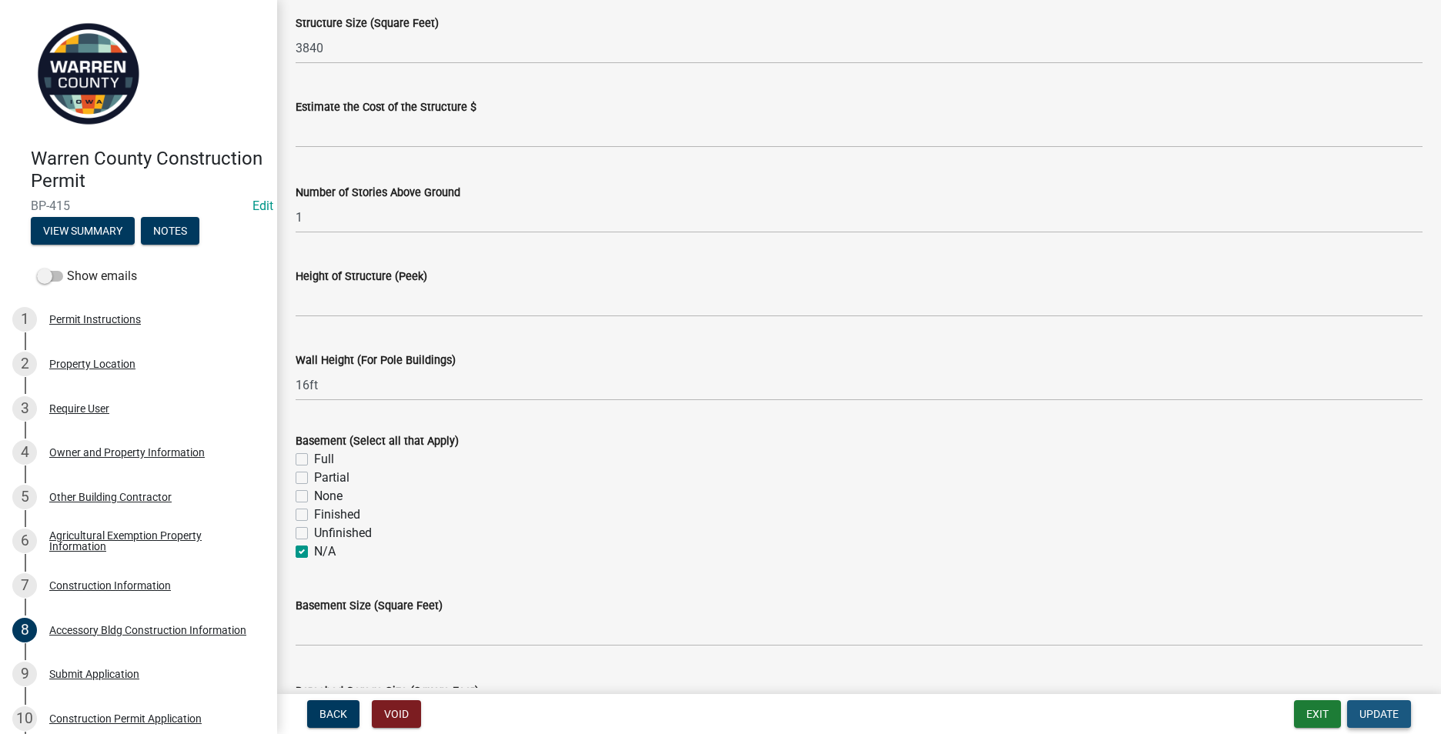
click at [1378, 700] on button "Update" at bounding box center [1379, 714] width 64 height 28
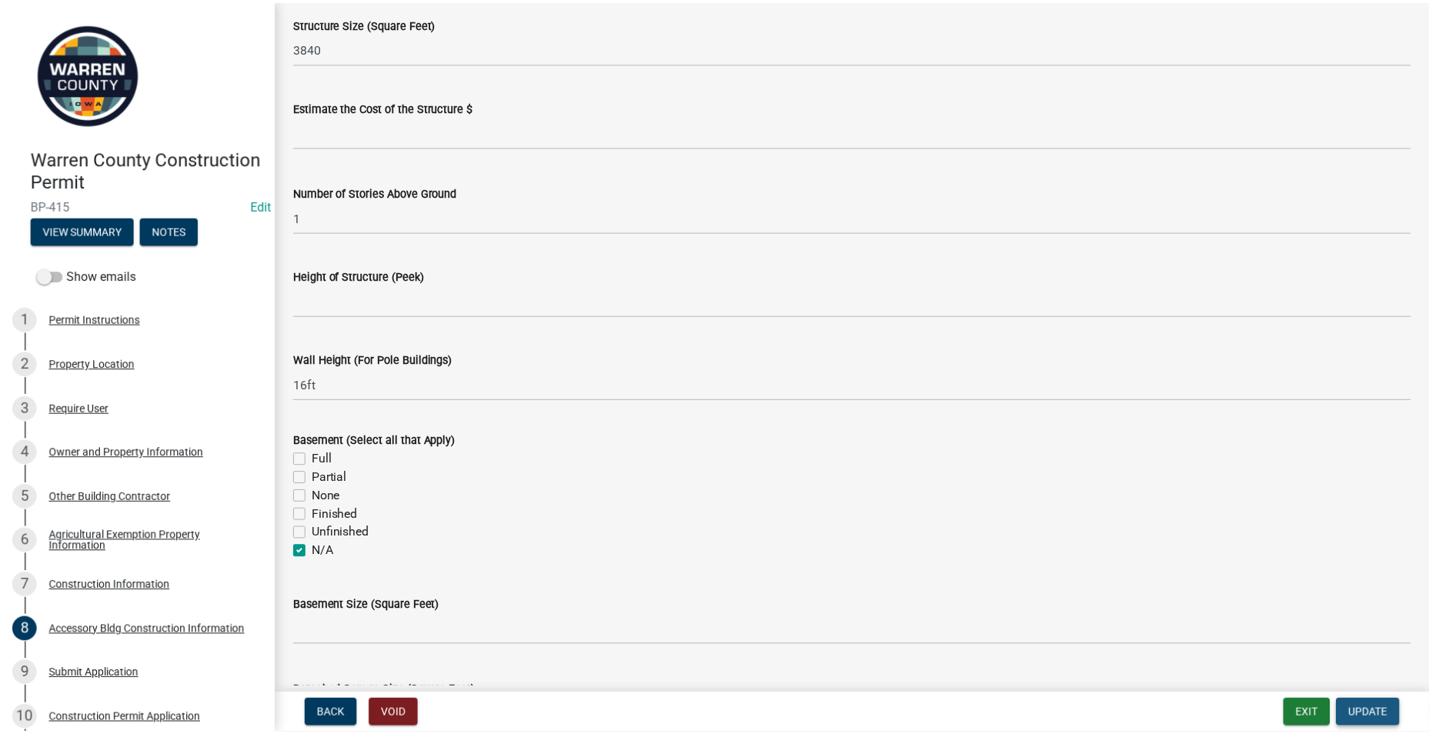
scroll to position [0, 0]
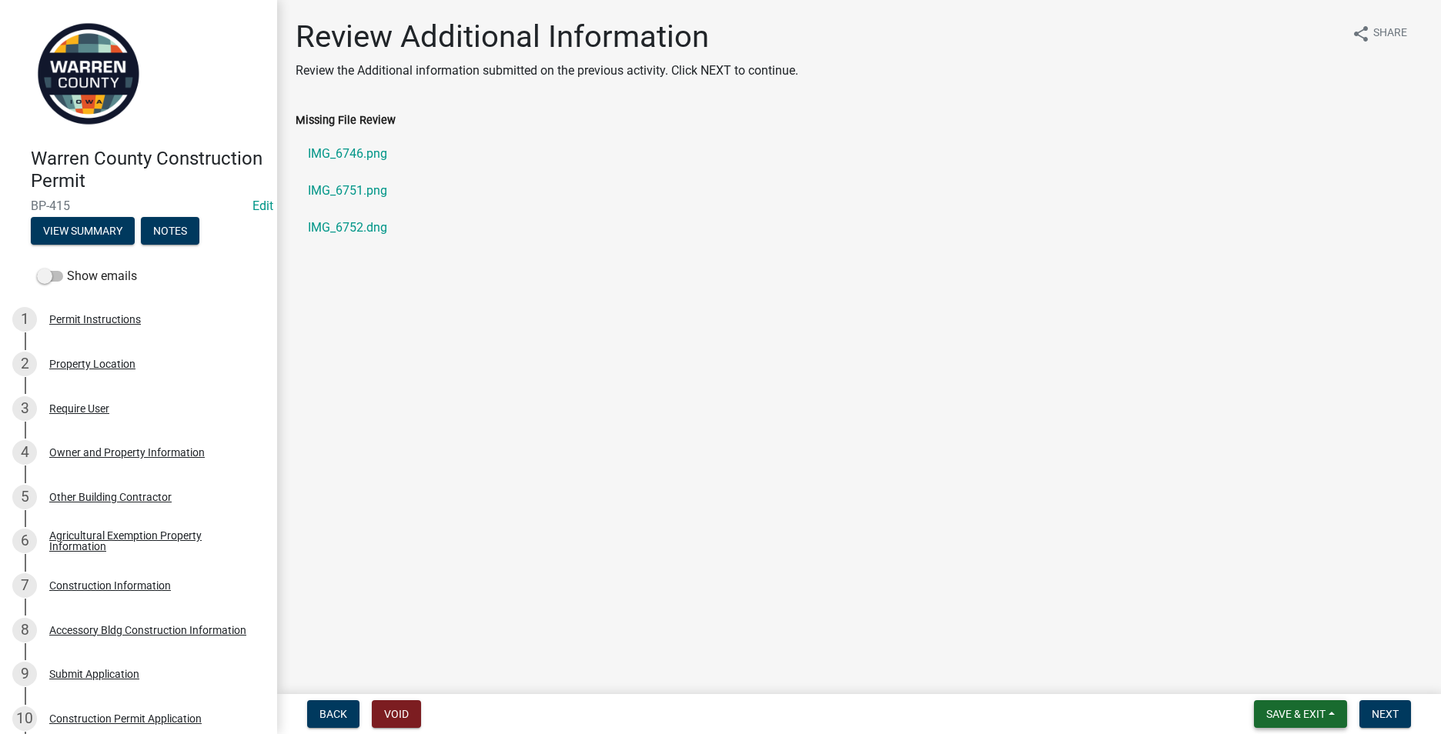
click at [1318, 713] on span "Save & Exit" at bounding box center [1295, 714] width 59 height 12
click at [1259, 674] on button "Save & Exit" at bounding box center [1285, 674] width 123 height 37
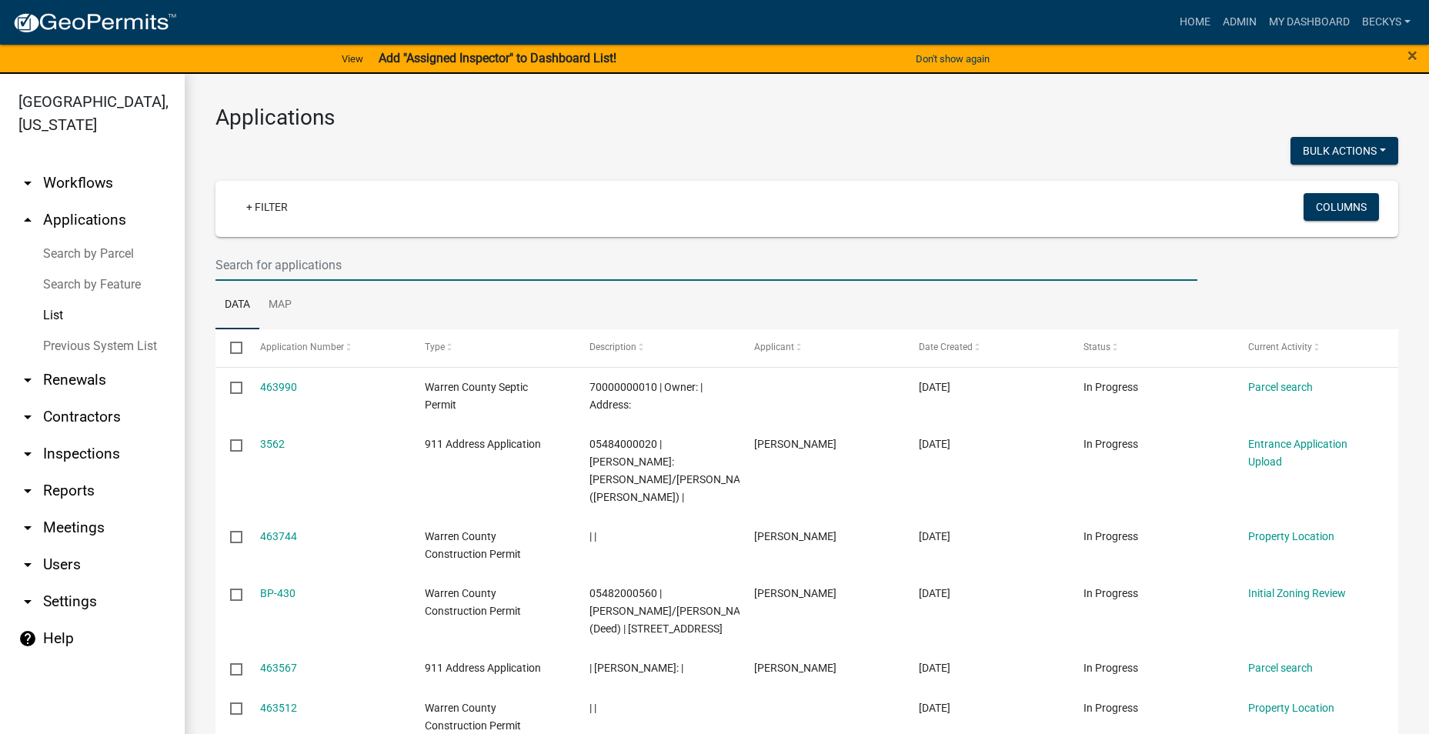
click at [261, 268] on input "text" at bounding box center [706, 265] width 982 height 32
click at [1158, 22] on div "Home Admin My Dashboard beckys Admin Account Logout" at bounding box center [802, 22] width 1227 height 29
click at [1187, 25] on link "Home" at bounding box center [1195, 22] width 43 height 29
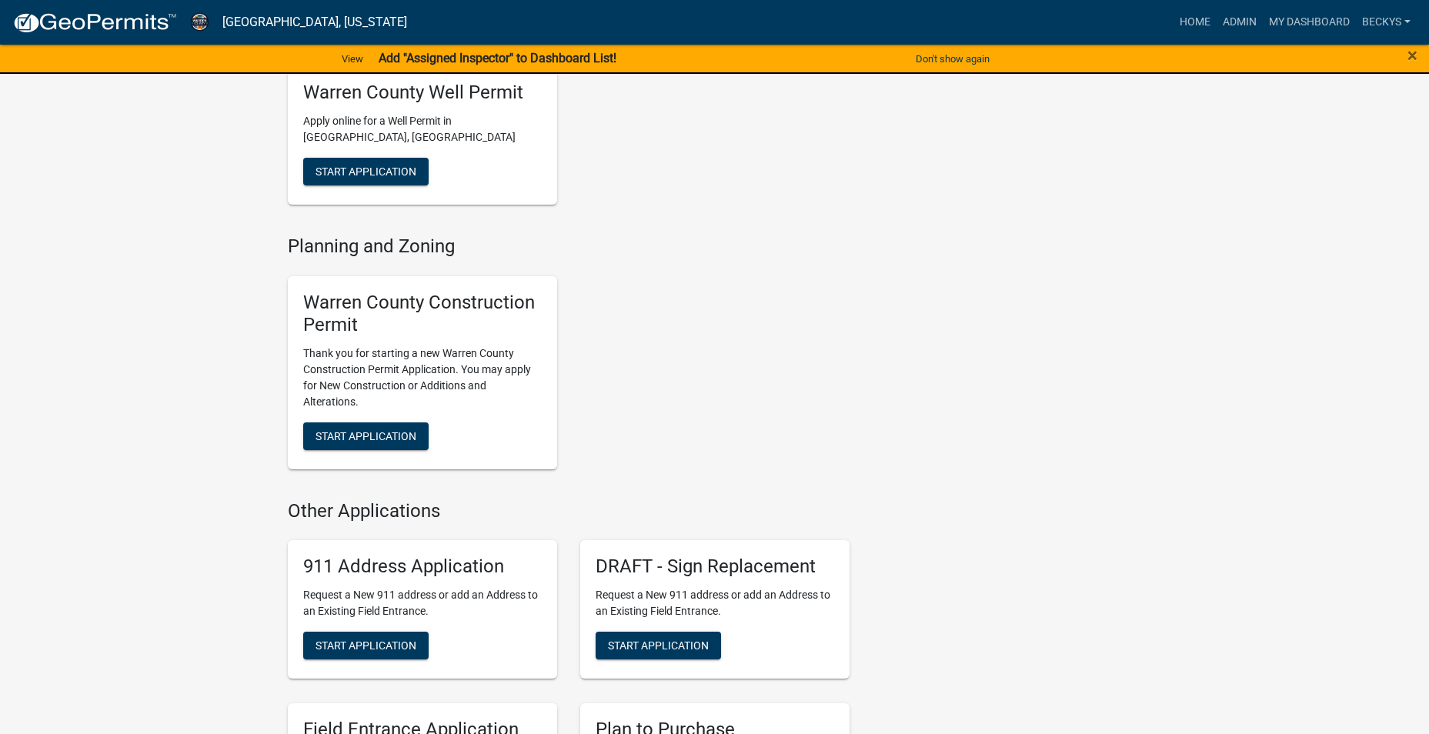
scroll to position [770, 0]
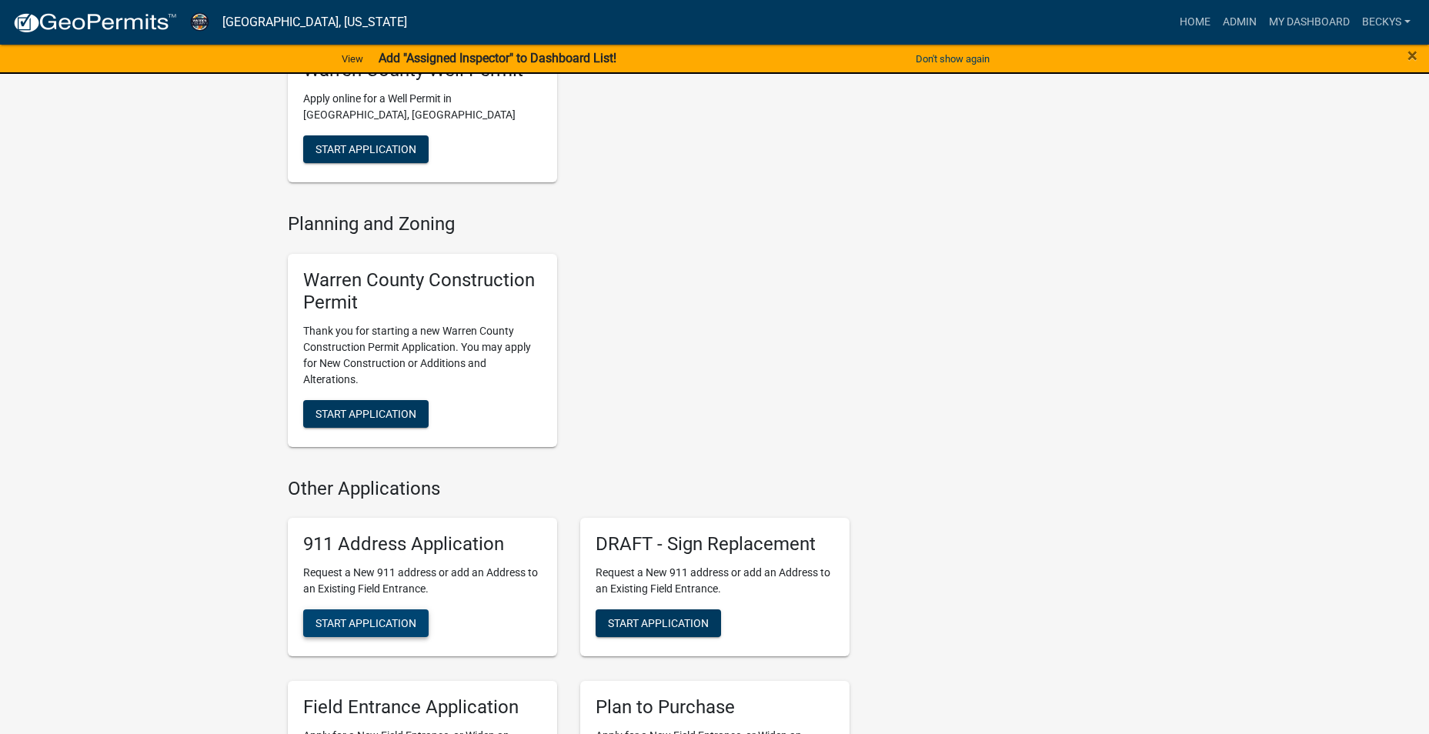
click at [372, 617] on span "Start Application" at bounding box center [365, 623] width 101 height 12
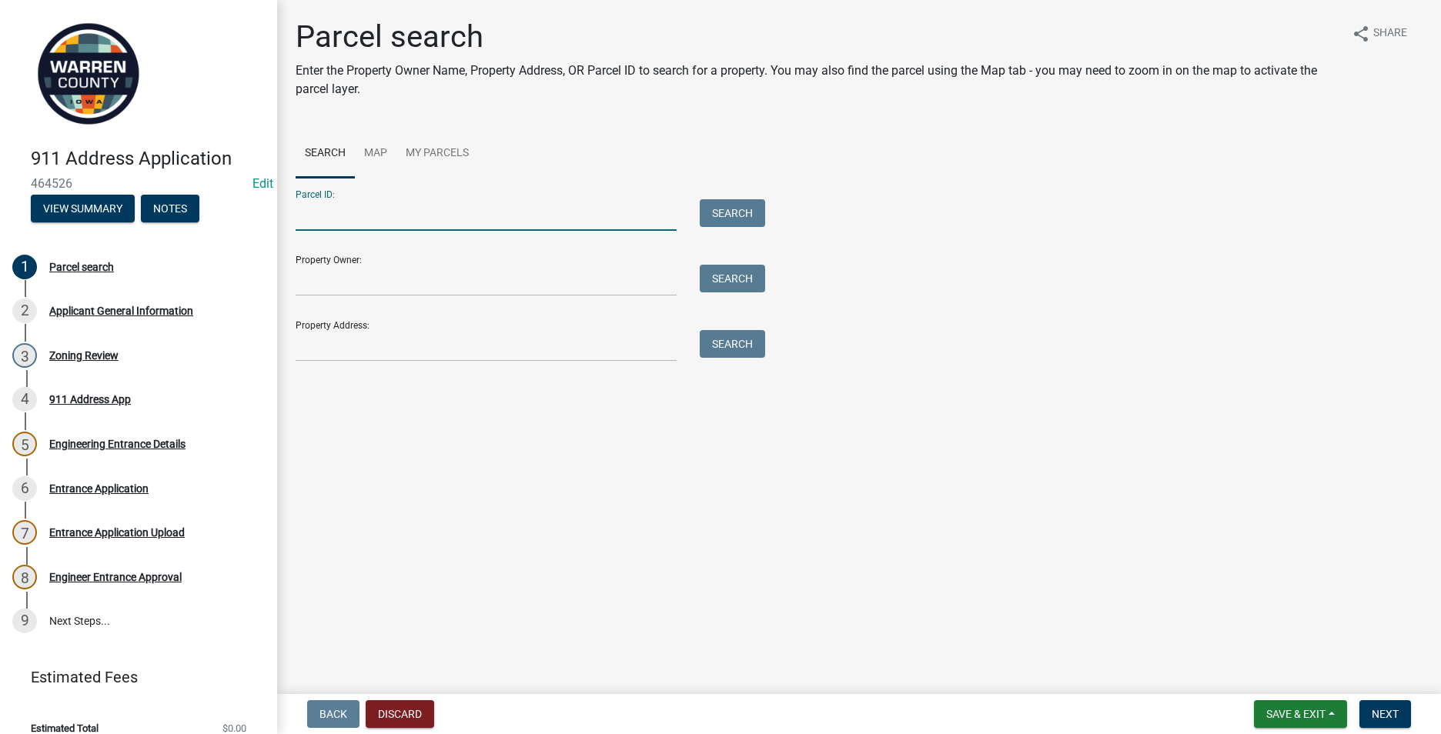
click at [312, 209] on input "Parcel ID:" at bounding box center [485, 215] width 381 height 32
click at [302, 219] on input "Parcel ID:" at bounding box center [485, 215] width 381 height 32
drag, startPoint x: 363, startPoint y: 214, endPoint x: 292, endPoint y: 216, distance: 70.8
click at [292, 216] on div "25" at bounding box center [486, 215] width 404 height 32
click at [309, 215] on input "25" at bounding box center [485, 215] width 381 height 32
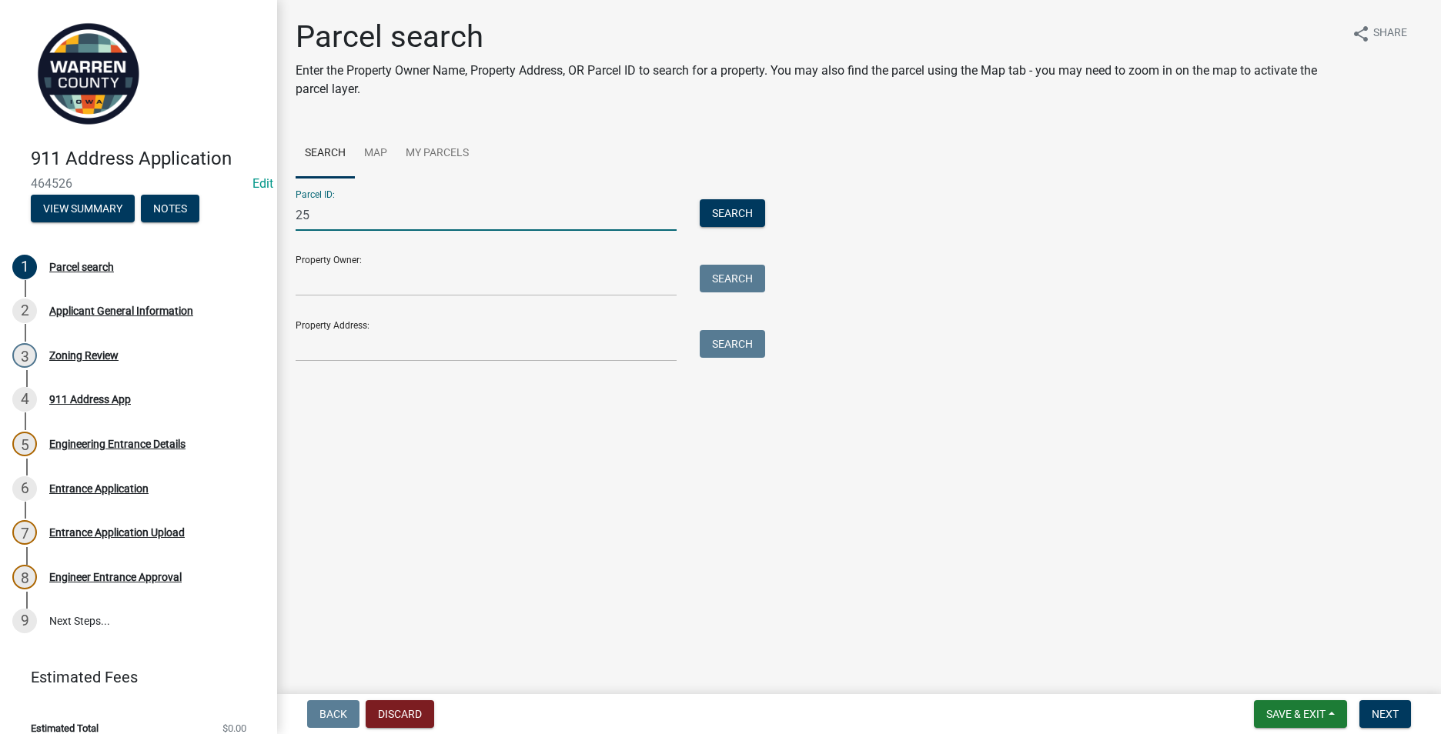
click at [357, 212] on input "25" at bounding box center [485, 215] width 381 height 32
type input "25"
click at [1275, 708] on span "Save & Exit" at bounding box center [1295, 714] width 59 height 12
click at [1274, 679] on button "Save & Exit" at bounding box center [1285, 674] width 123 height 37
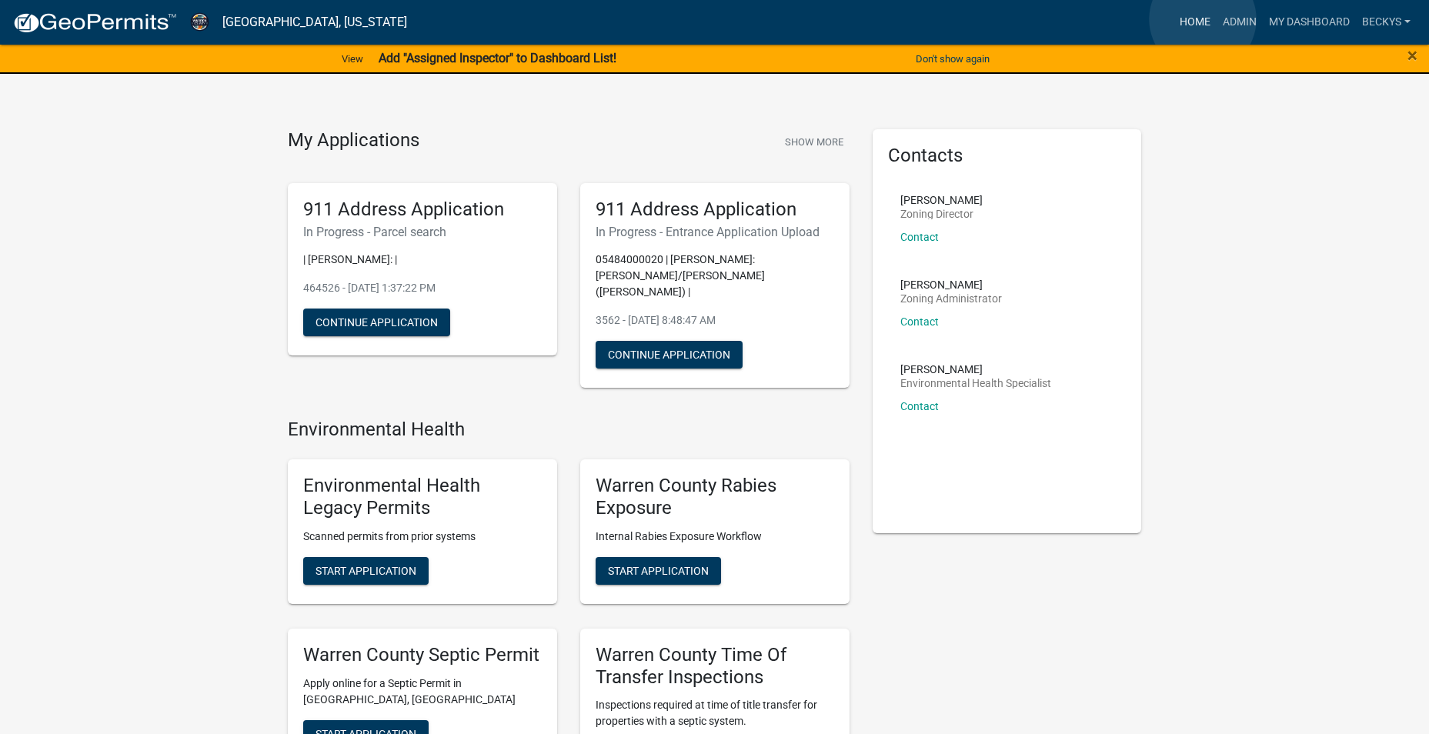
click at [1203, 19] on link "Home" at bounding box center [1195, 22] width 43 height 29
click at [1238, 20] on link "Admin" at bounding box center [1240, 22] width 46 height 29
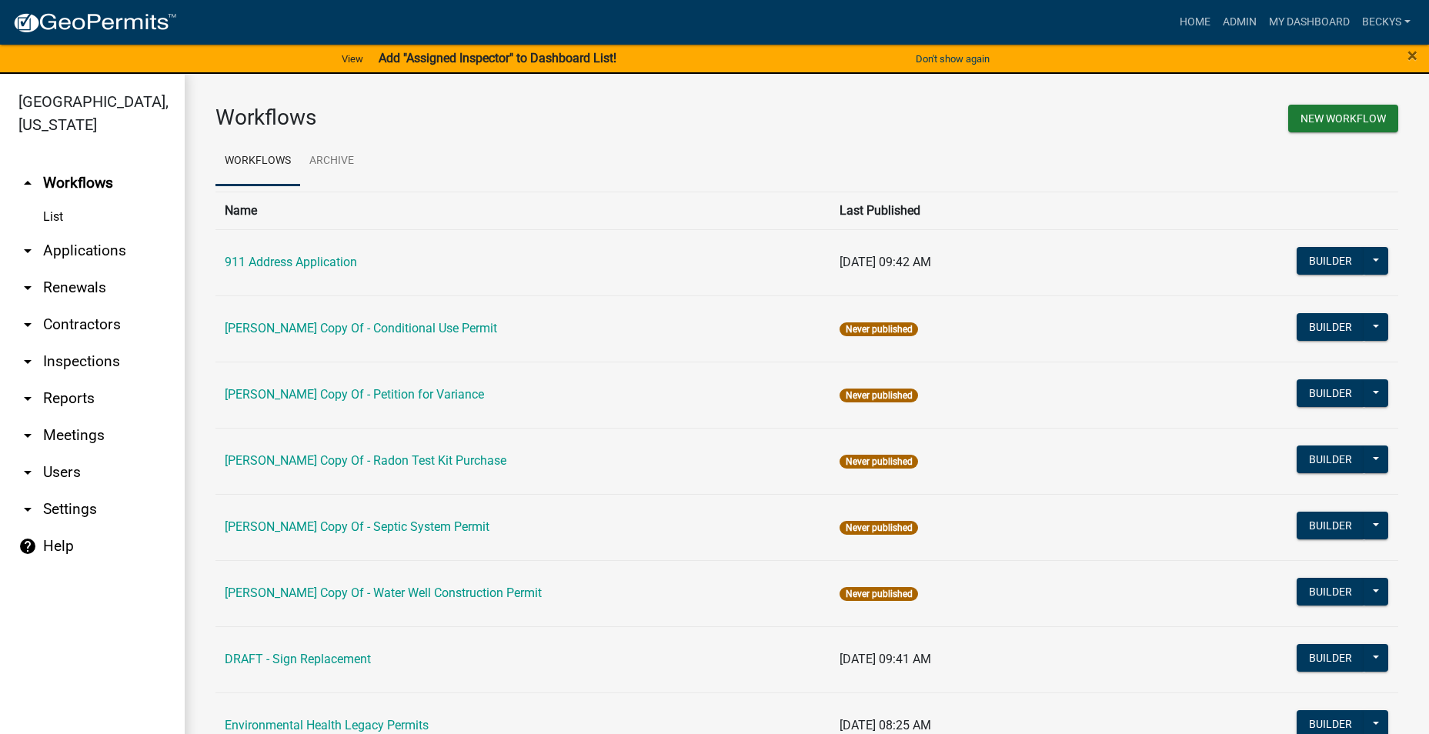
click at [77, 232] on link "arrow_drop_down Applications" at bounding box center [92, 250] width 185 height 37
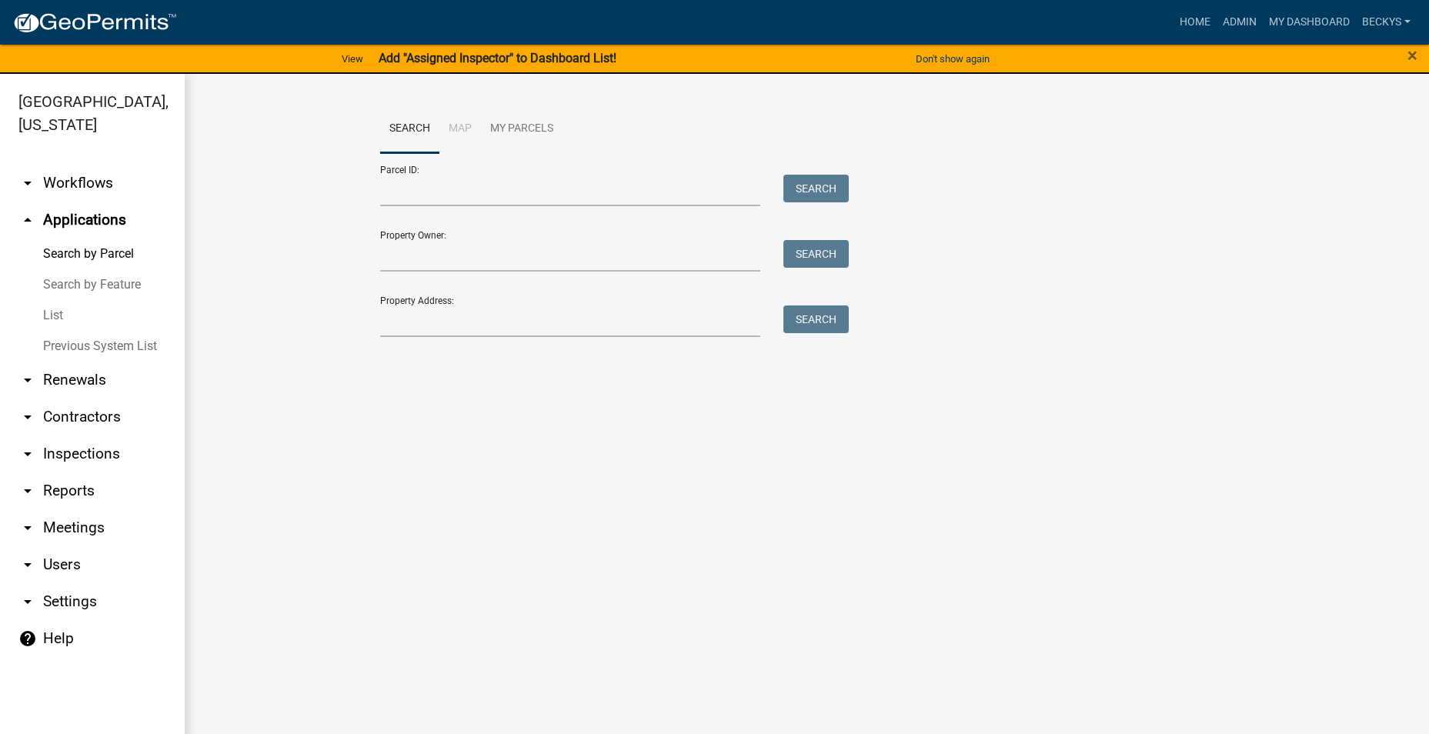
click at [56, 300] on link "List" at bounding box center [92, 315] width 185 height 31
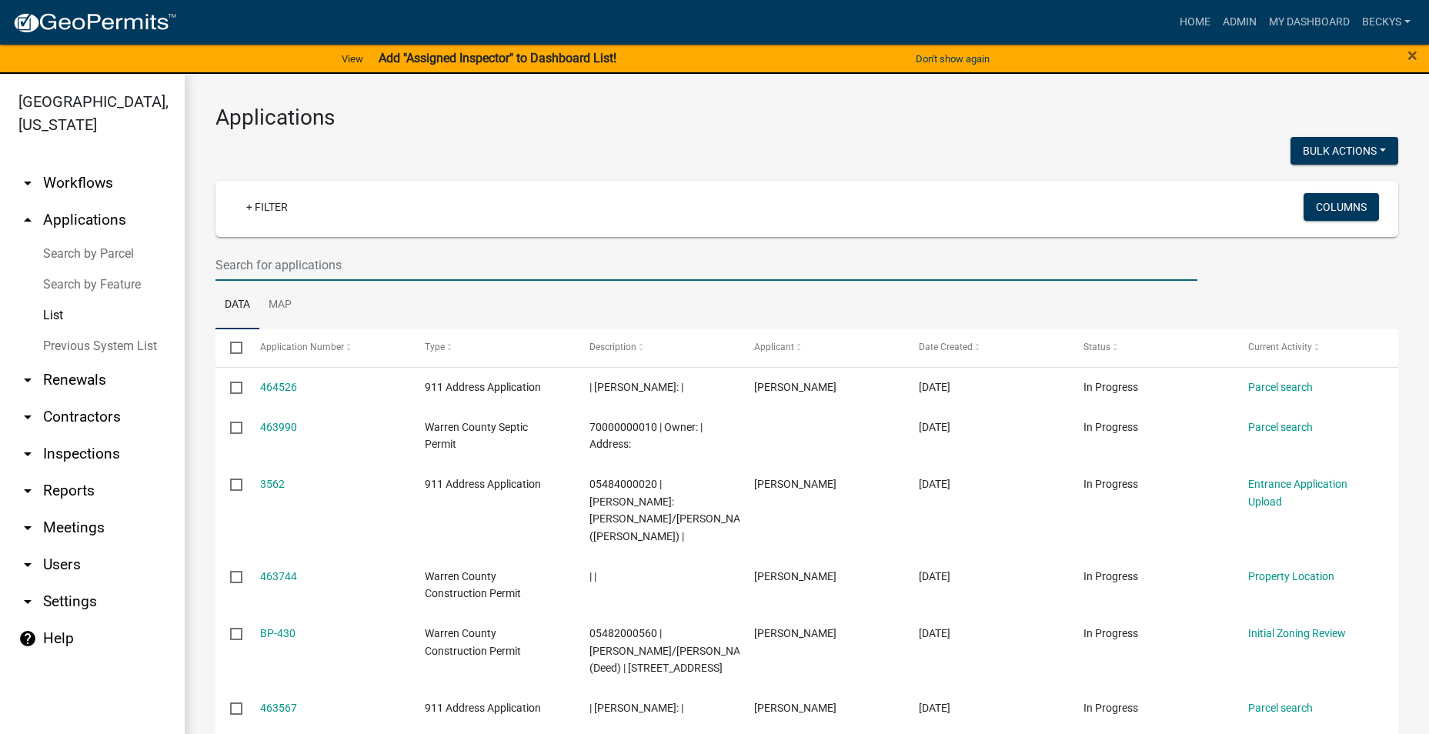
click at [225, 265] on input "text" at bounding box center [706, 265] width 982 height 32
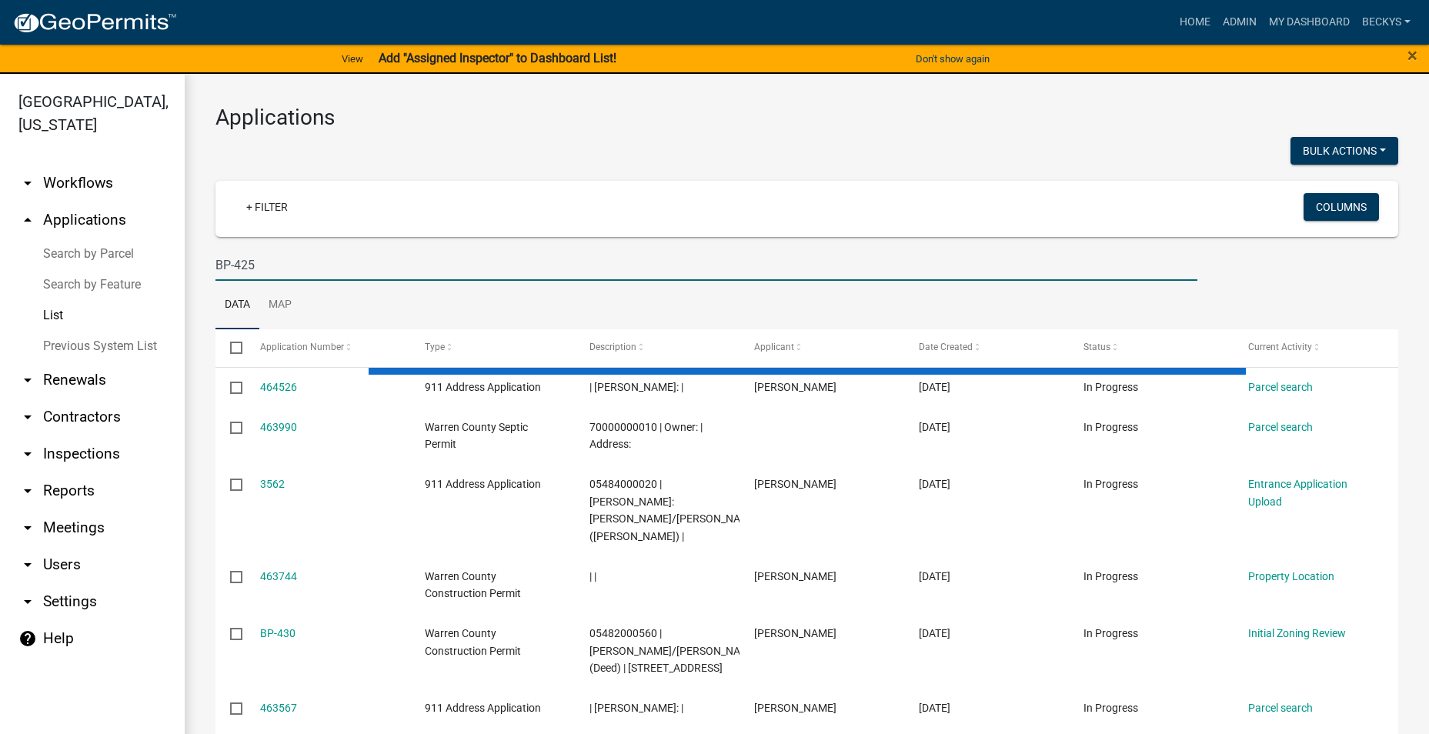
type input "BP-425"
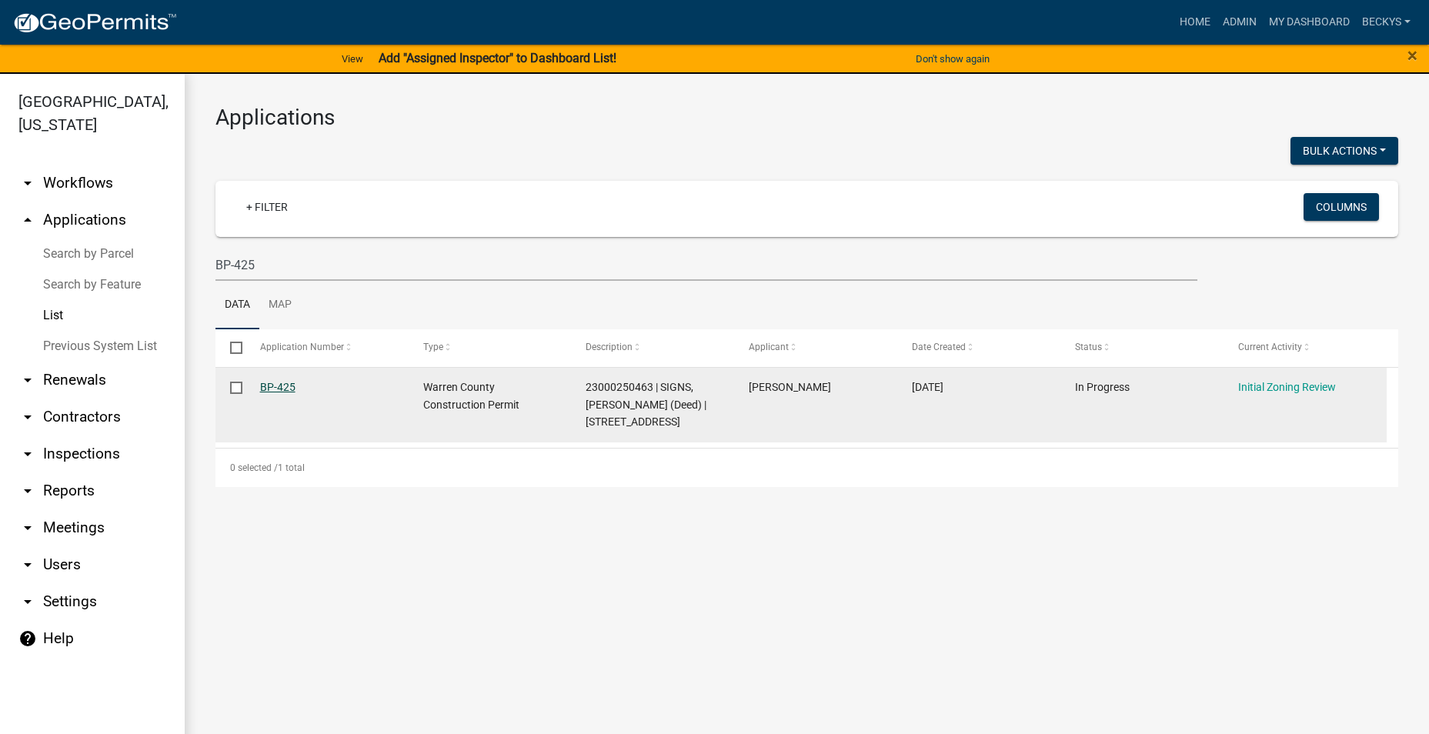
click at [261, 387] on link "BP-425" at bounding box center [277, 387] width 35 height 12
